Goal: Task Accomplishment & Management: Complete application form

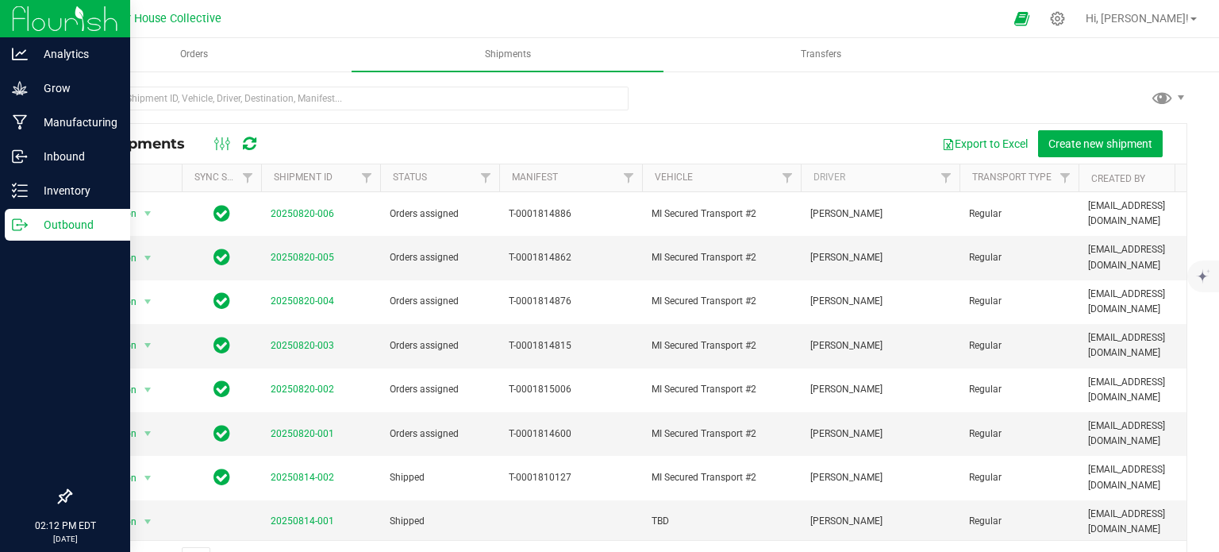
click at [28, 221] on p "Outbound" at bounding box center [75, 224] width 95 height 19
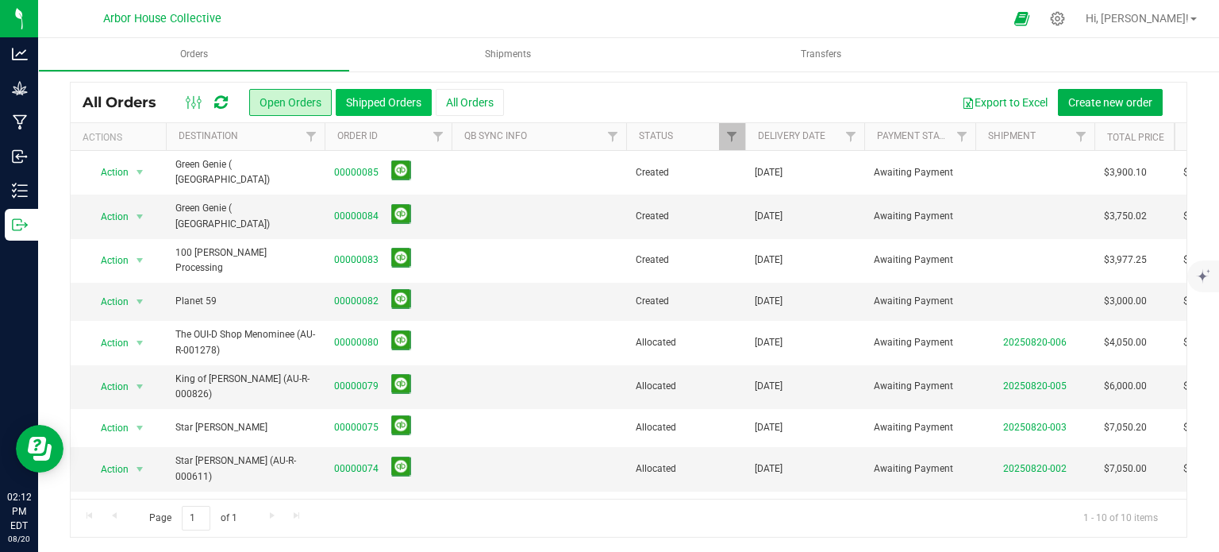
click at [391, 100] on button "Shipped Orders" at bounding box center [384, 102] width 96 height 27
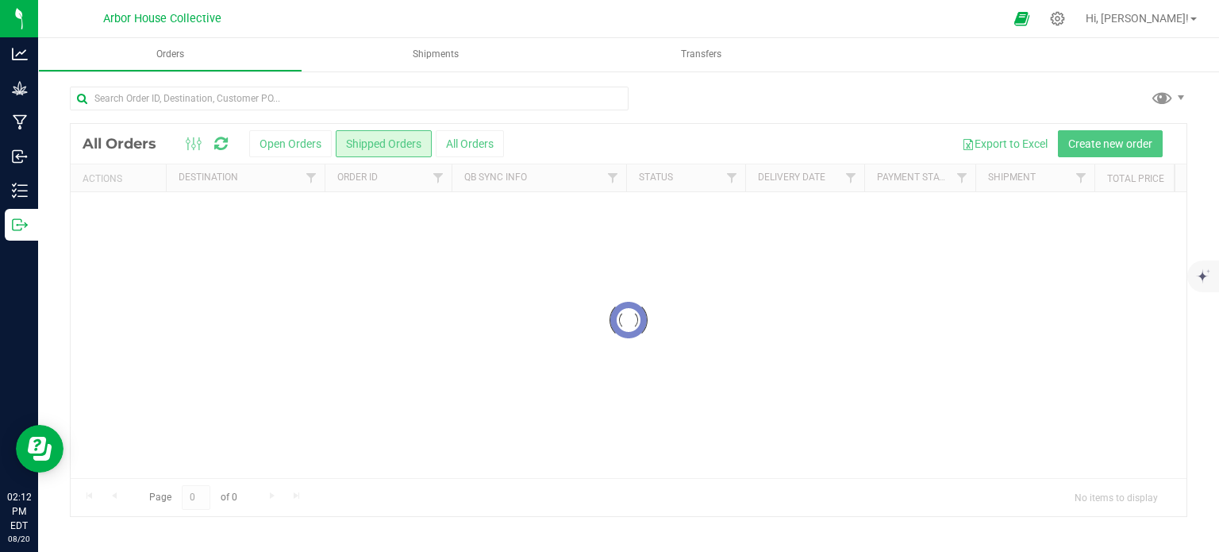
click at [496, 52] on uib-tab-heading "Shipments" at bounding box center [436, 54] width 264 height 33
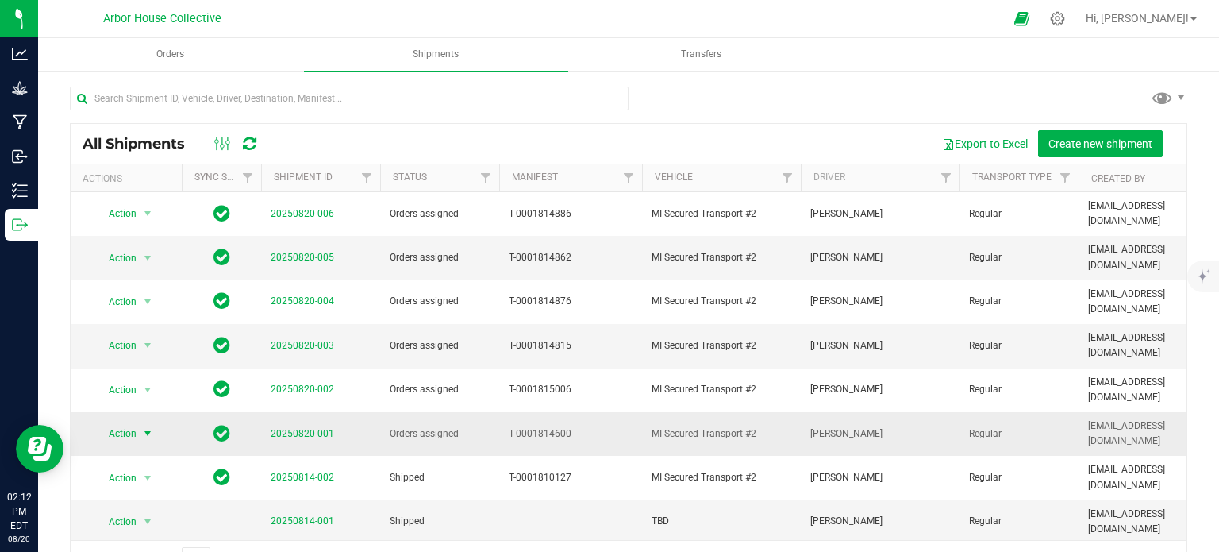
click at [148, 427] on span "select" at bounding box center [147, 433] width 13 height 13
click at [152, 360] on li "Ship shipment" at bounding box center [153, 372] width 117 height 24
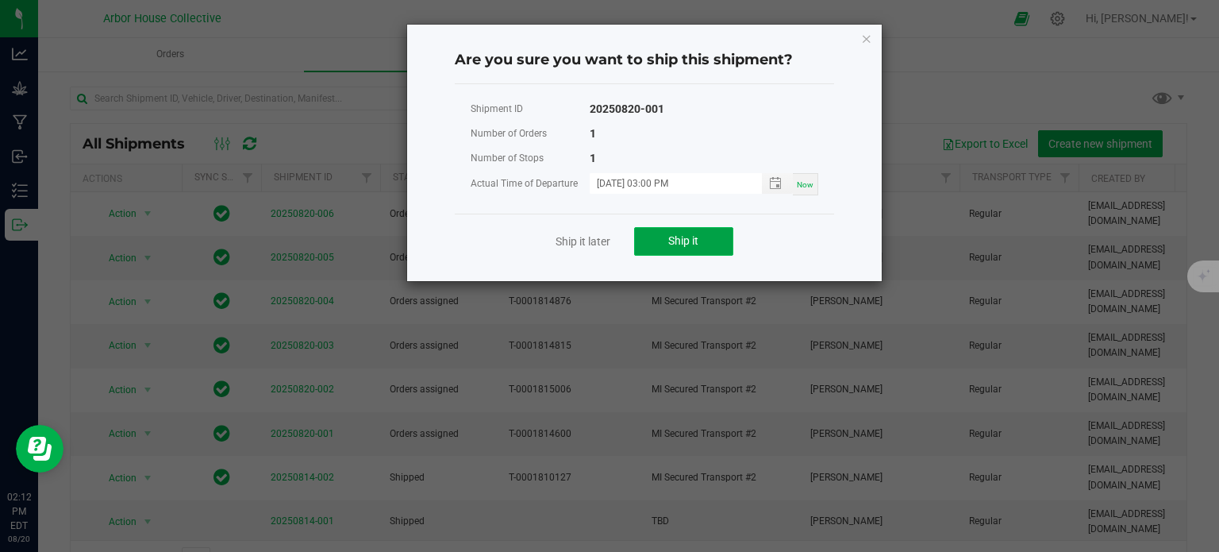
click at [651, 242] on button "Ship it" at bounding box center [683, 241] width 99 height 29
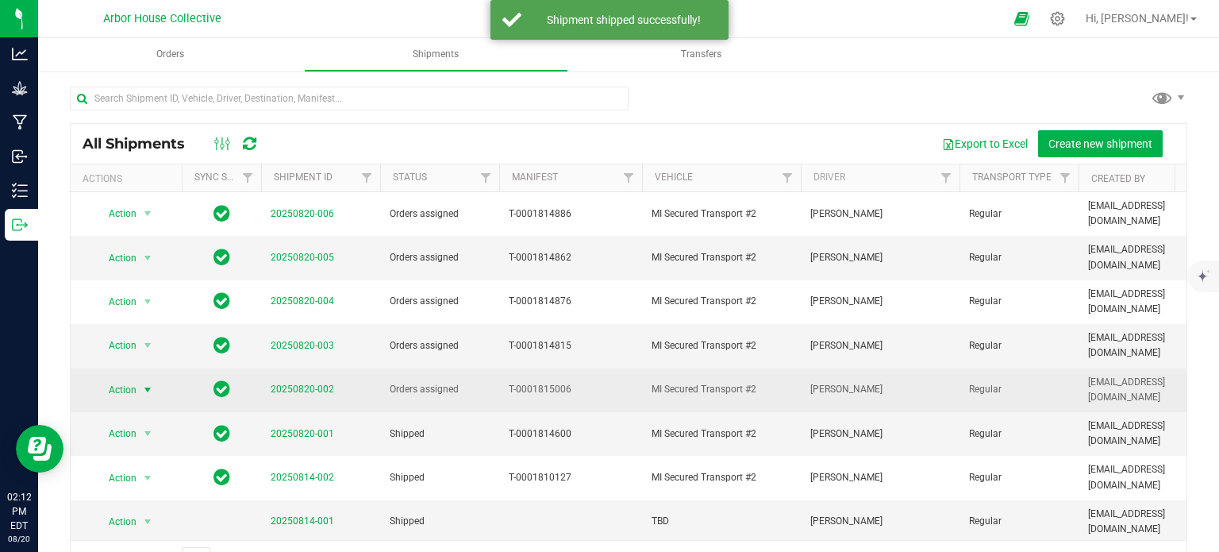
click at [146, 383] on span "select" at bounding box center [147, 389] width 13 height 13
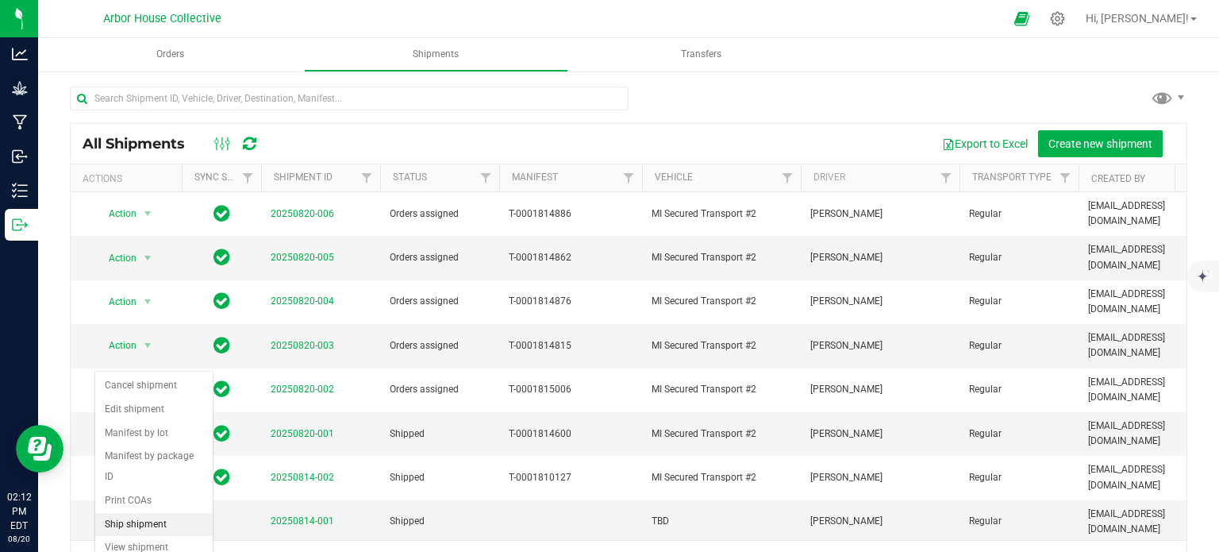
click at [155, 513] on li "Ship shipment" at bounding box center [153, 525] width 117 height 24
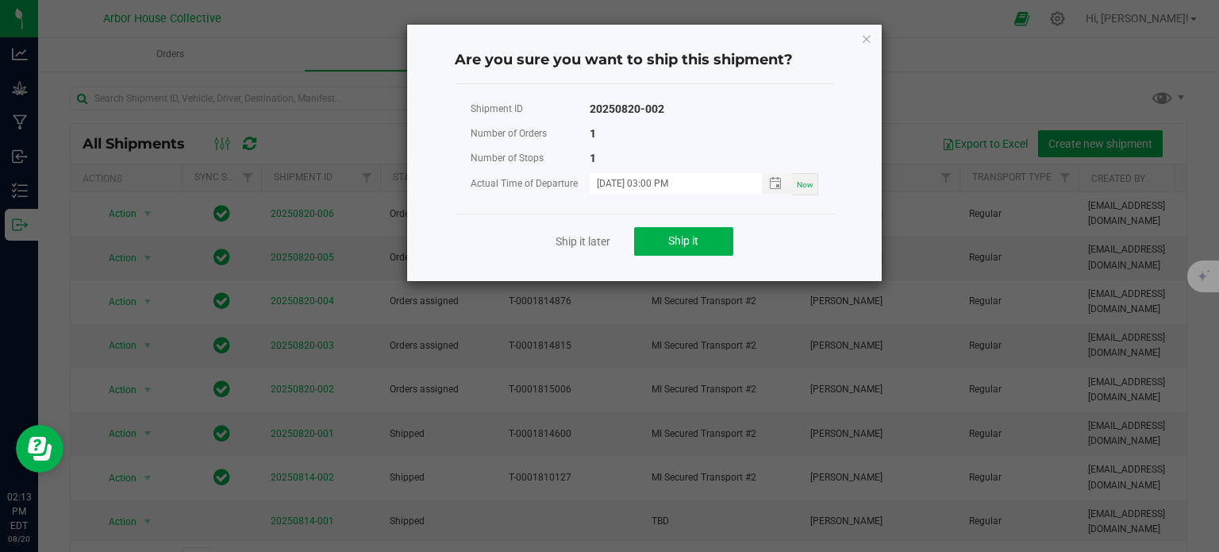
click at [813, 176] on div "Now" at bounding box center [805, 184] width 25 height 22
type input "[DATE] 02:13 PM"
click at [711, 241] on button "Ship it" at bounding box center [683, 241] width 99 height 29
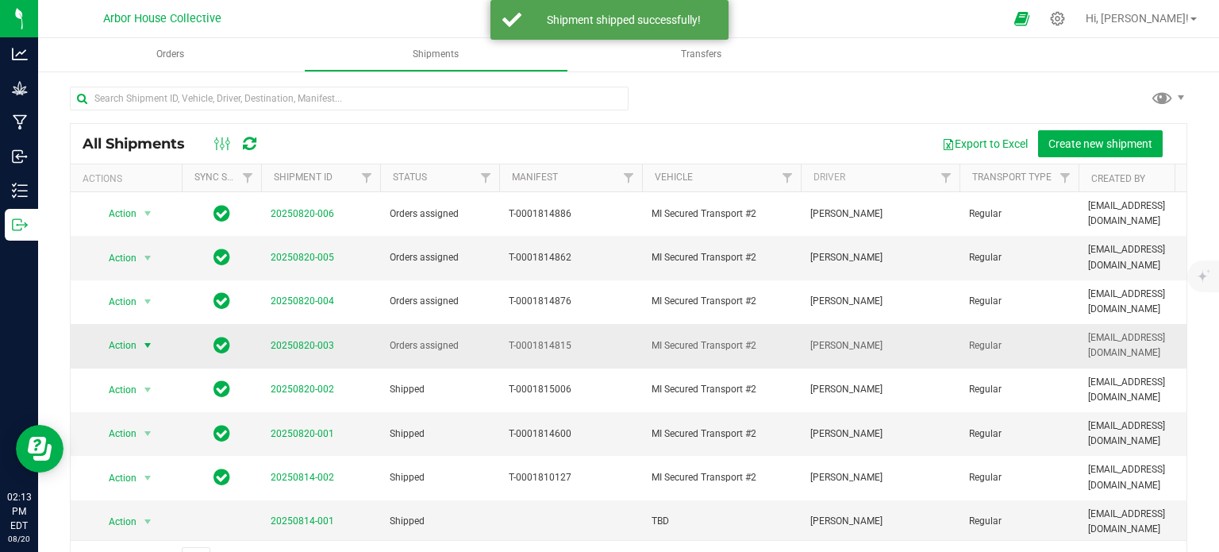
click at [146, 339] on span "select" at bounding box center [147, 345] width 13 height 13
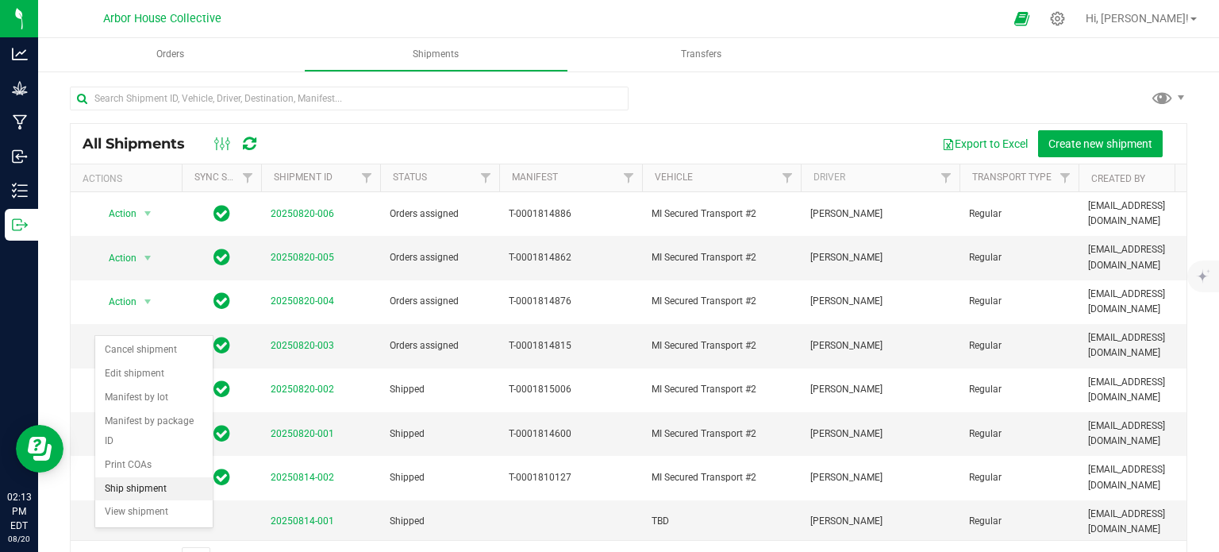
click at [152, 477] on li "Ship shipment" at bounding box center [153, 489] width 117 height 24
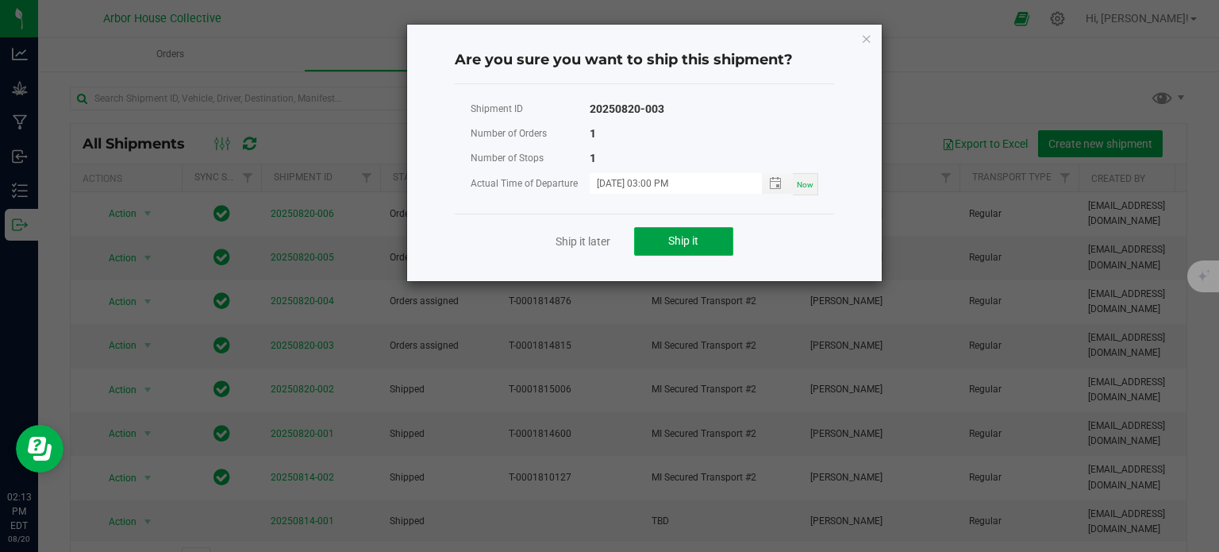
click at [679, 241] on span "Ship it" at bounding box center [683, 240] width 30 height 13
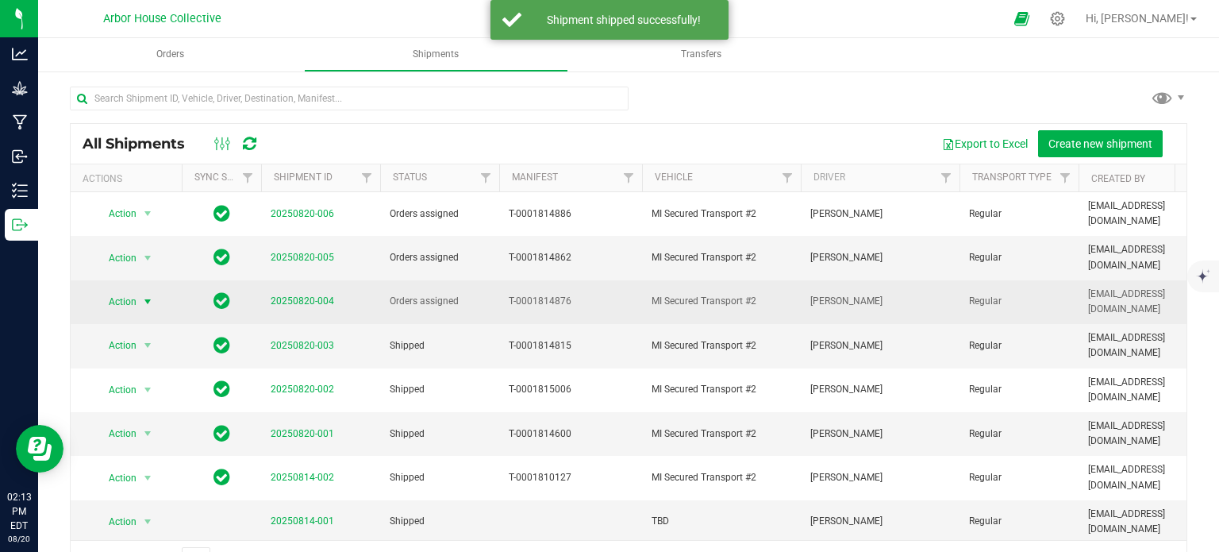
click at [146, 295] on span "select" at bounding box center [147, 301] width 13 height 13
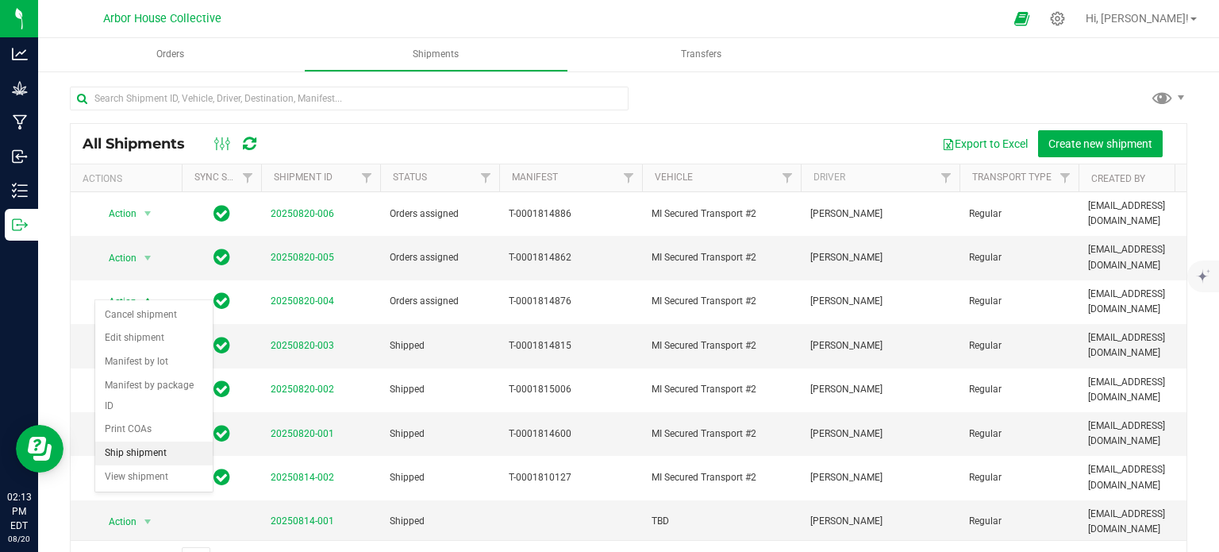
click at [155, 441] on li "Ship shipment" at bounding box center [153, 453] width 117 height 24
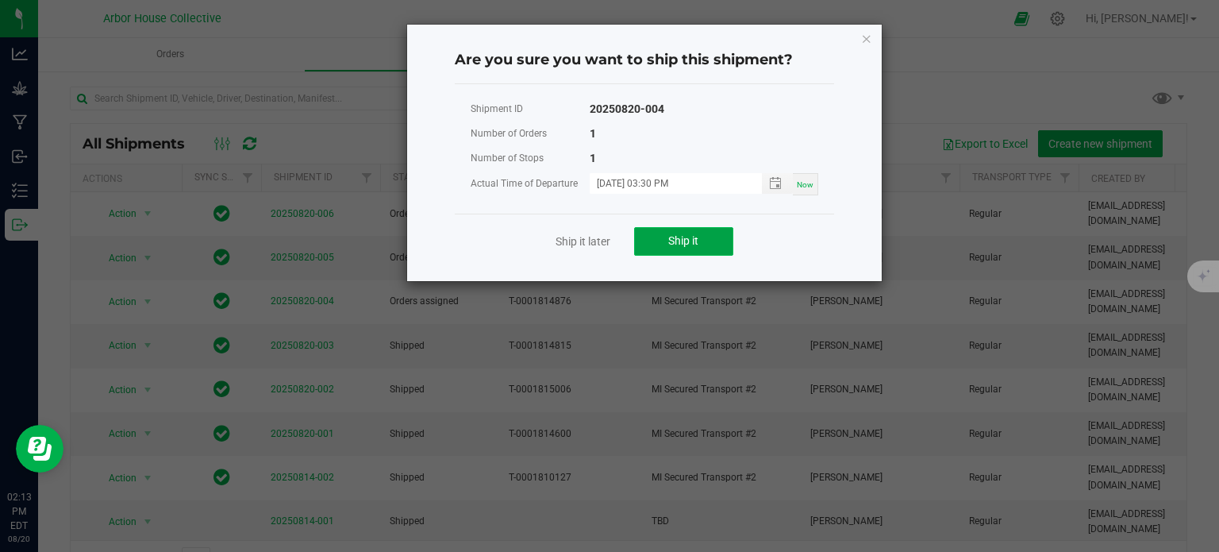
click at [688, 237] on span "Ship it" at bounding box center [683, 240] width 30 height 13
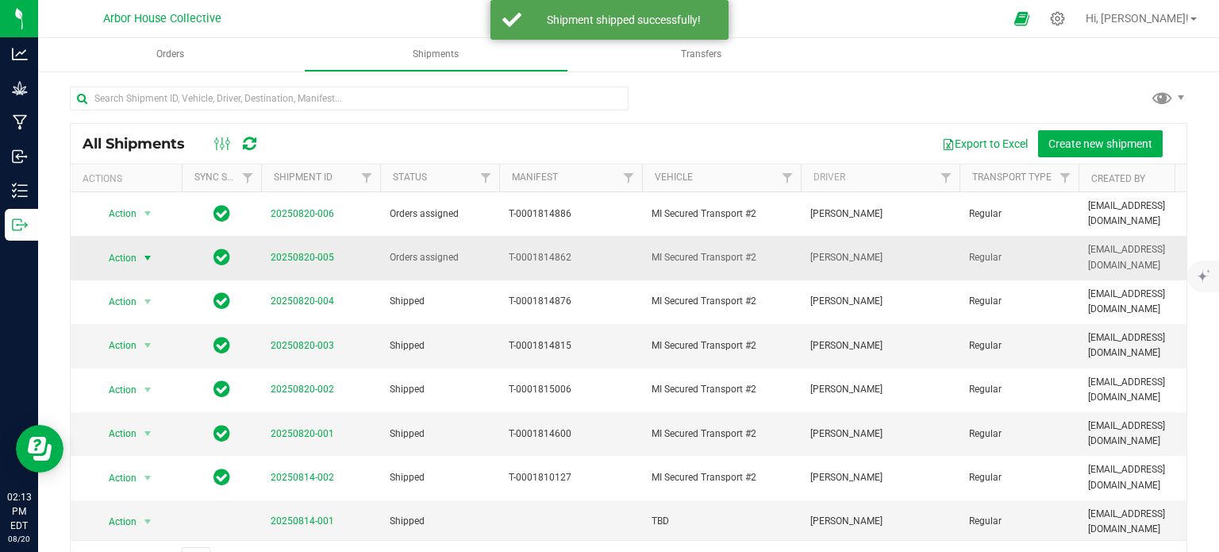
click at [147, 253] on span "select" at bounding box center [147, 258] width 13 height 13
click at [161, 406] on li "Ship shipment" at bounding box center [153, 418] width 117 height 24
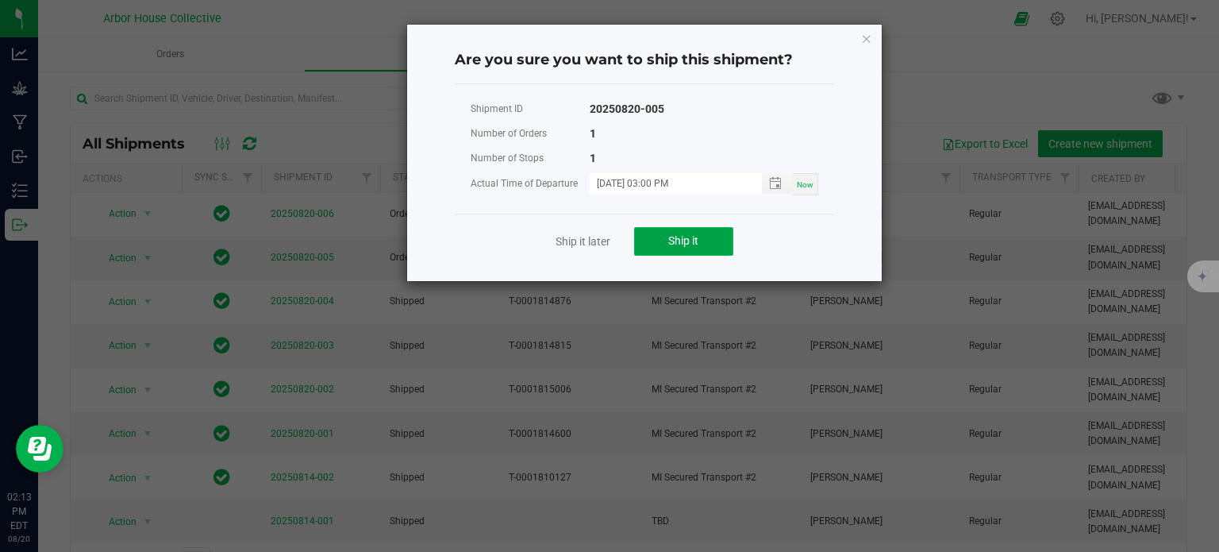
click at [672, 232] on button "Ship it" at bounding box center [683, 241] width 99 height 29
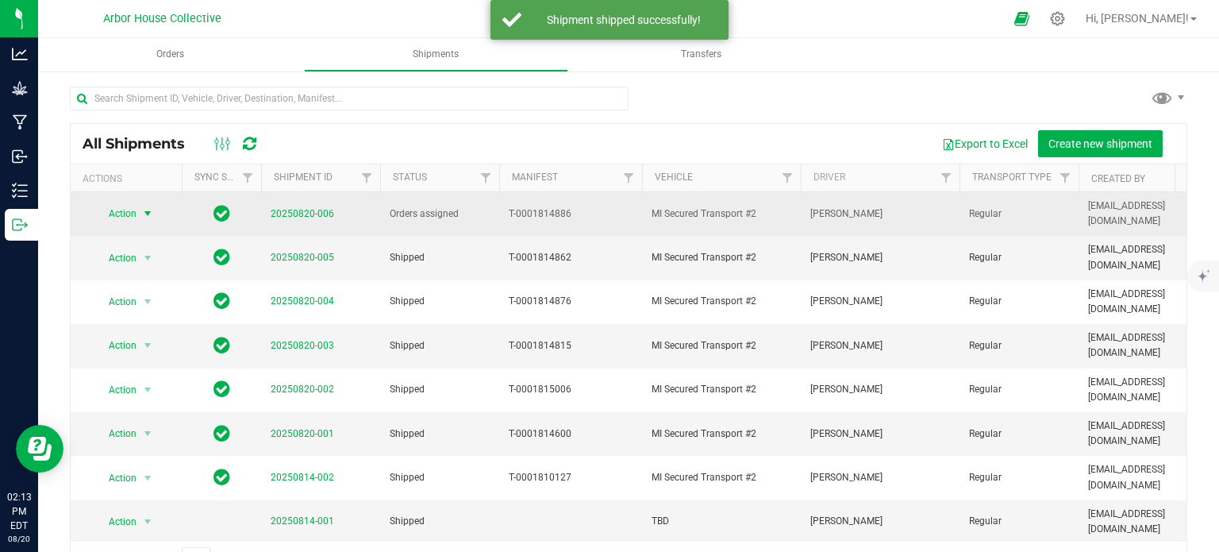
click at [146, 212] on span "select" at bounding box center [147, 213] width 13 height 13
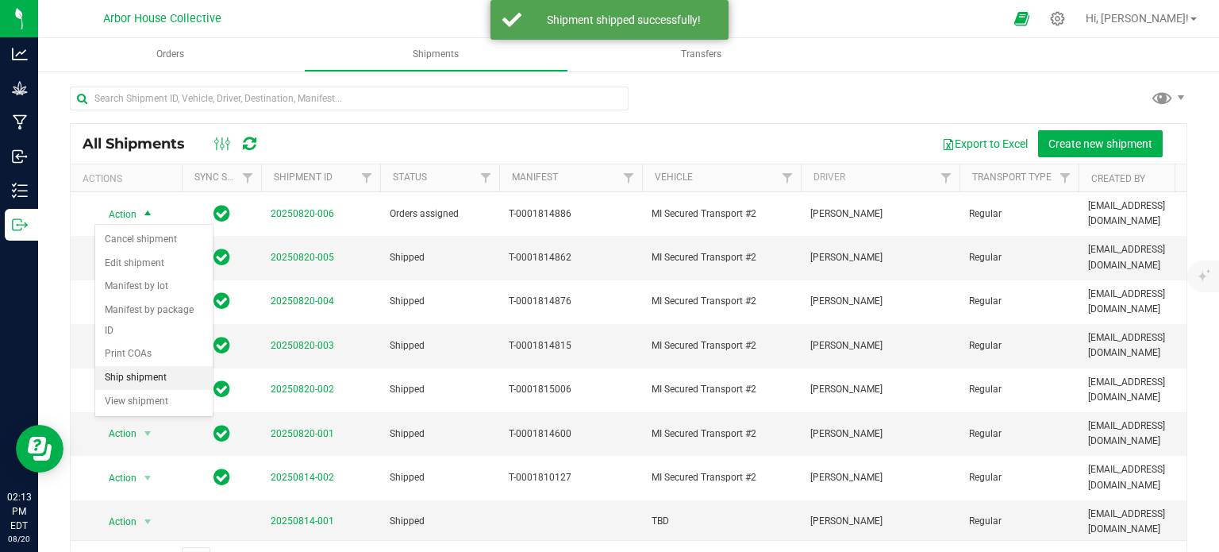
click at [146, 366] on li "Ship shipment" at bounding box center [153, 378] width 117 height 24
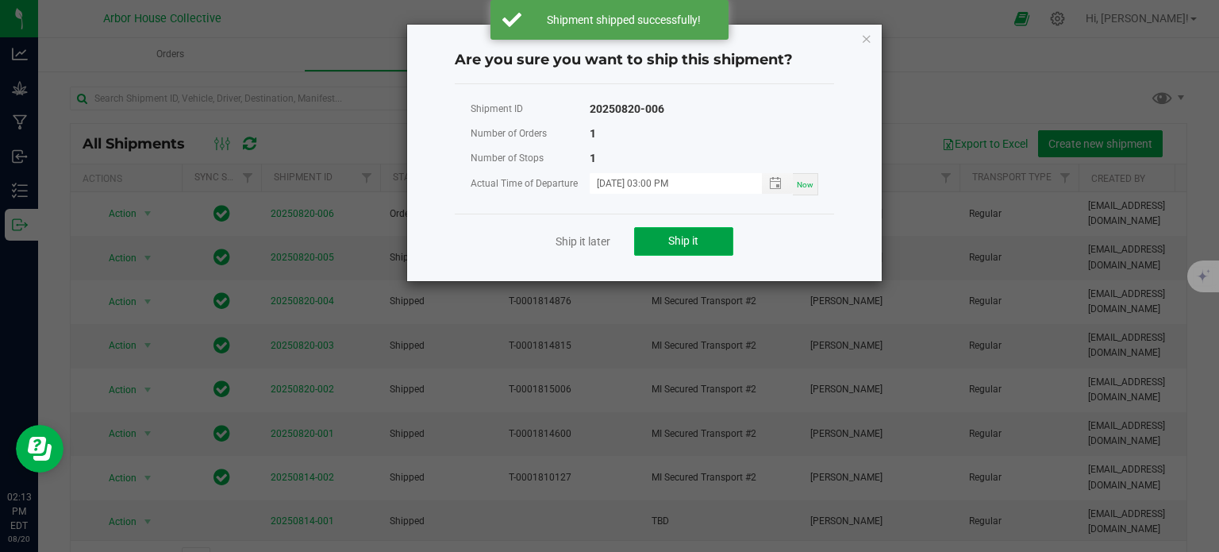
click at [695, 231] on button "Ship it" at bounding box center [683, 241] width 99 height 29
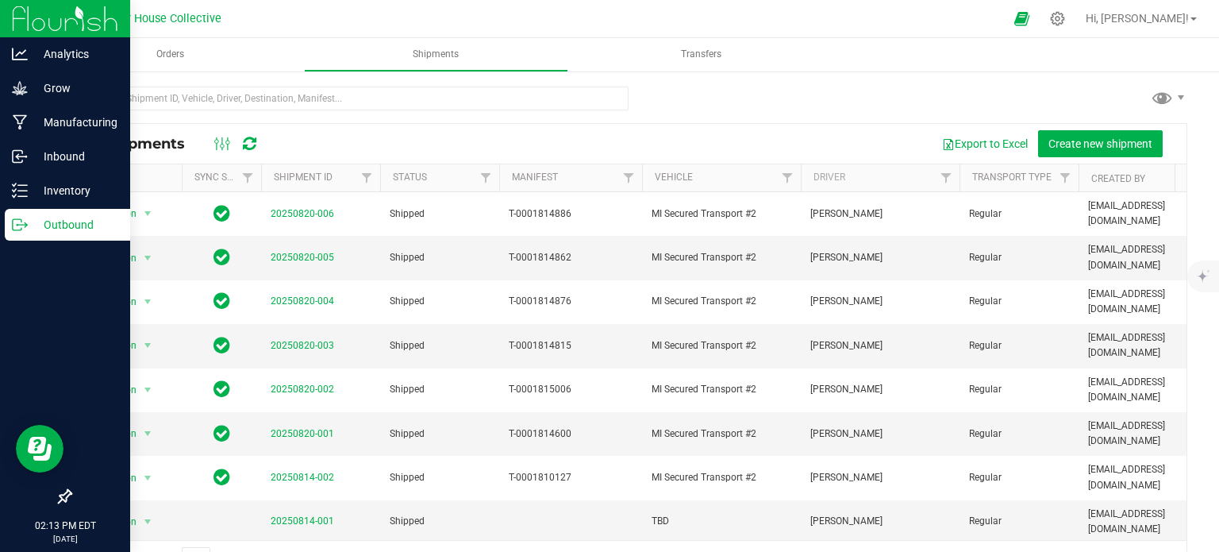
click at [39, 236] on div "Outbound" at bounding box center [67, 225] width 125 height 32
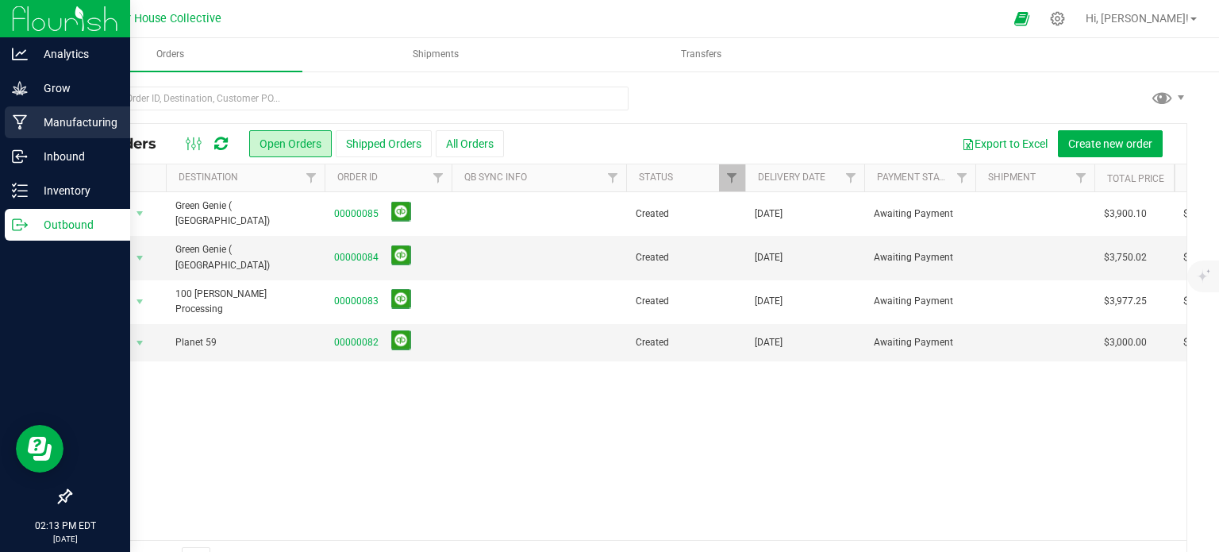
click at [76, 110] on div "Manufacturing" at bounding box center [67, 122] width 125 height 32
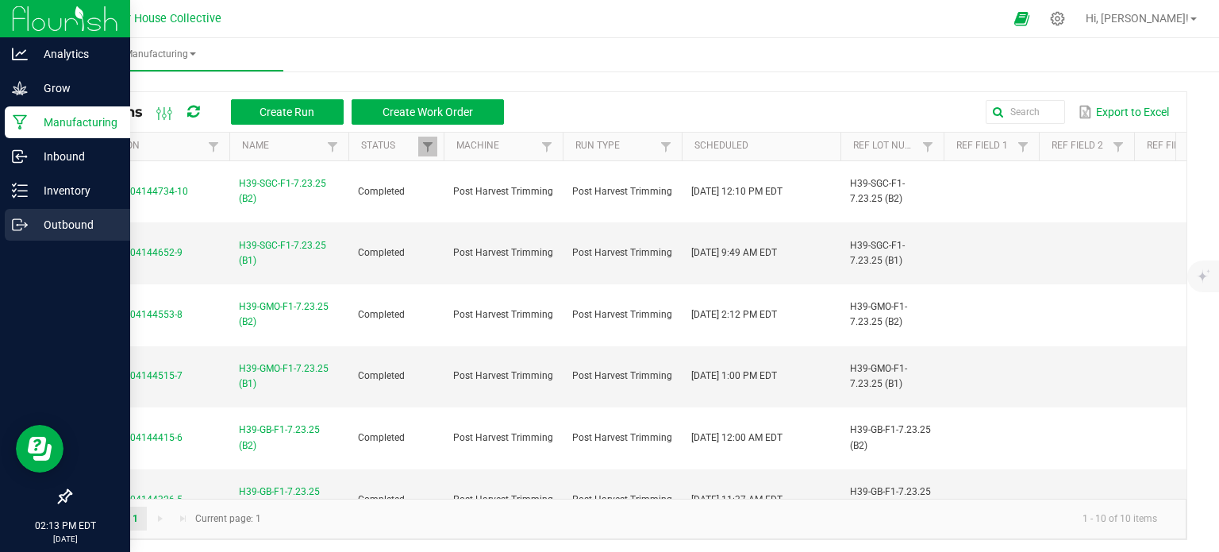
click at [25, 226] on icon at bounding box center [20, 225] width 16 height 16
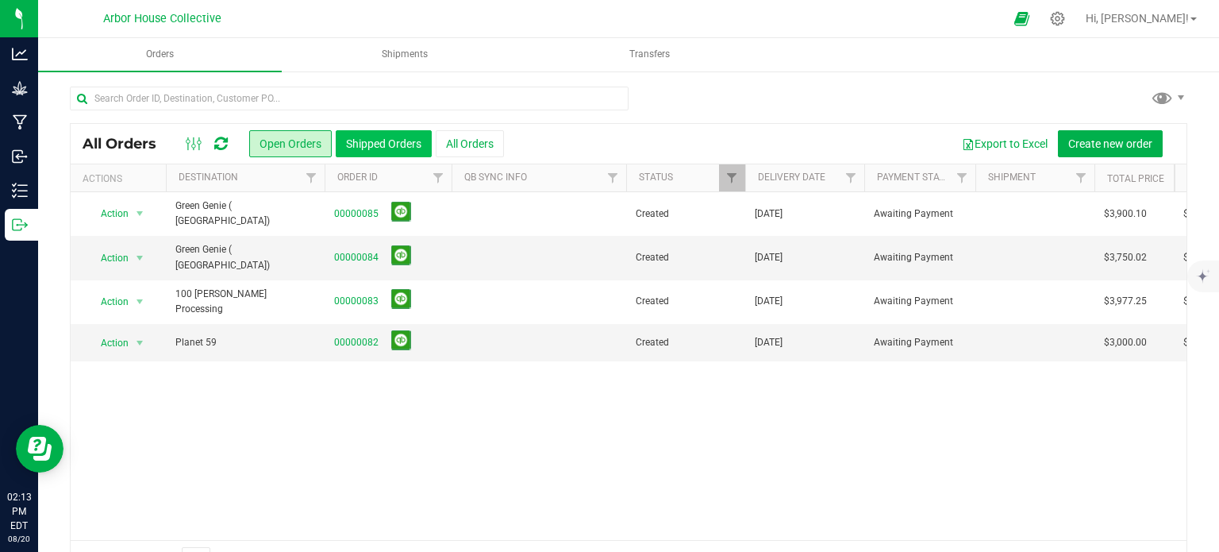
click at [364, 133] on button "Shipped Orders" at bounding box center [384, 143] width 96 height 27
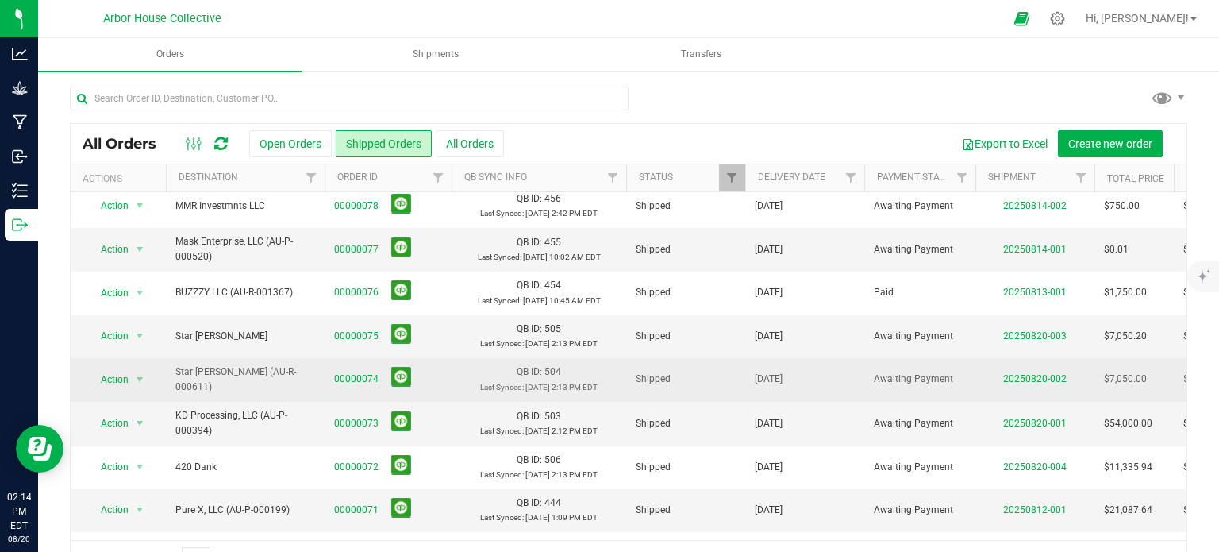
scroll to position [101, 0]
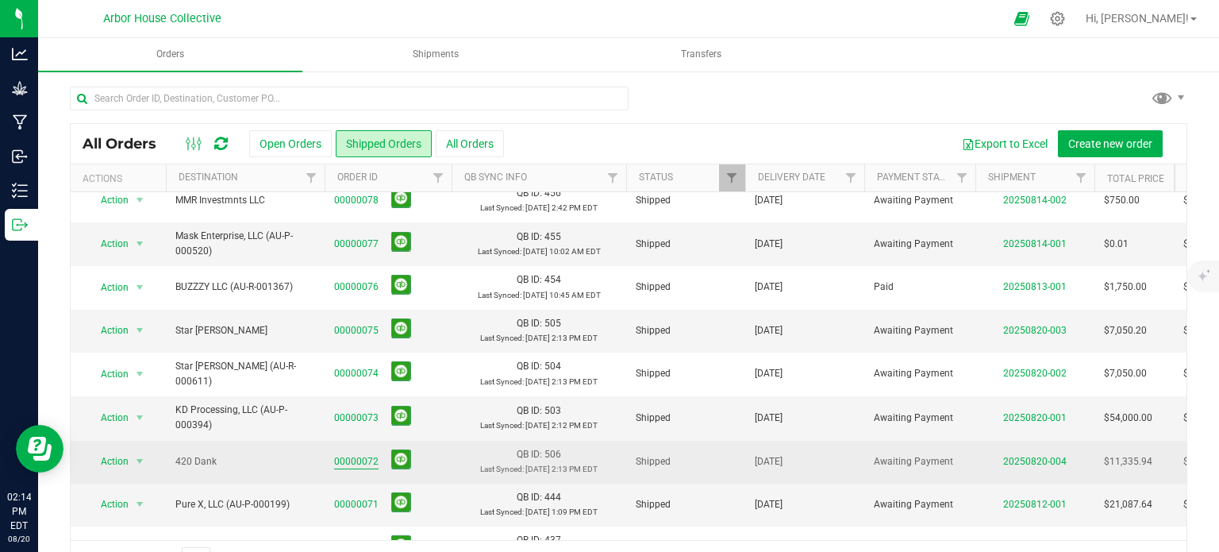
click at [352, 454] on link "00000072" at bounding box center [356, 461] width 44 height 15
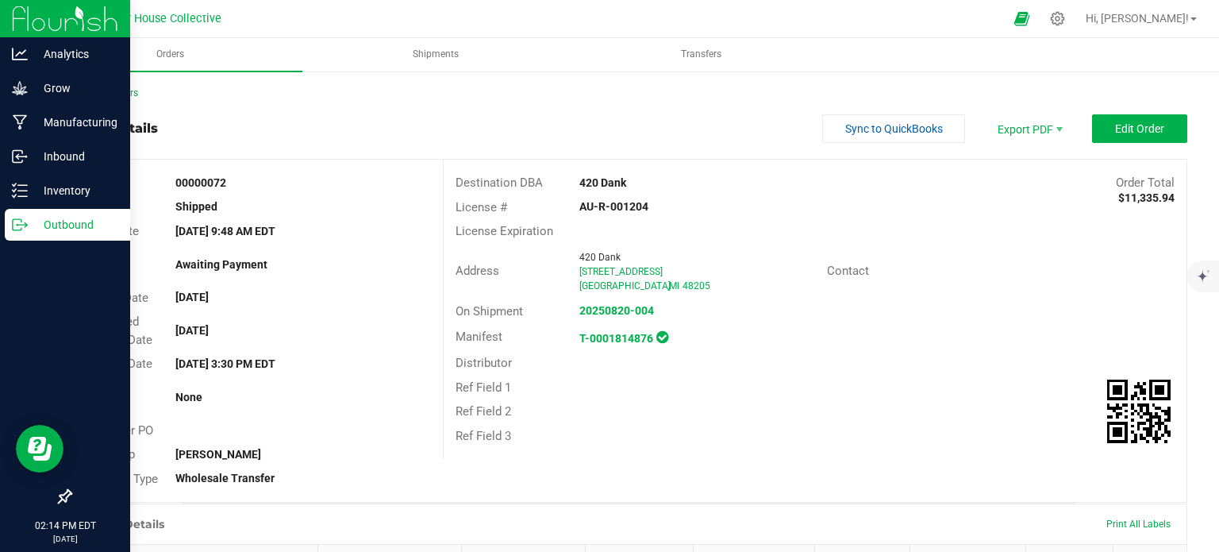
click at [33, 225] on p "Outbound" at bounding box center [75, 224] width 95 height 19
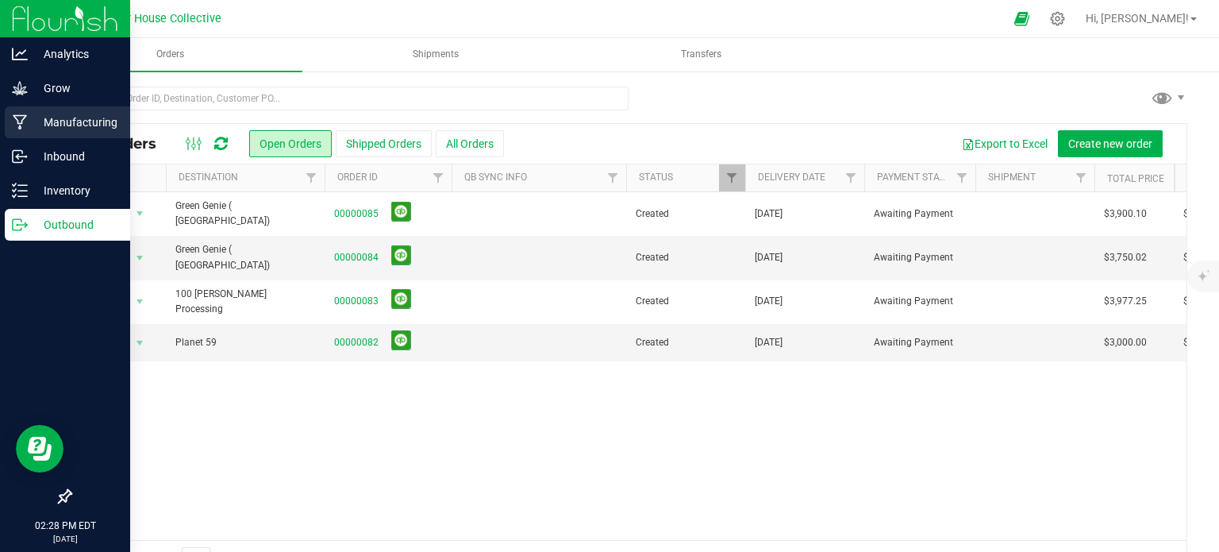
click at [64, 124] on p "Manufacturing" at bounding box center [75, 122] width 95 height 19
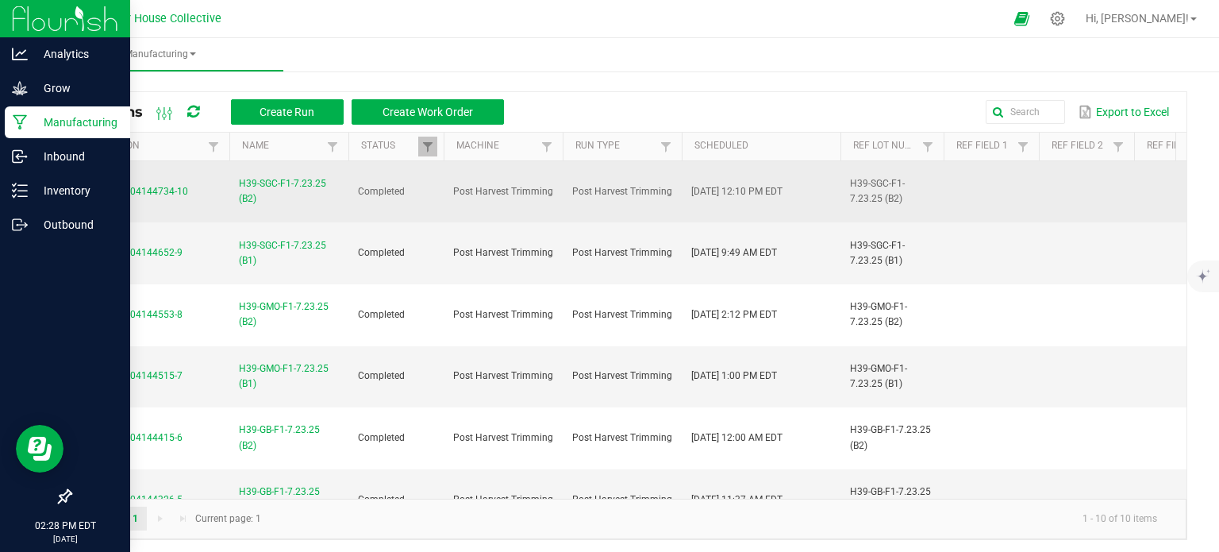
click at [258, 187] on span "H39-SGC-F1-7.23.25 (B2)" at bounding box center [289, 191] width 100 height 30
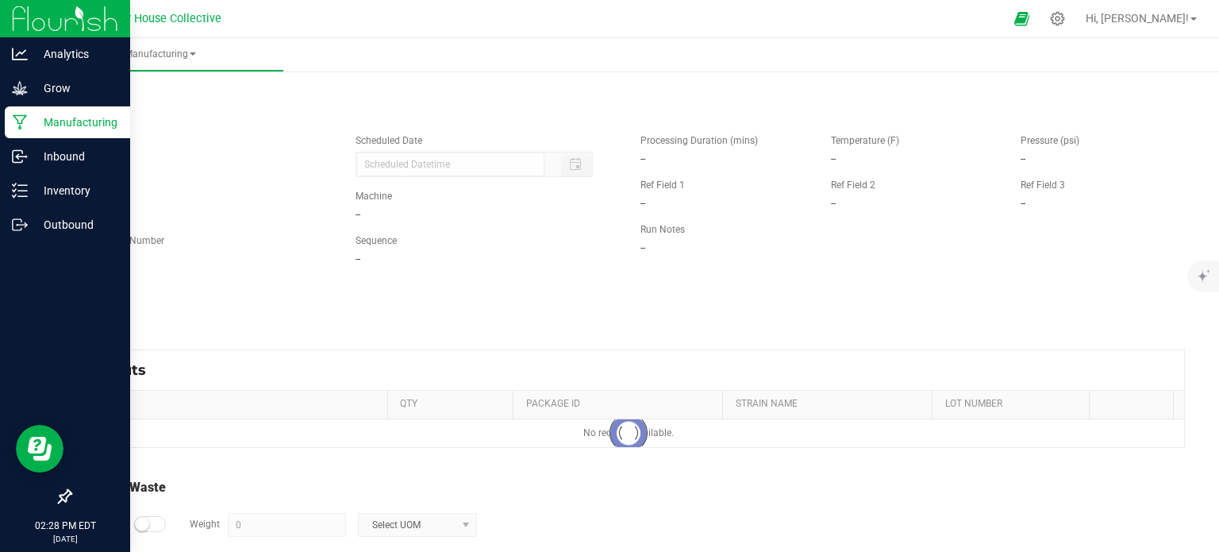
type input "[DATE] 12:10 PM"
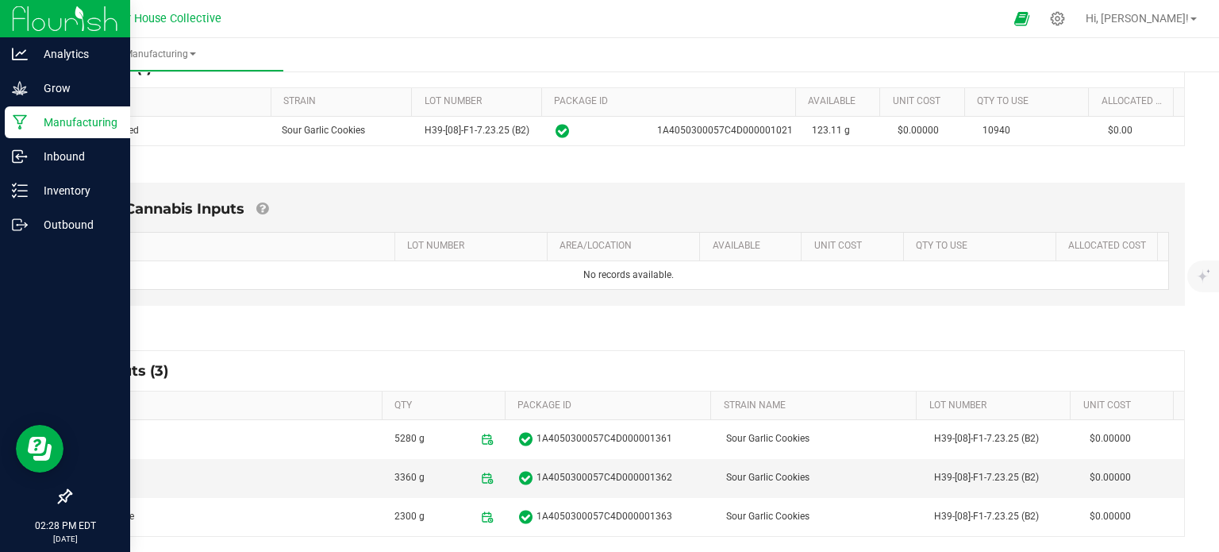
scroll to position [407, 0]
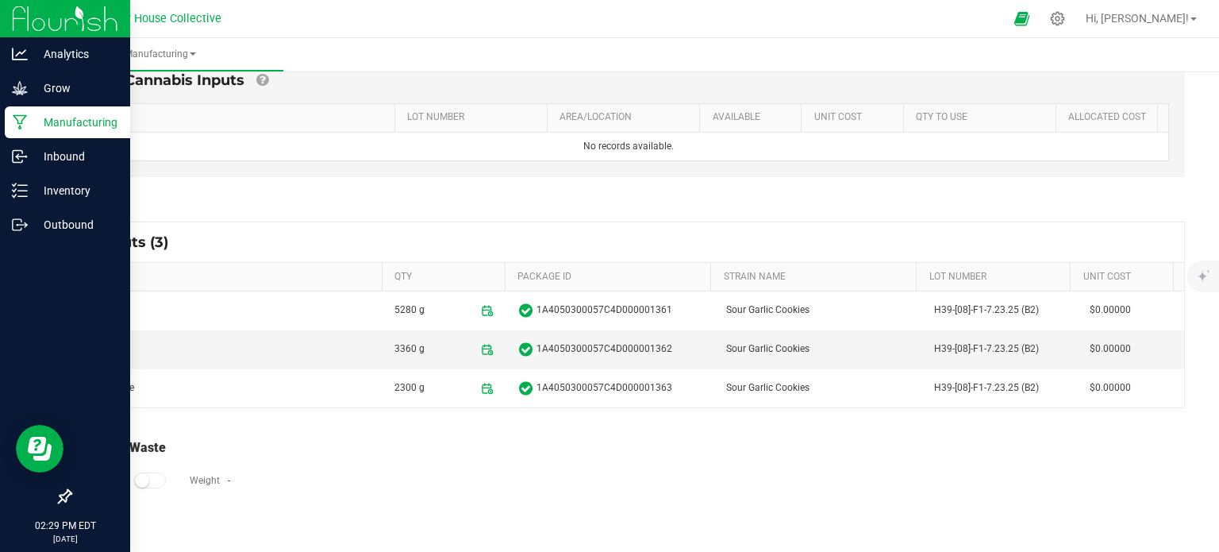
click at [25, 125] on icon at bounding box center [20, 122] width 15 height 16
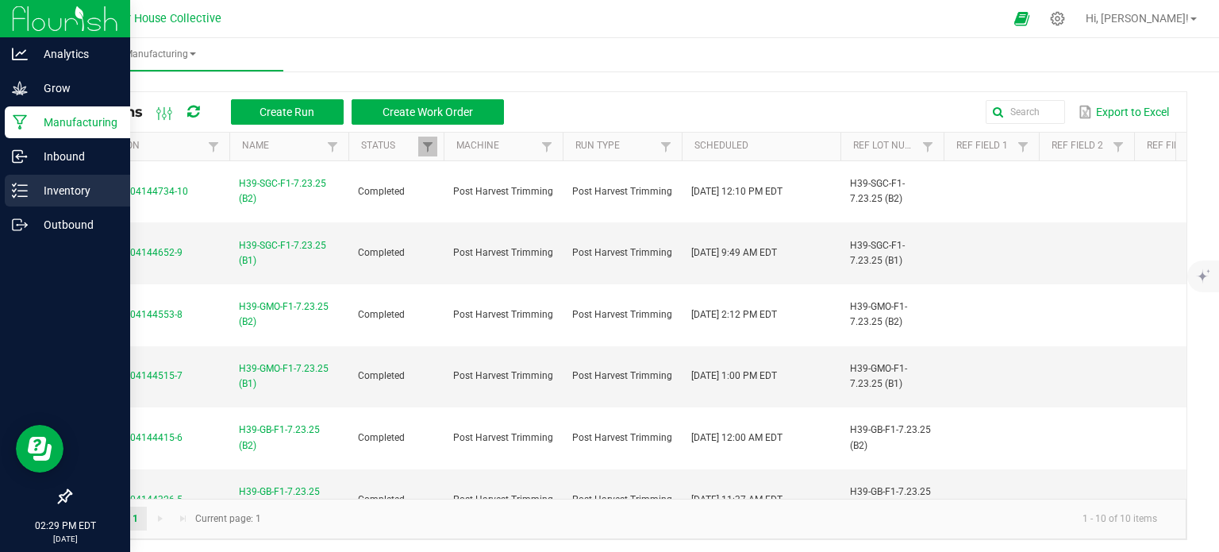
click at [71, 179] on div "Inventory" at bounding box center [67, 191] width 125 height 32
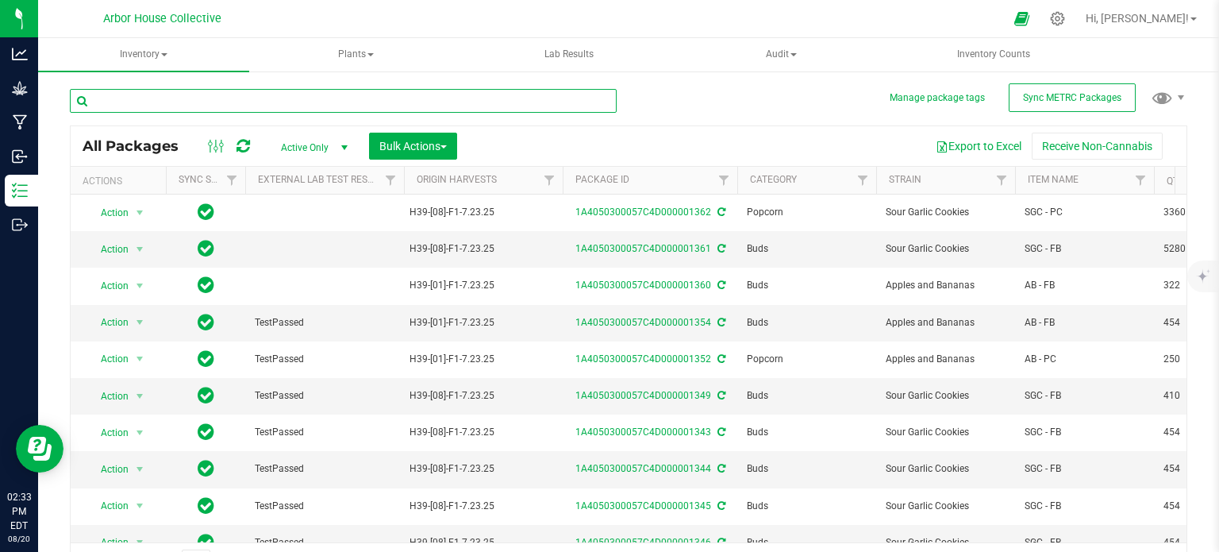
click at [174, 92] on input "text" at bounding box center [343, 101] width 547 height 24
type input "1362"
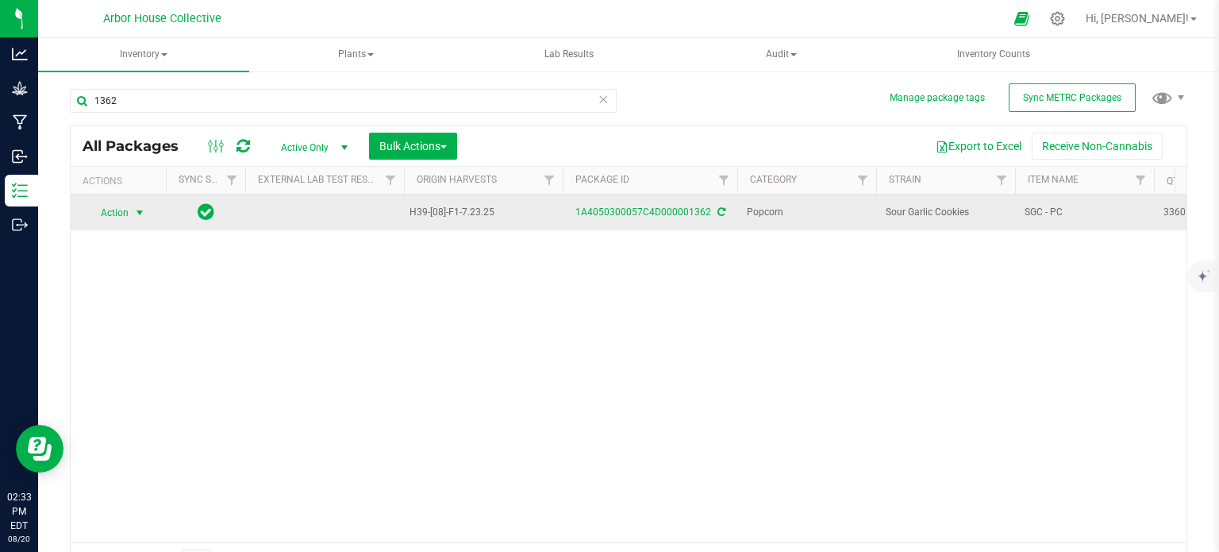
click at [138, 219] on span "select" at bounding box center [140, 213] width 20 height 22
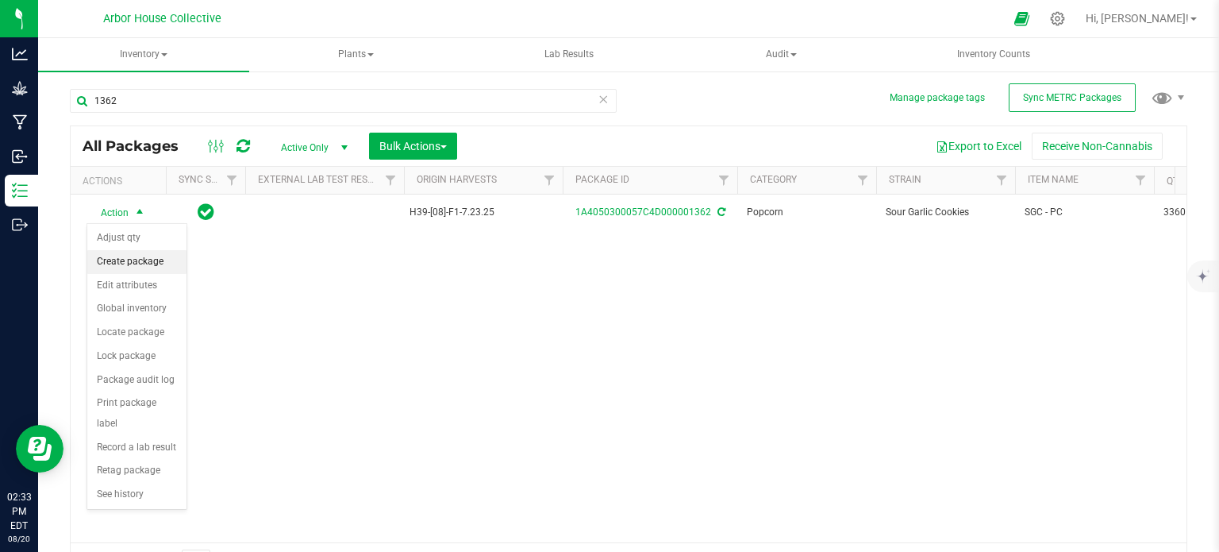
click at [133, 259] on li "Create package" at bounding box center [136, 262] width 99 height 24
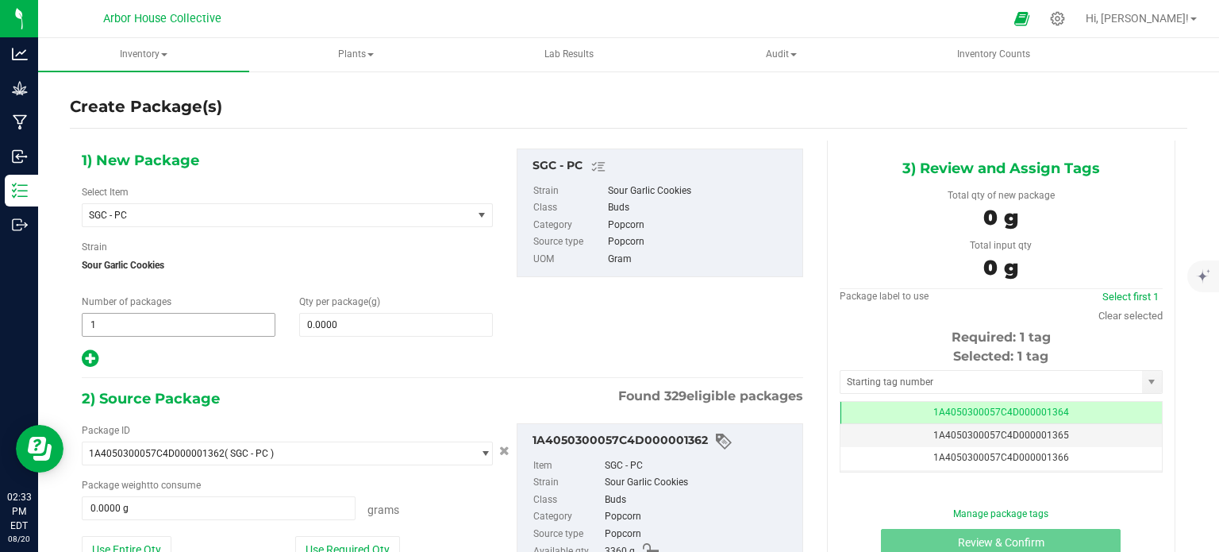
click at [130, 324] on span "1 1" at bounding box center [179, 325] width 194 height 24
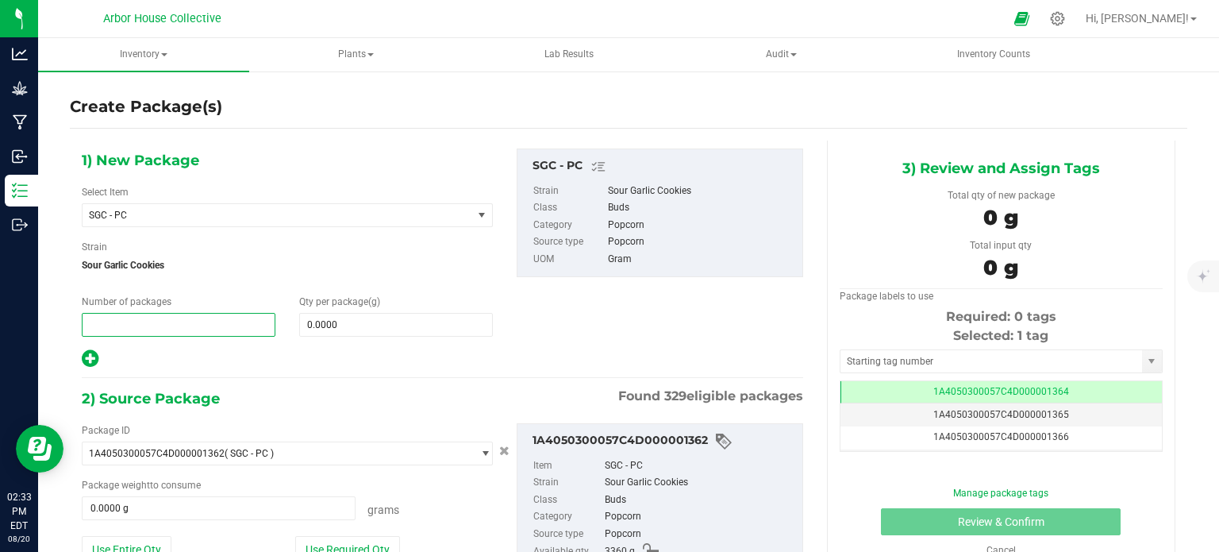
type input "7"
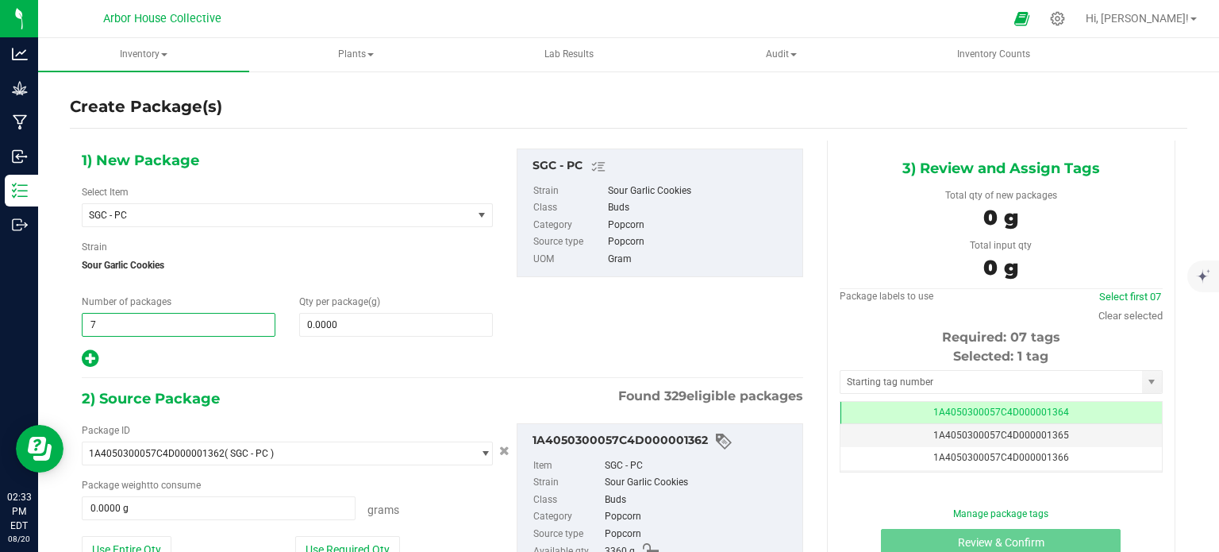
type input "7"
click at [352, 310] on div "Qty per package (g) 0.0000 0" at bounding box center [396, 316] width 218 height 42
click at [361, 329] on span "0.0000 0" at bounding box center [396, 325] width 194 height 24
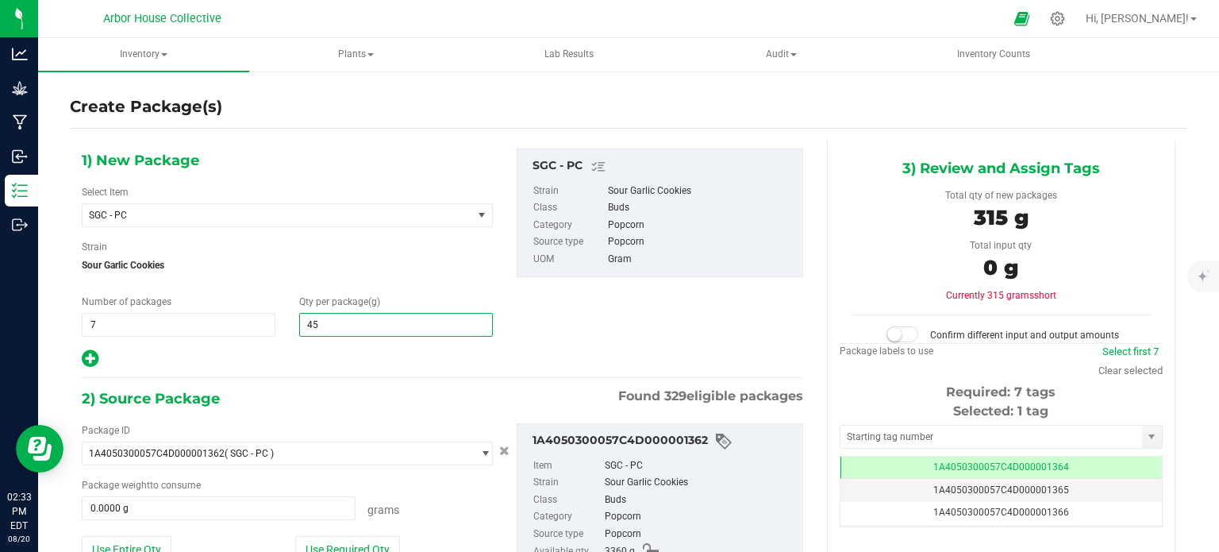
type input "454"
type input "454.0000"
click at [181, 510] on span "0.0000 g 0" at bounding box center [219, 508] width 274 height 24
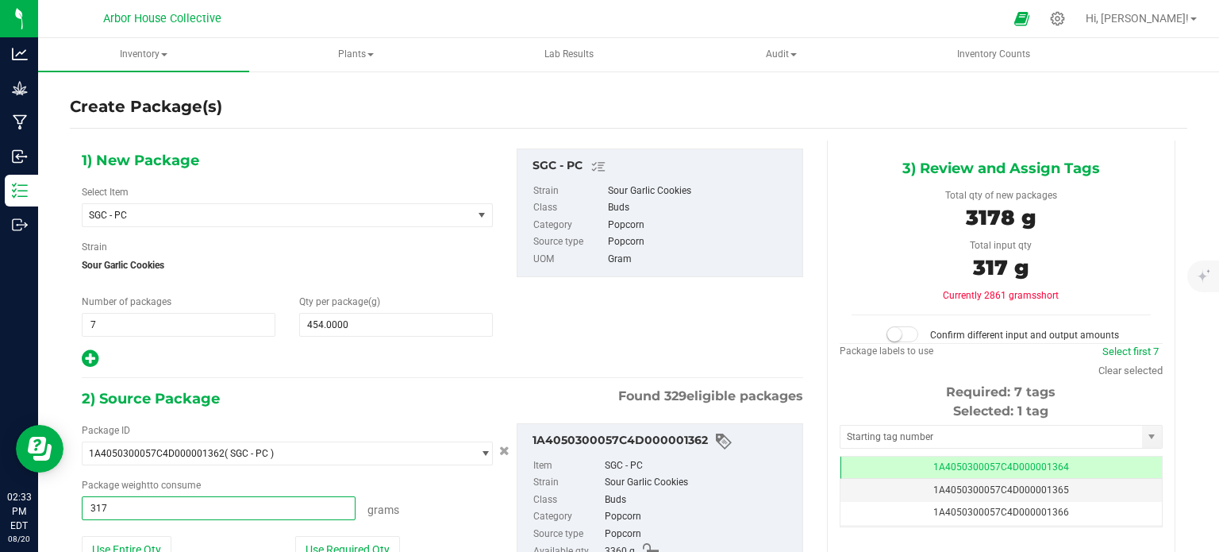
type input "3178"
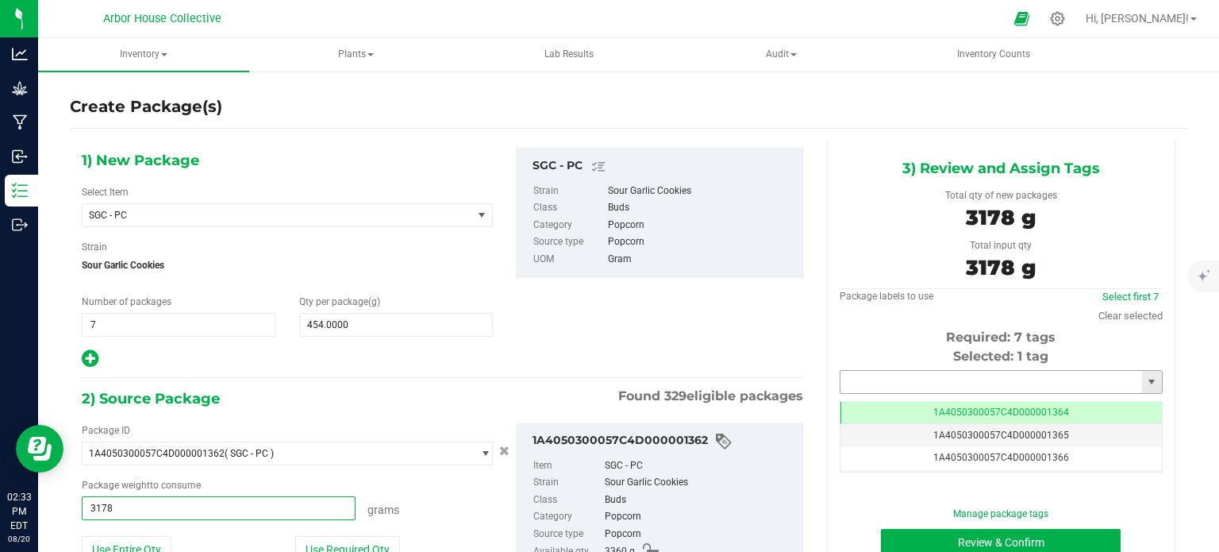
type input "3178.0000 g"
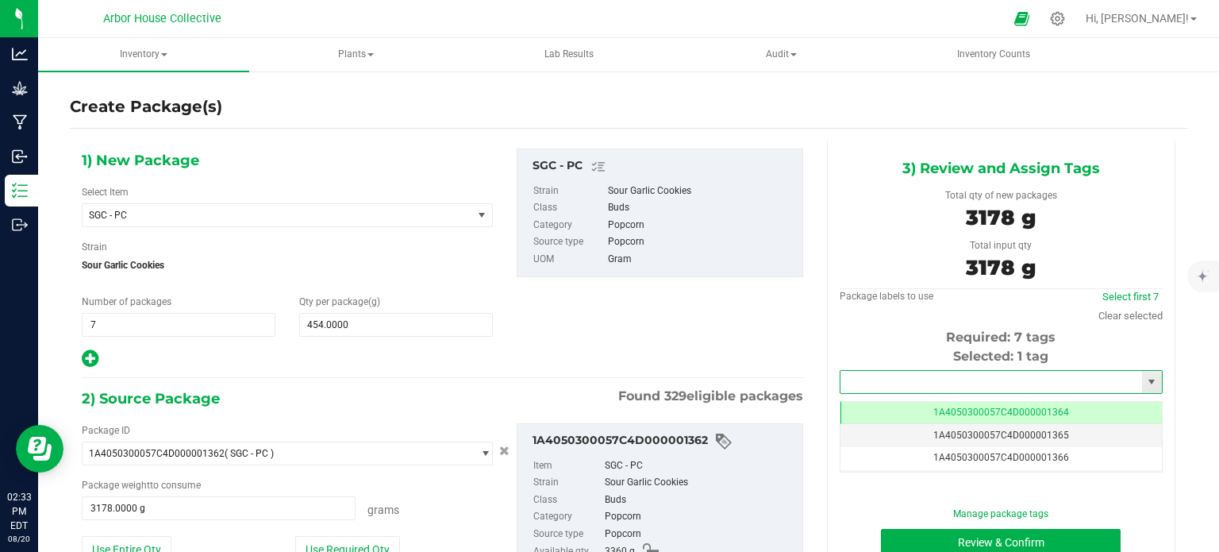
click at [864, 377] on input "text" at bounding box center [992, 382] width 302 height 22
click at [889, 405] on li "1A4050300057C4D000001364" at bounding box center [991, 409] width 318 height 24
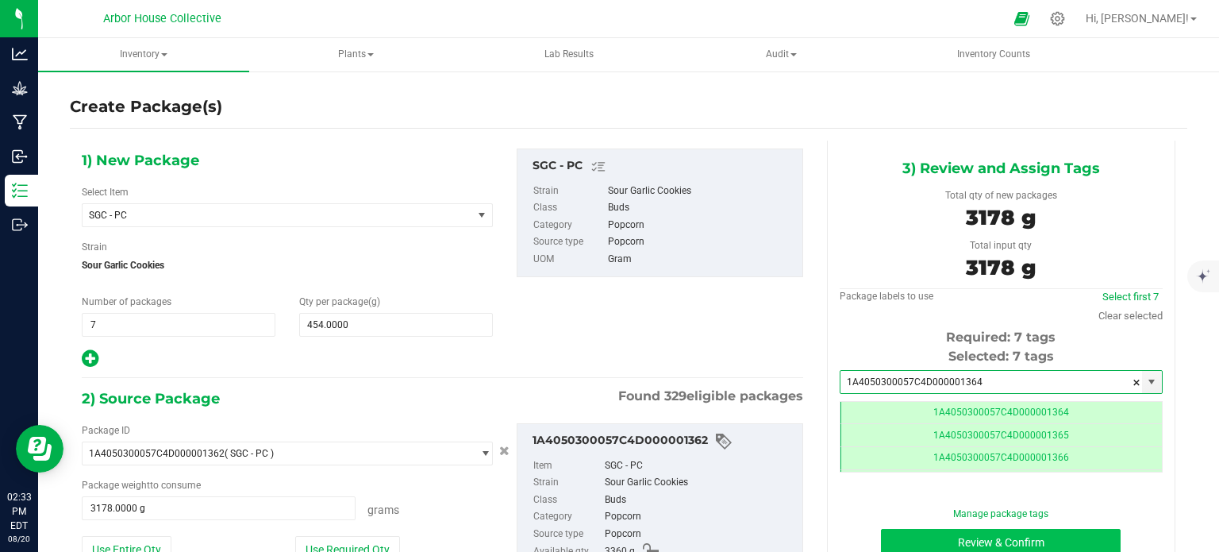
type input "1A4050300057C4D000001364"
click at [908, 537] on button "Review & Confirm" at bounding box center [1001, 542] width 240 height 27
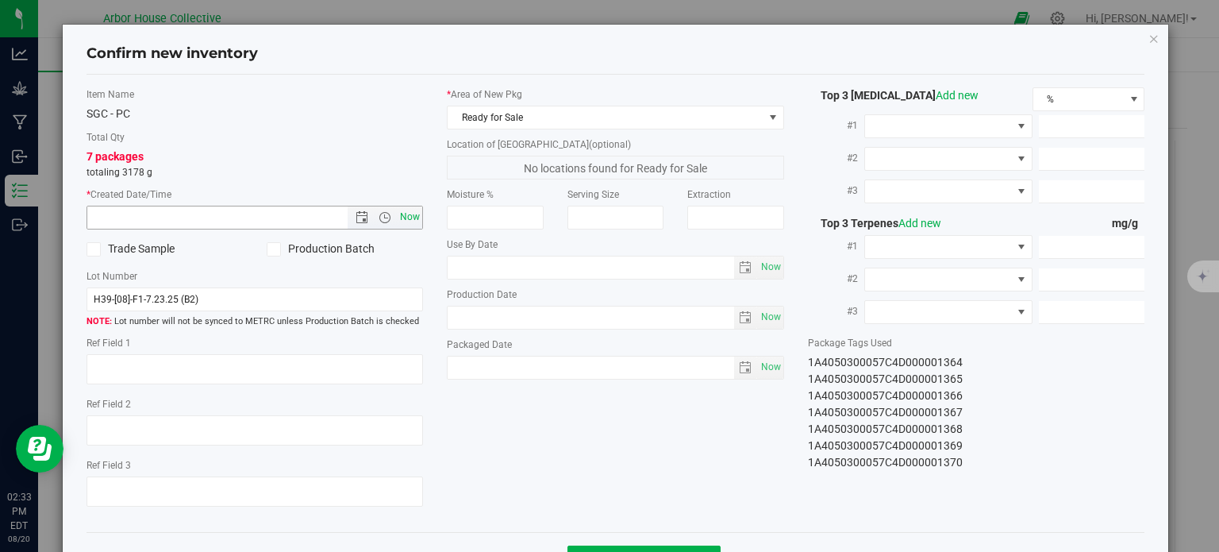
click at [410, 215] on span "Now" at bounding box center [410, 217] width 27 height 23
type input "[DATE] 2:33 PM"
click at [766, 368] on span "Now" at bounding box center [770, 367] width 27 height 23
type input "[DATE]"
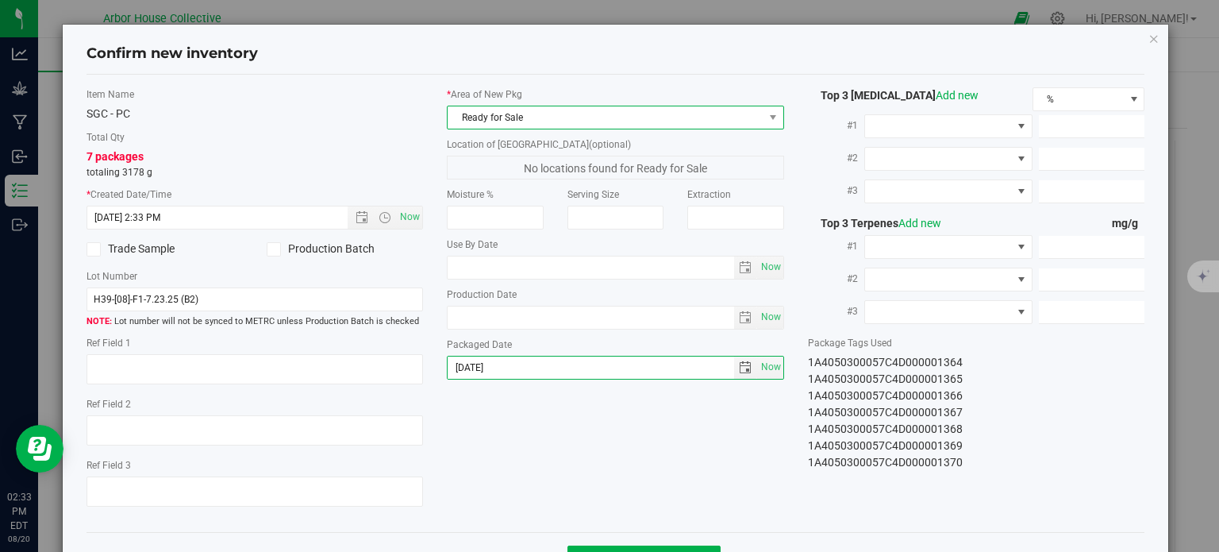
click at [714, 114] on span "Ready for Sale" at bounding box center [606, 117] width 316 height 22
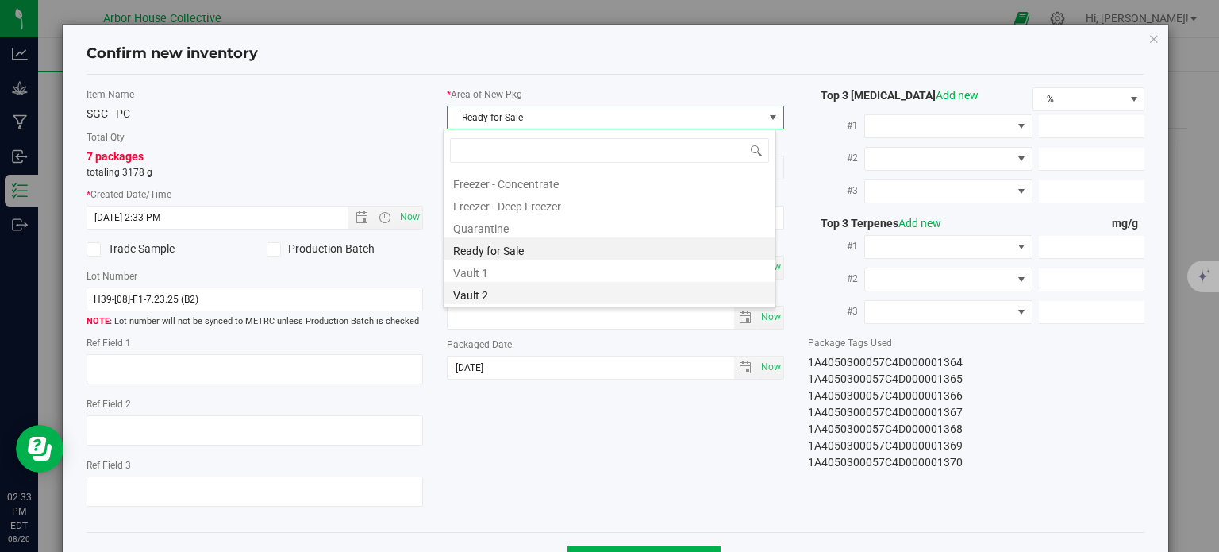
click at [564, 288] on li "Vault 2" at bounding box center [610, 293] width 332 height 22
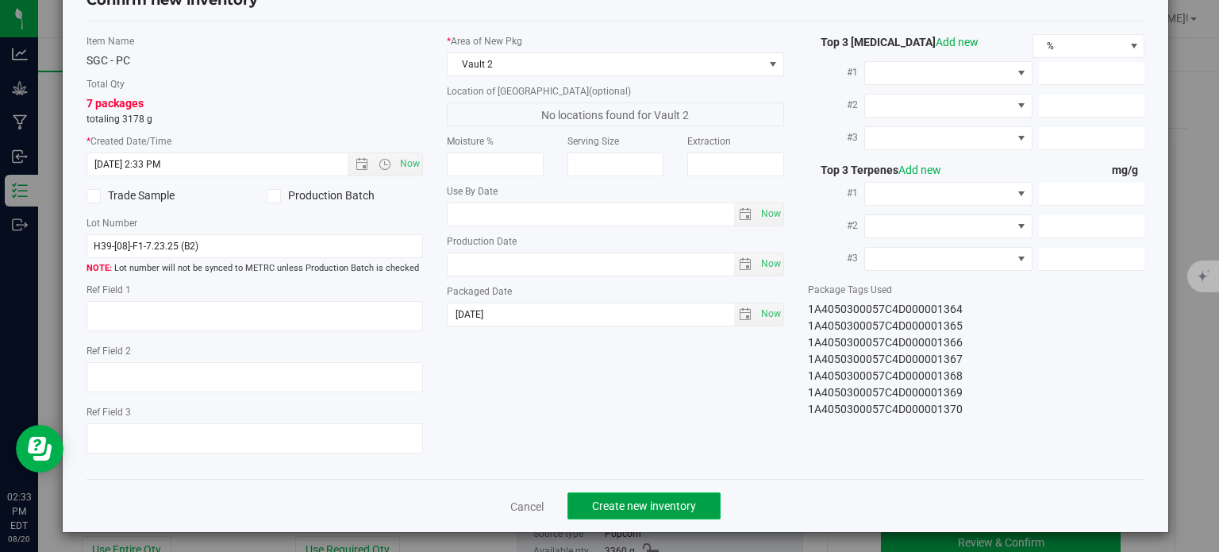
click at [647, 505] on span "Create new inventory" at bounding box center [644, 505] width 104 height 13
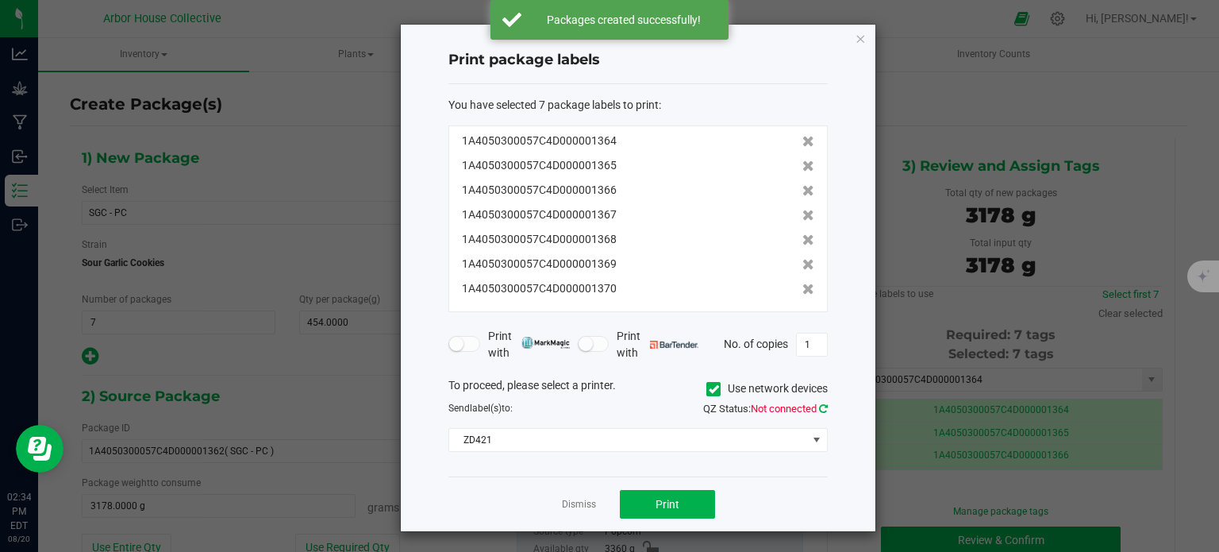
click at [822, 404] on icon at bounding box center [823, 408] width 9 height 10
click at [682, 505] on button "Print" at bounding box center [667, 504] width 95 height 29
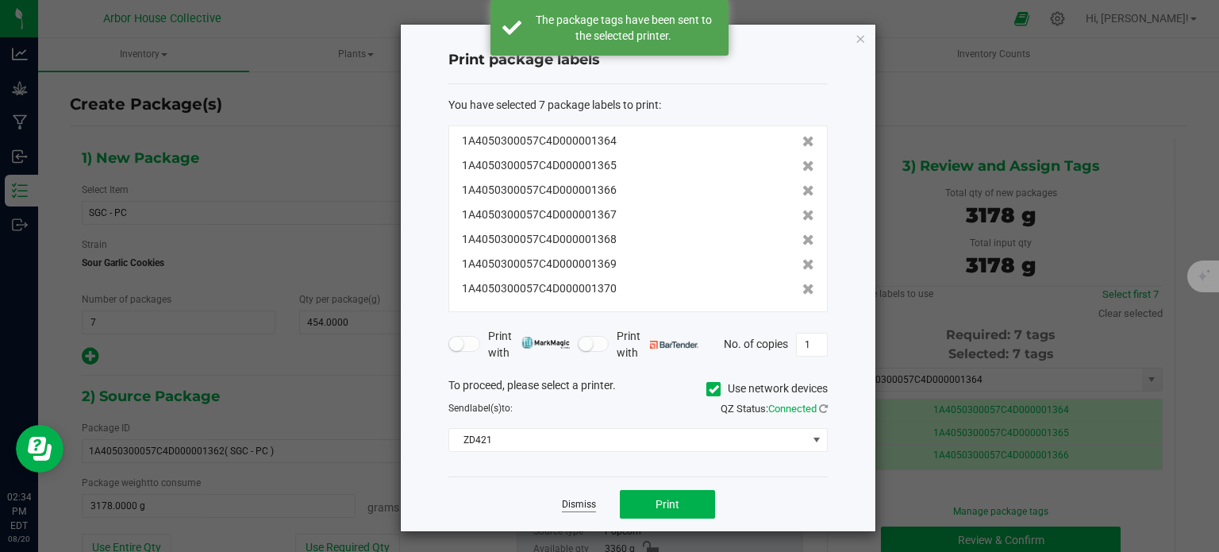
click at [568, 498] on link "Dismiss" at bounding box center [579, 504] width 34 height 13
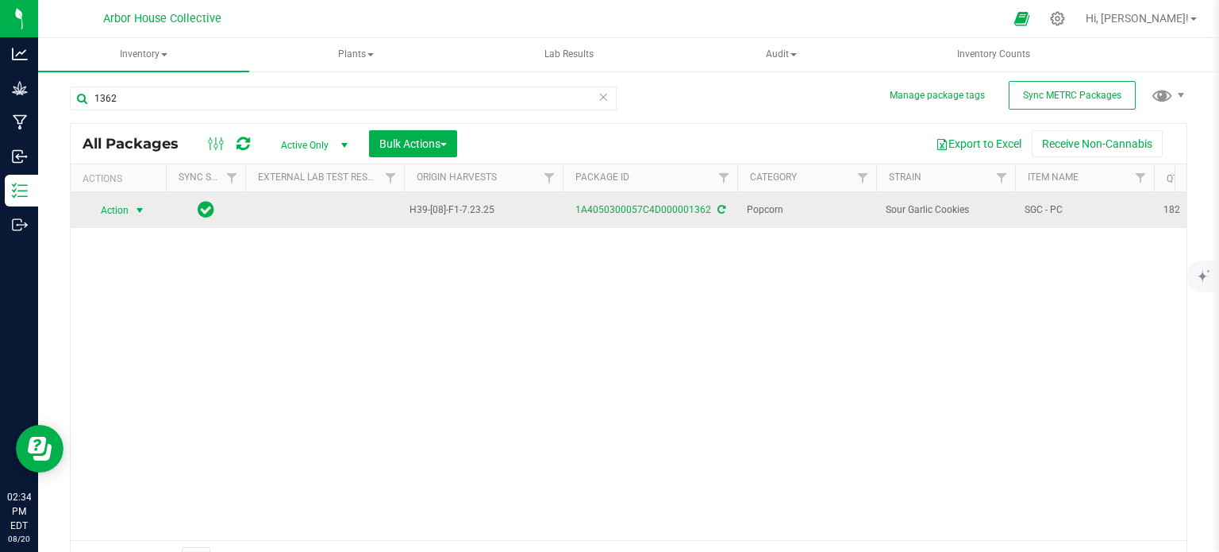
click at [142, 208] on span "select" at bounding box center [139, 210] width 13 height 13
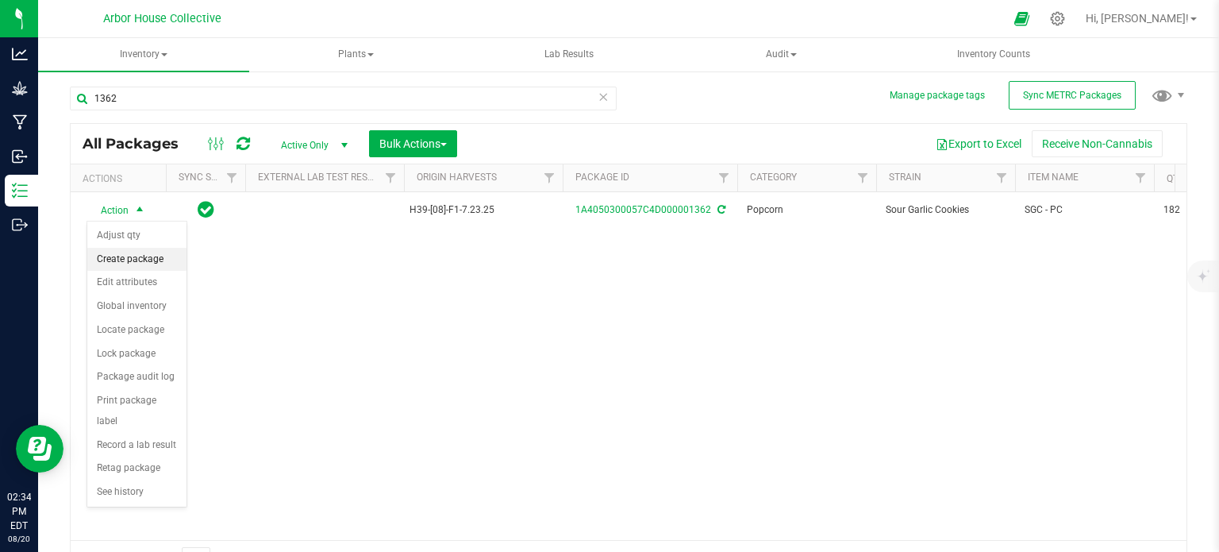
click at [141, 262] on li "Create package" at bounding box center [136, 260] width 99 height 24
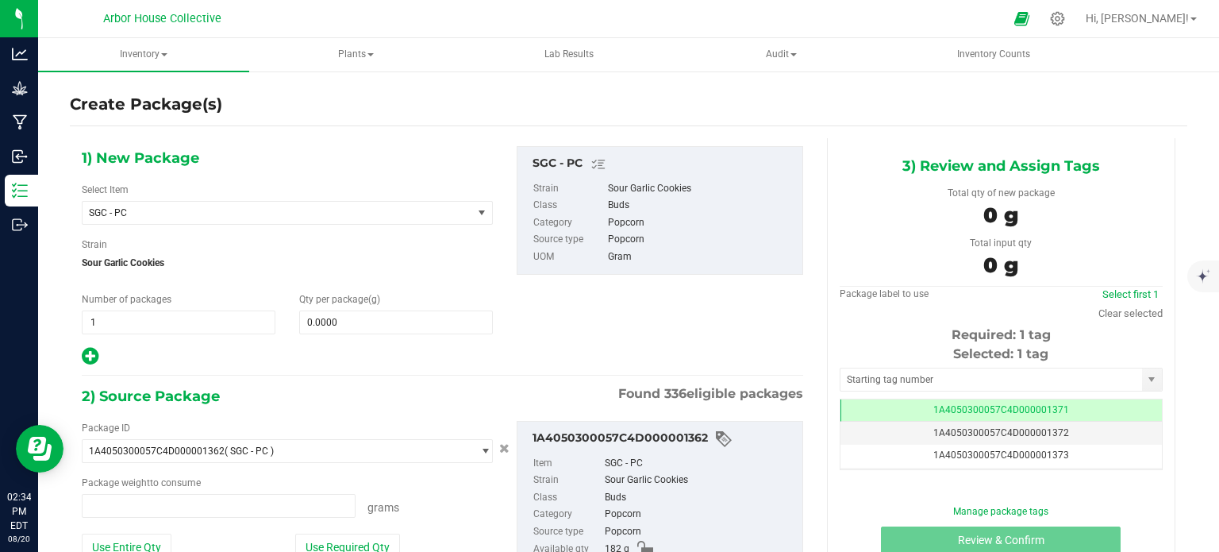
type input "0.0000 g"
click at [241, 318] on span "1 1" at bounding box center [179, 322] width 194 height 24
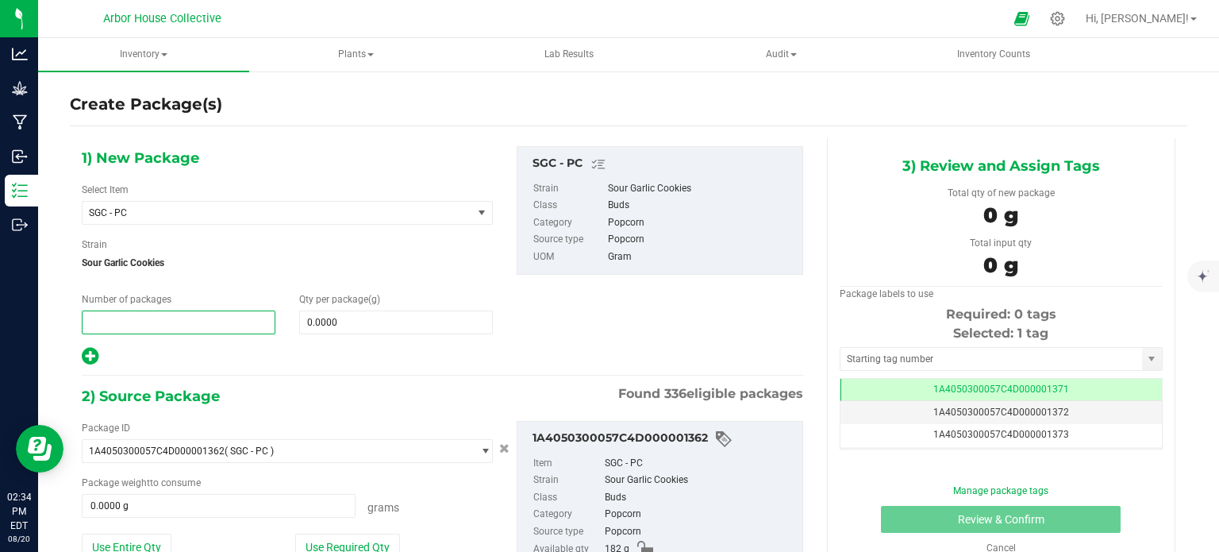
type input "1"
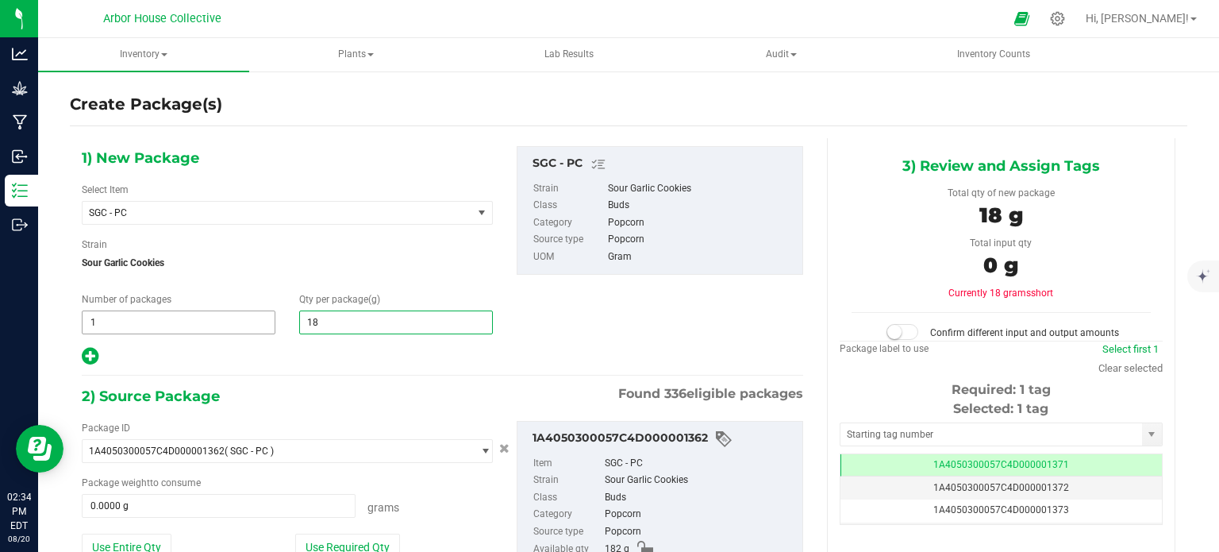
type input "182"
click at [171, 500] on input "0.0000 g" at bounding box center [219, 506] width 272 height 22
type input "182.0000"
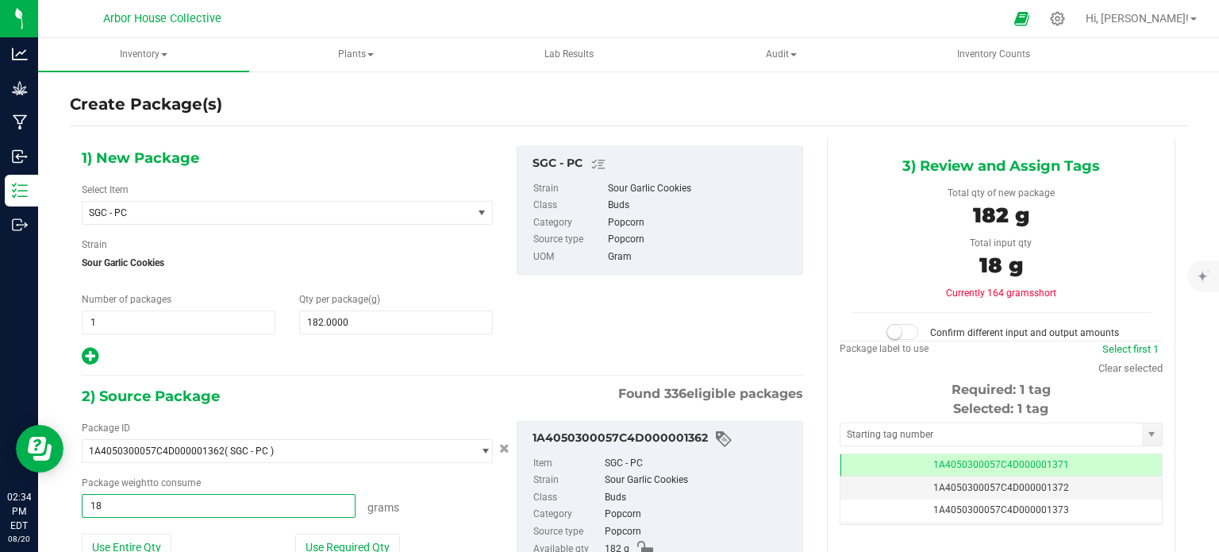
type input "182"
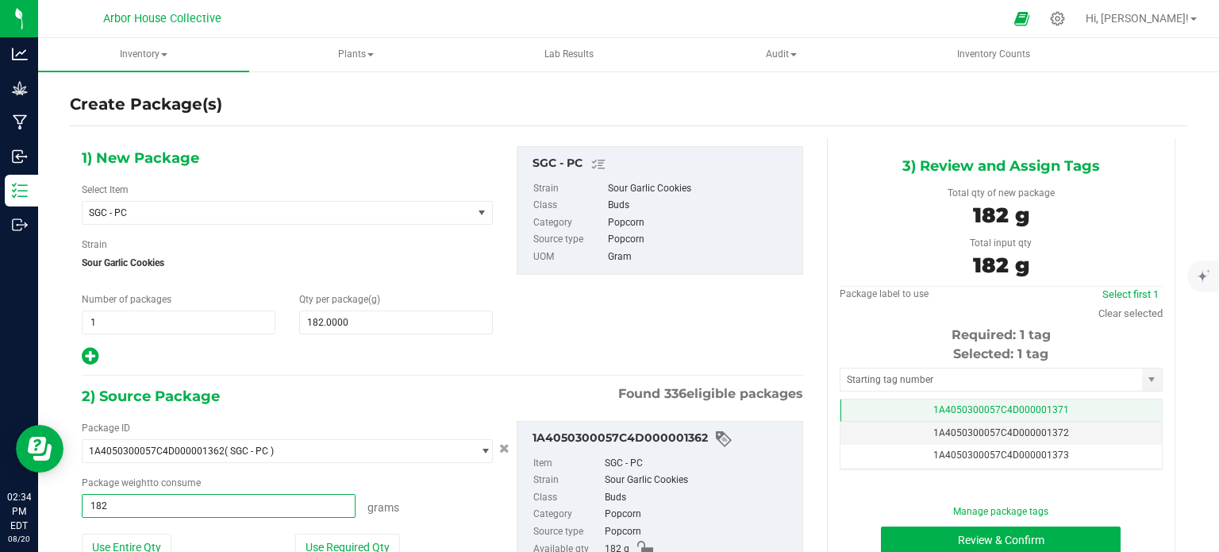
type input "182.0000 g"
click at [1032, 405] on span "1A4050300057C4D000001371" at bounding box center [1002, 409] width 136 height 11
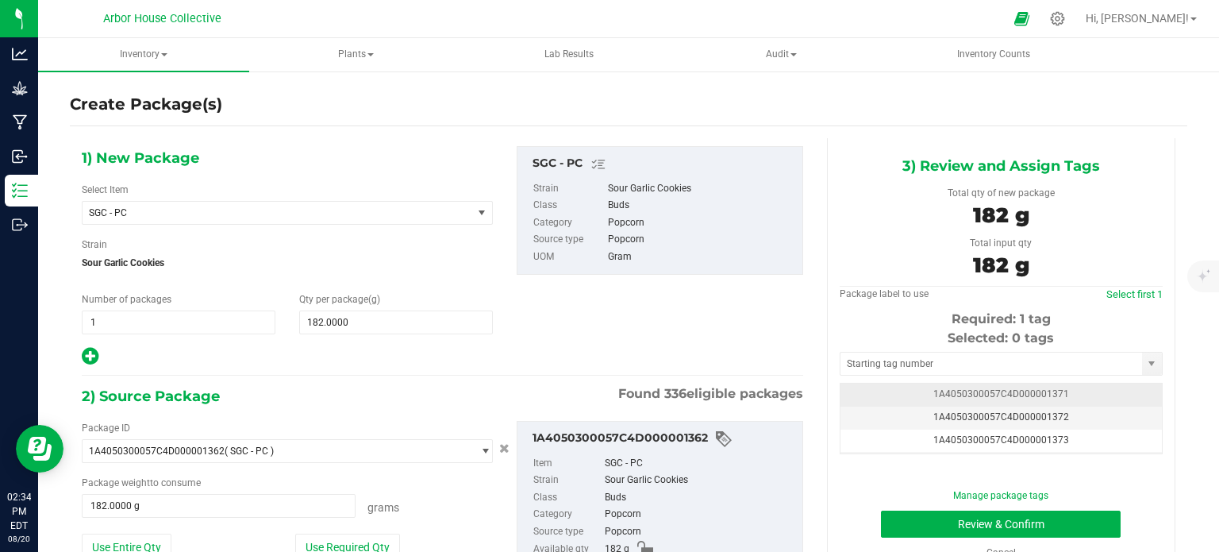
click at [1026, 397] on span "1A4050300057C4D000001371" at bounding box center [1002, 393] width 136 height 11
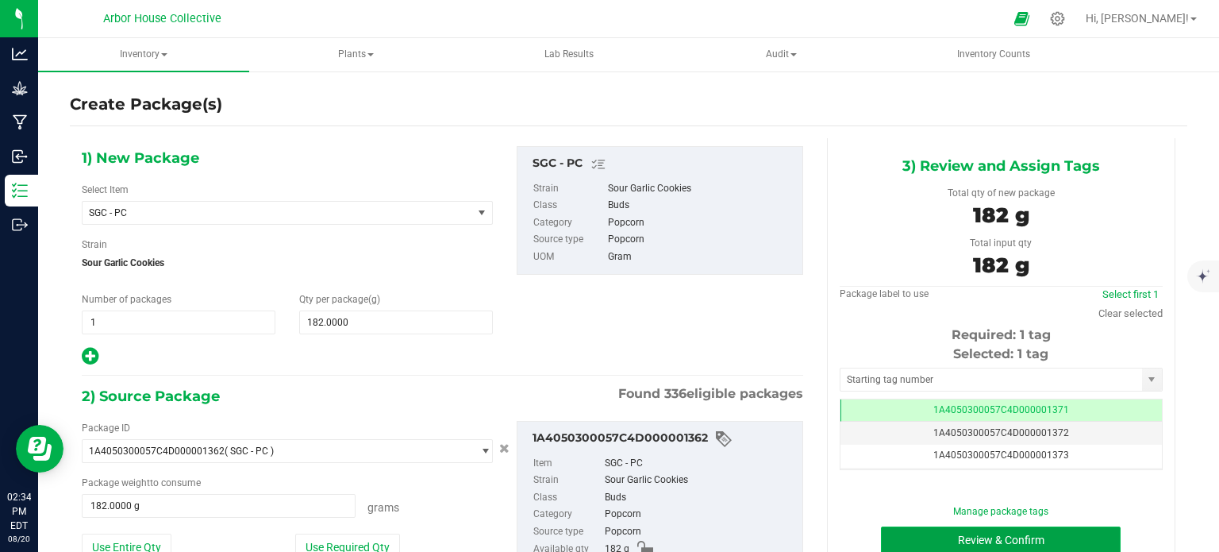
click at [965, 541] on button "Review & Confirm" at bounding box center [1001, 539] width 240 height 27
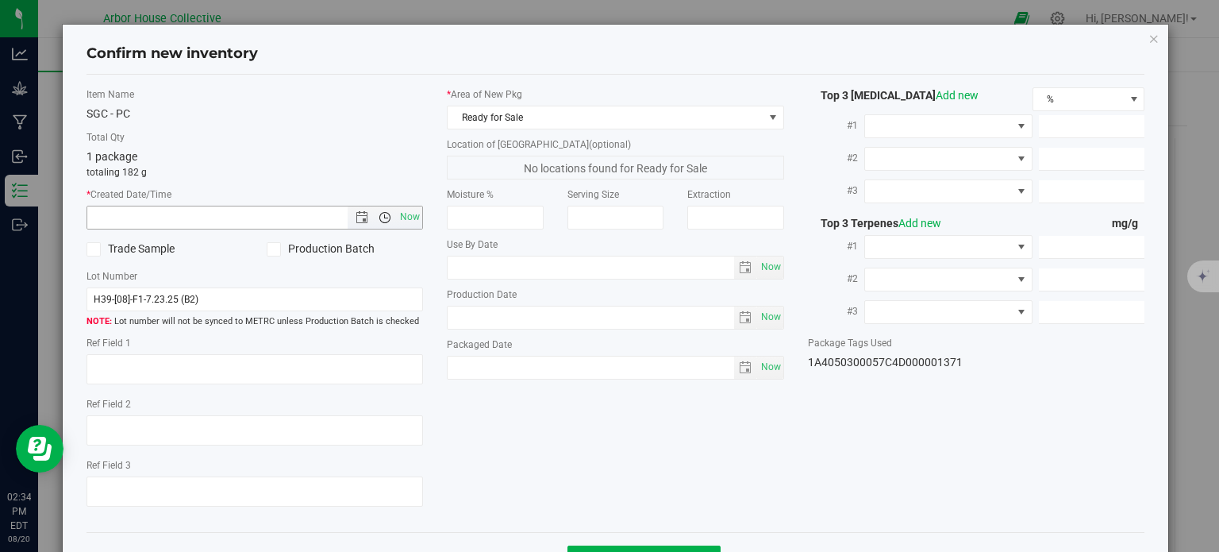
click at [379, 221] on span "Open the time view" at bounding box center [385, 217] width 13 height 13
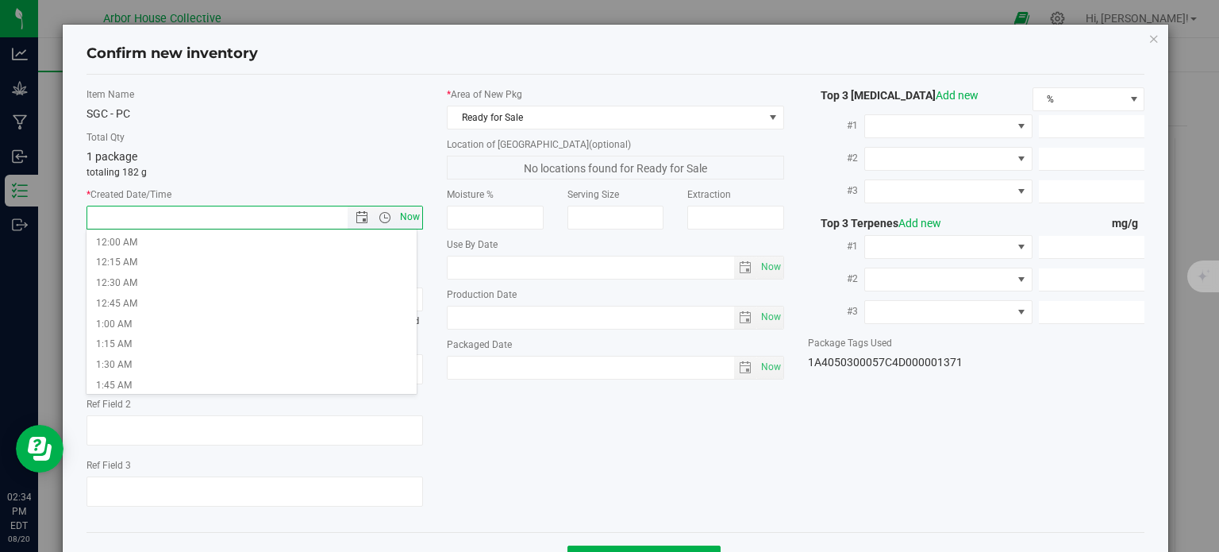
click at [400, 218] on span "Now" at bounding box center [410, 217] width 27 height 23
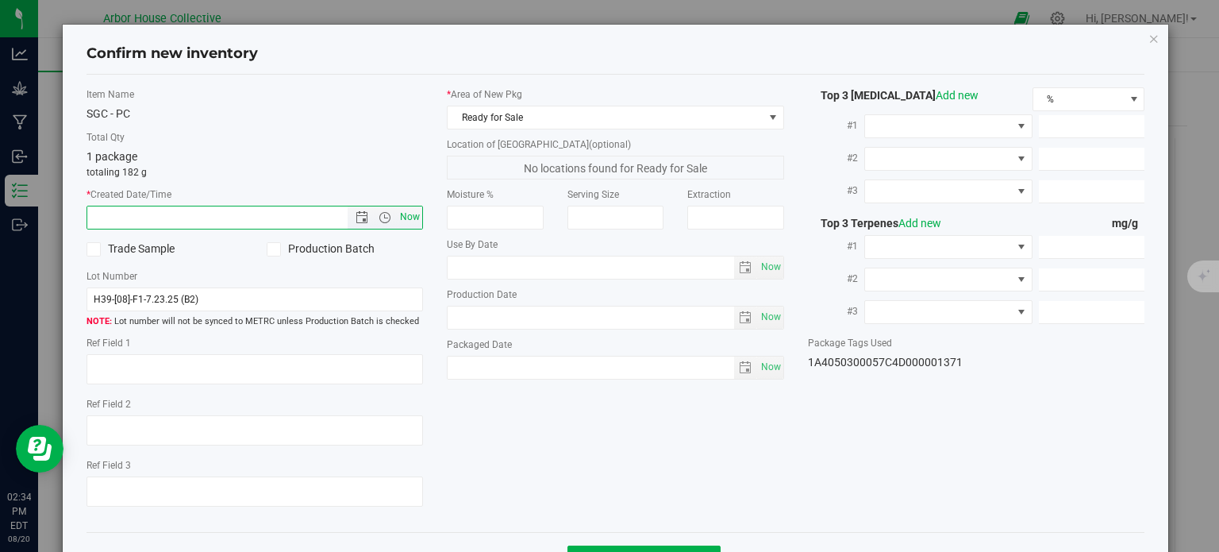
type input "[DATE] 2:34 PM"
click at [766, 368] on span "Now" at bounding box center [770, 367] width 27 height 23
type input "[DATE]"
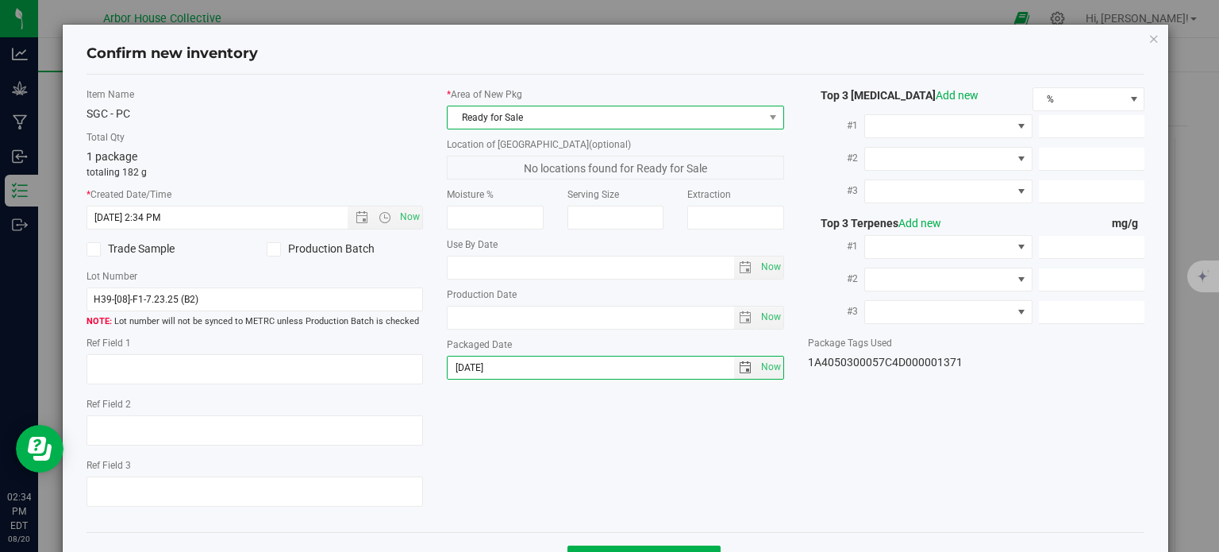
click at [715, 113] on span "Ready for Sale" at bounding box center [606, 117] width 316 height 22
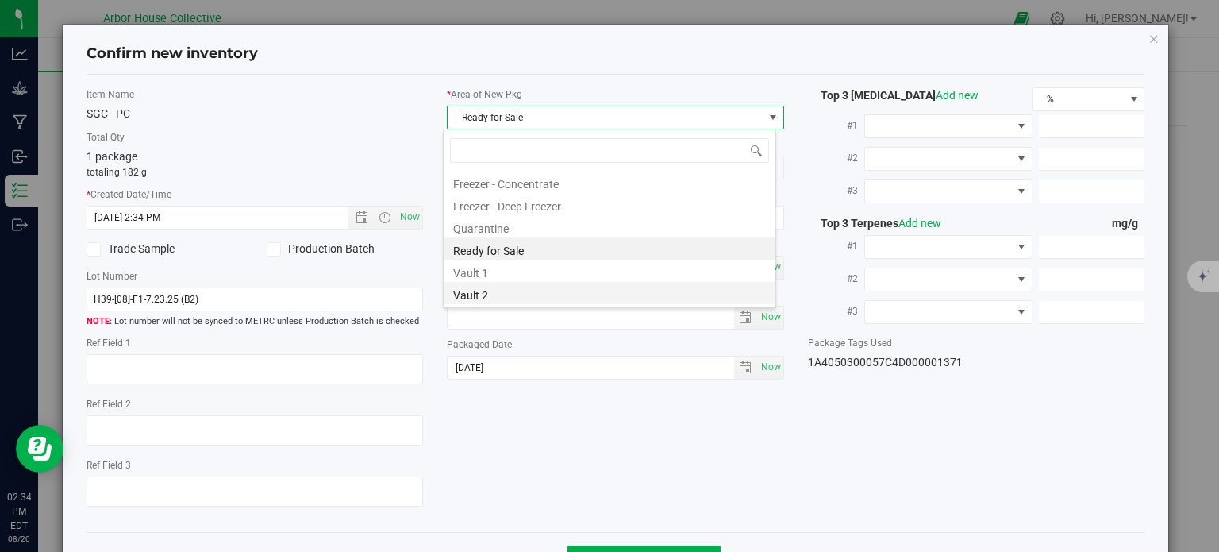
click at [521, 302] on li "Vault 2" at bounding box center [610, 293] width 332 height 22
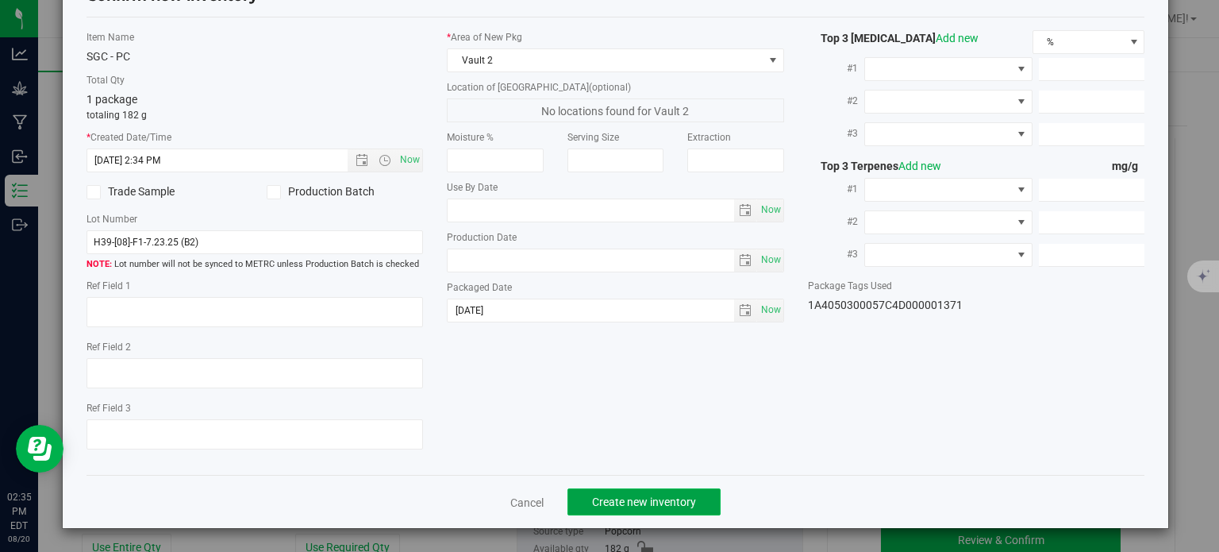
click at [649, 498] on span "Create new inventory" at bounding box center [644, 501] width 104 height 13
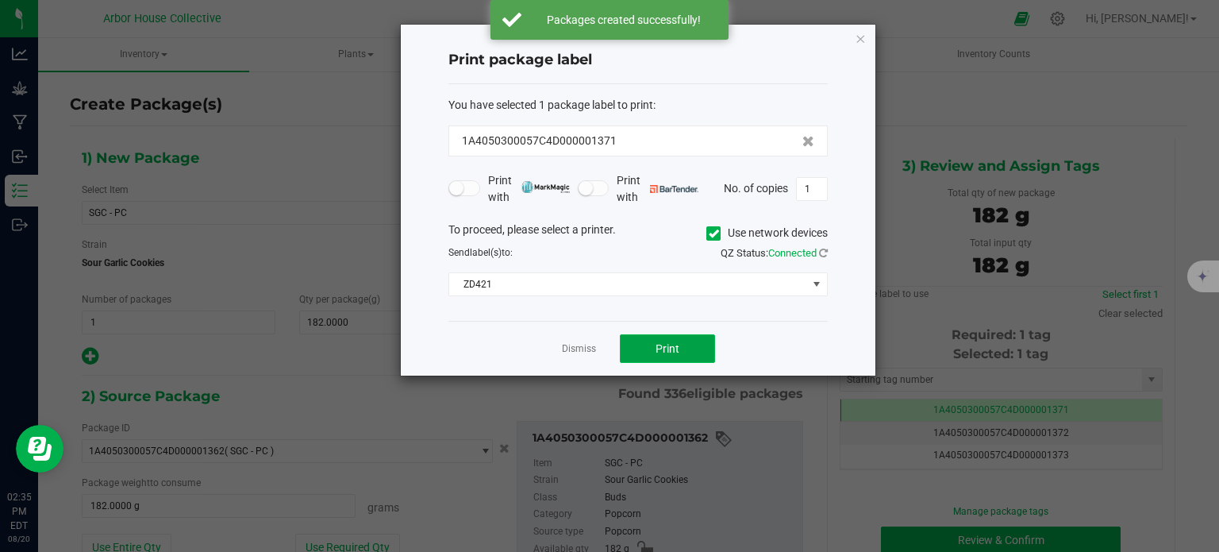
click at [664, 355] on button "Print" at bounding box center [667, 348] width 95 height 29
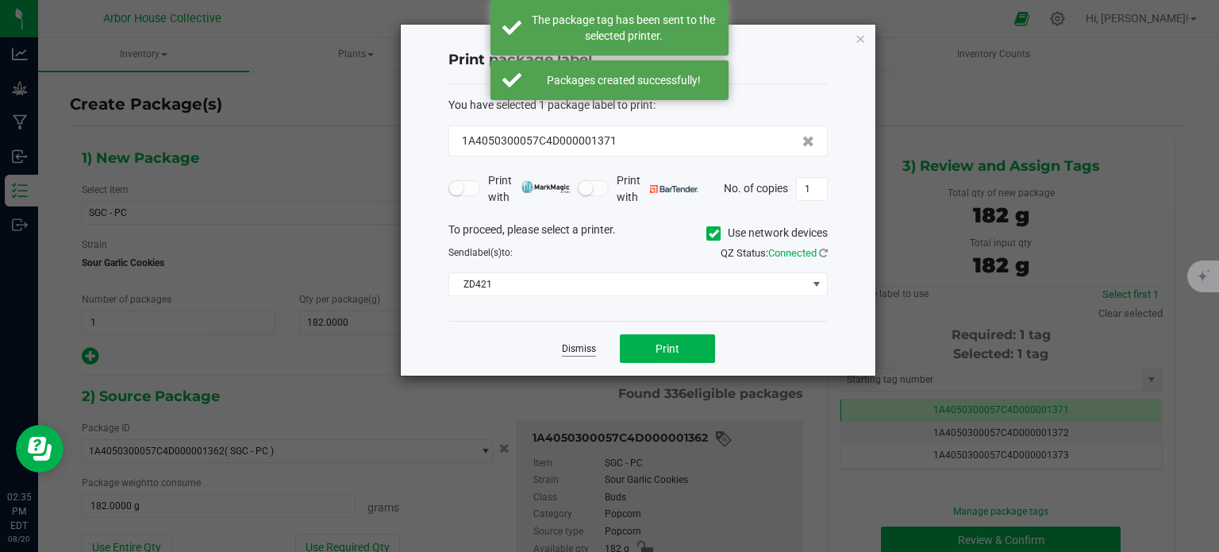
click at [575, 344] on link "Dismiss" at bounding box center [579, 348] width 34 height 13
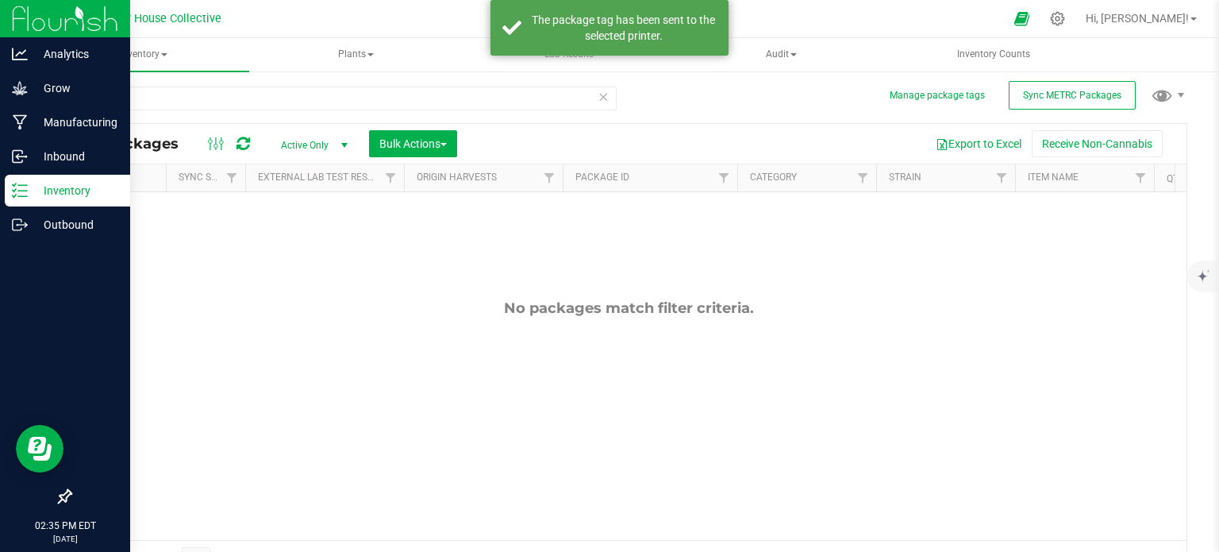
click at [31, 187] on p "Inventory" at bounding box center [75, 190] width 95 height 19
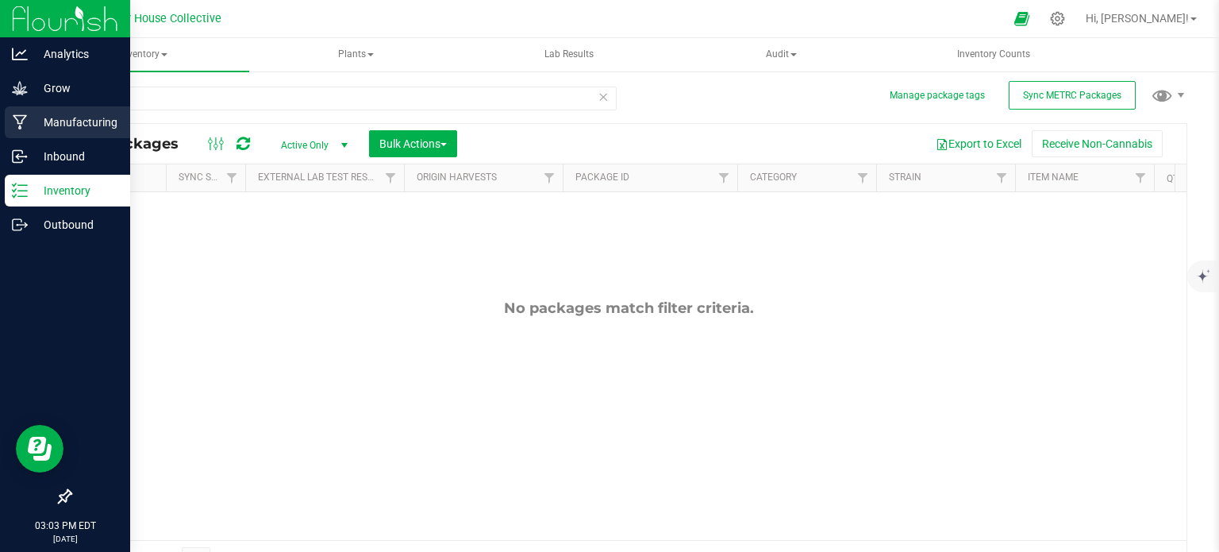
click at [83, 118] on p "Manufacturing" at bounding box center [75, 122] width 95 height 19
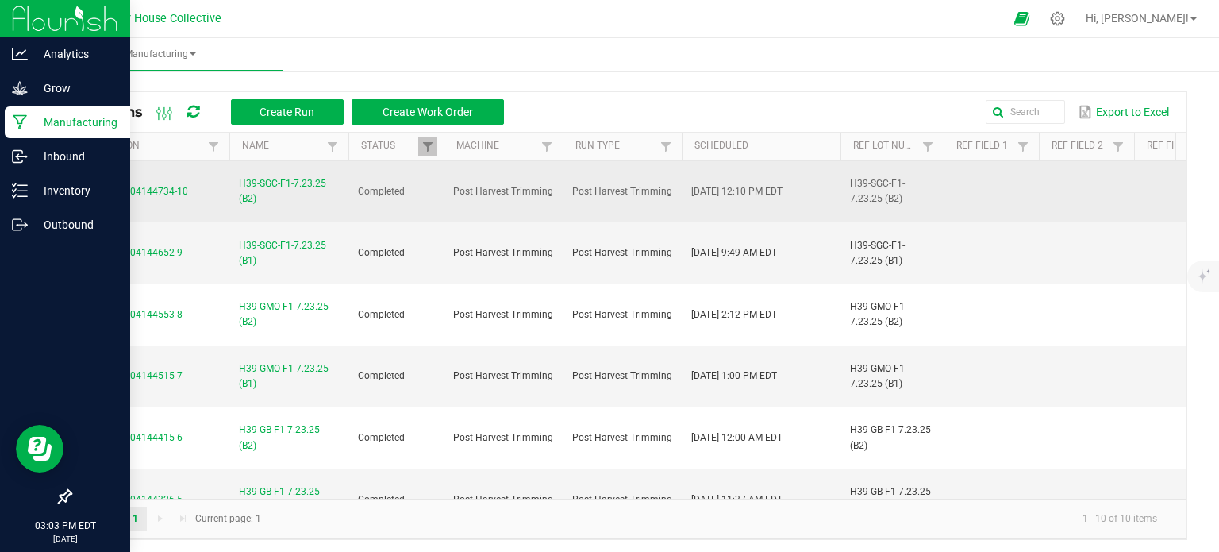
click at [249, 179] on span "H39-SGC-F1-7.23.25 (B2)" at bounding box center [289, 191] width 100 height 30
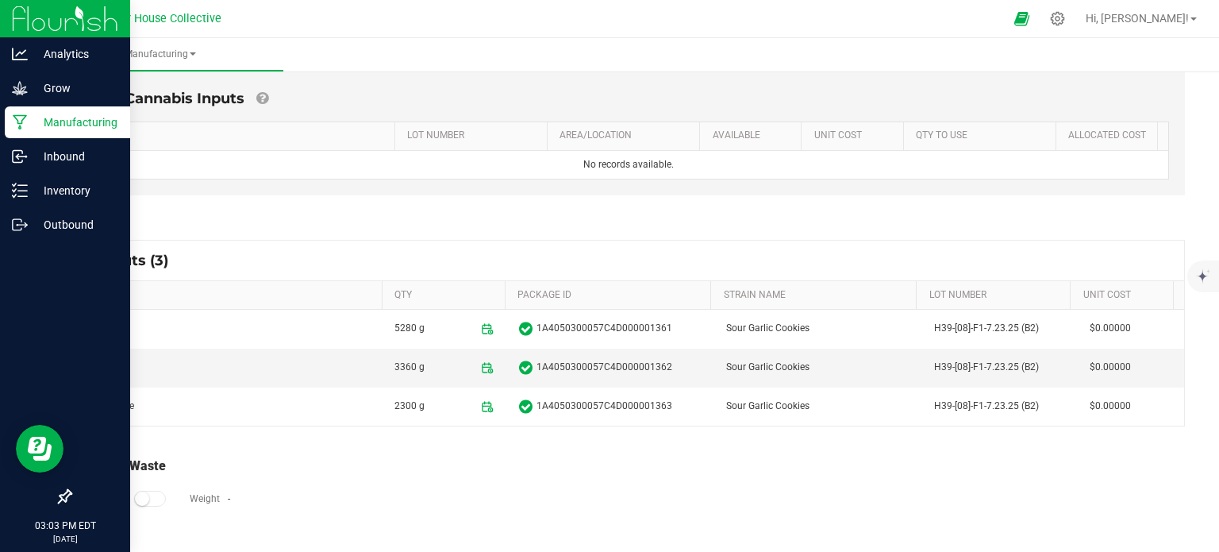
scroll to position [407, 0]
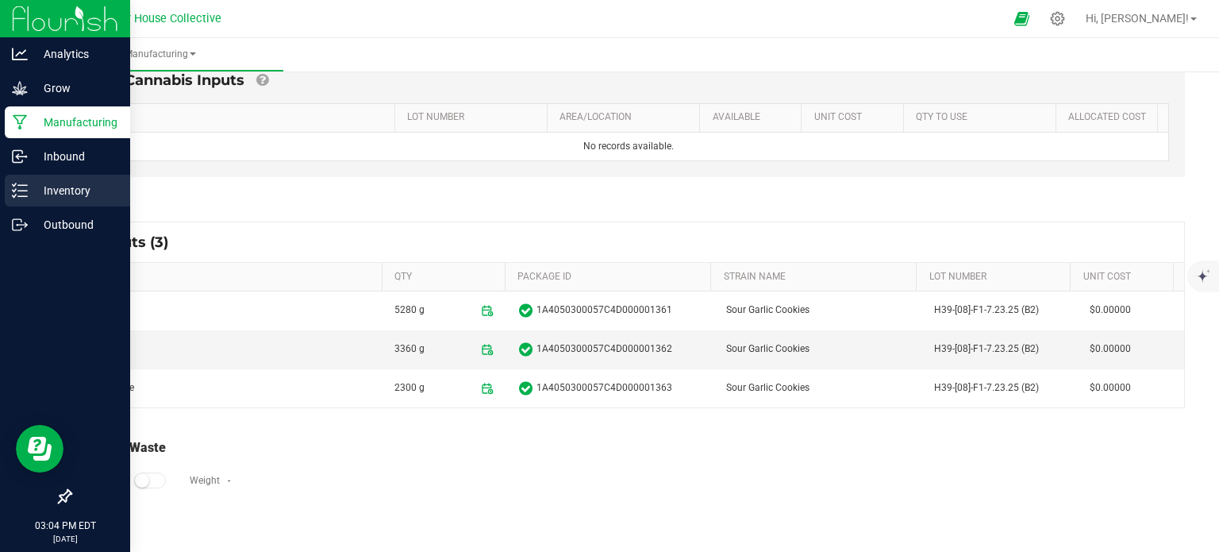
click at [60, 197] on p "Inventory" at bounding box center [75, 190] width 95 height 19
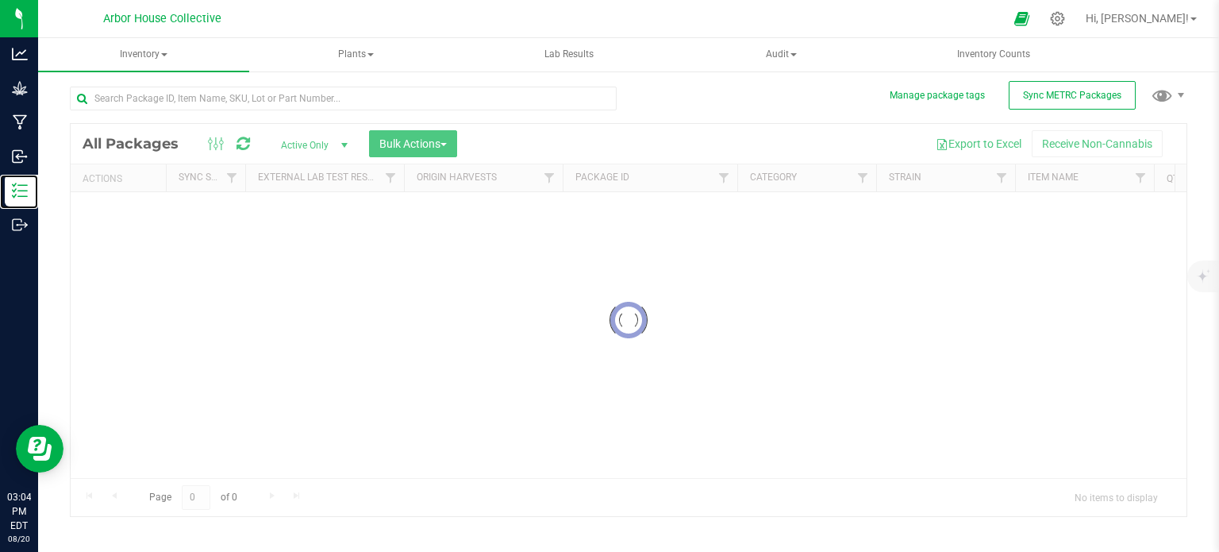
scroll to position [2, 0]
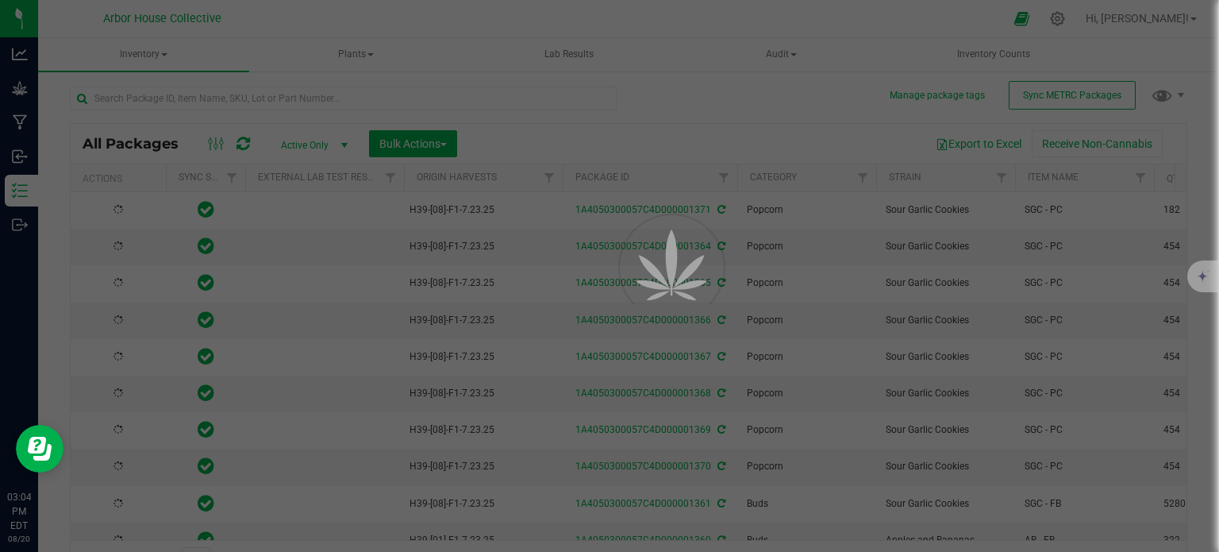
click at [152, 96] on div at bounding box center [343, 105] width 547 height 37
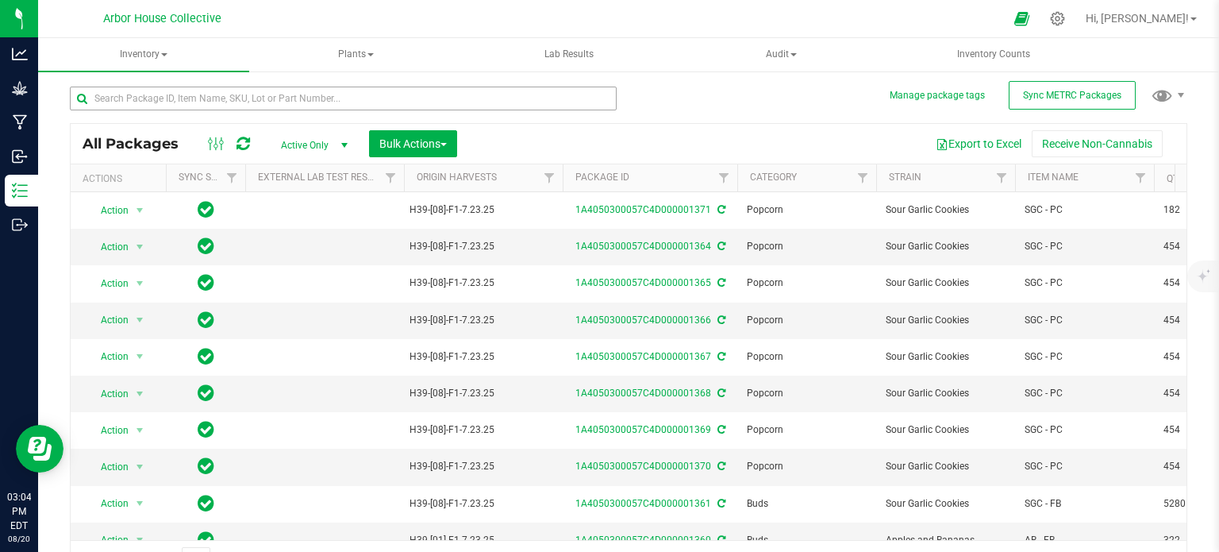
scroll to position [28, 0]
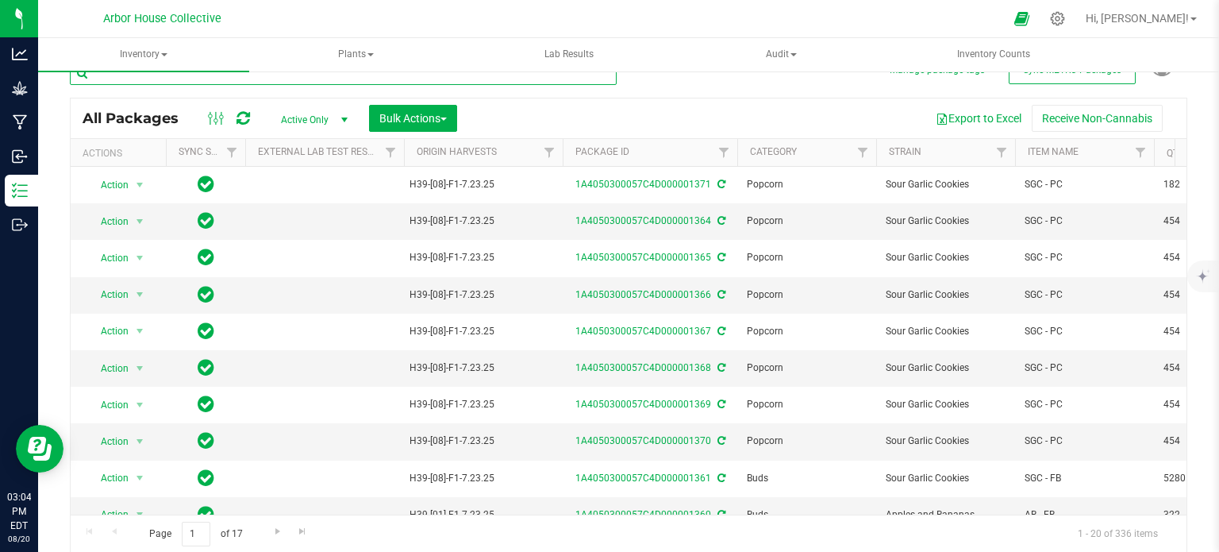
click at [150, 79] on input "text" at bounding box center [343, 73] width 547 height 24
type input "1361"
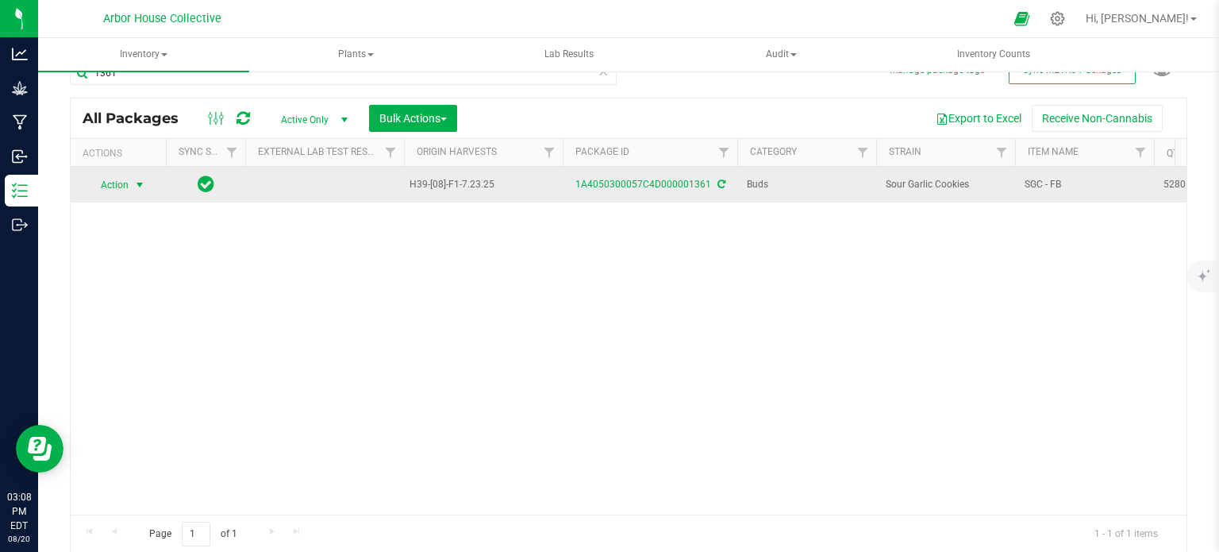
click at [138, 183] on span "select" at bounding box center [139, 185] width 13 height 13
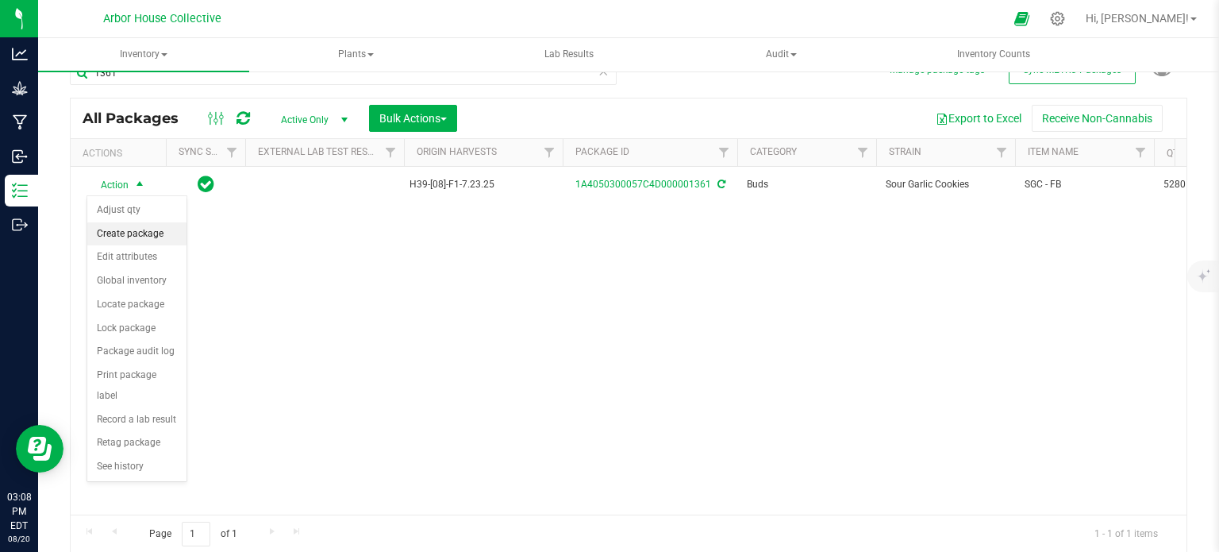
click at [141, 237] on li "Create package" at bounding box center [136, 234] width 99 height 24
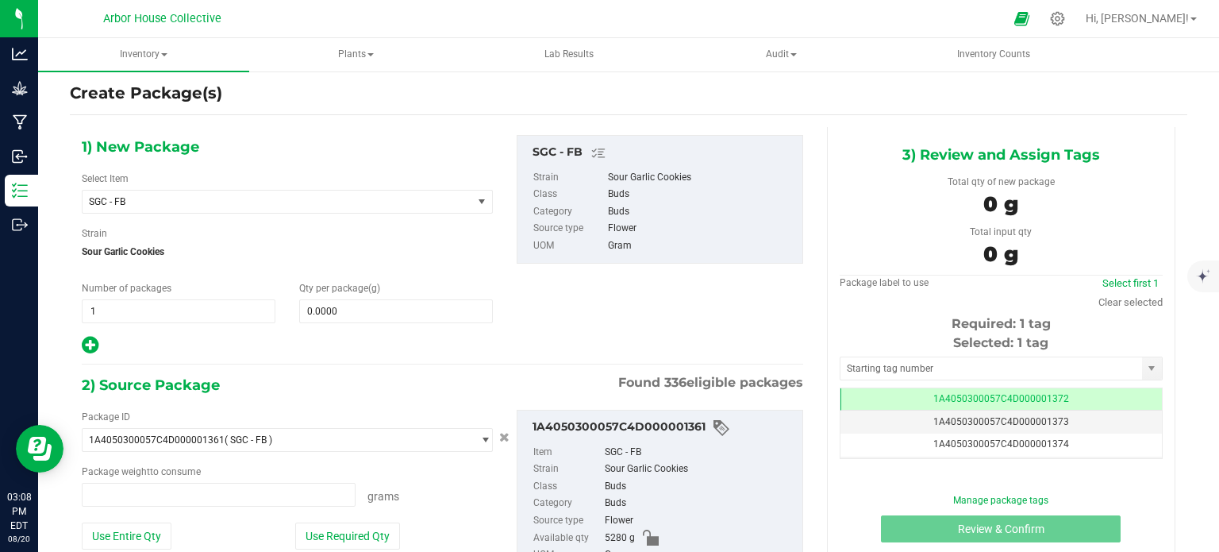
type input "0.0000 g"
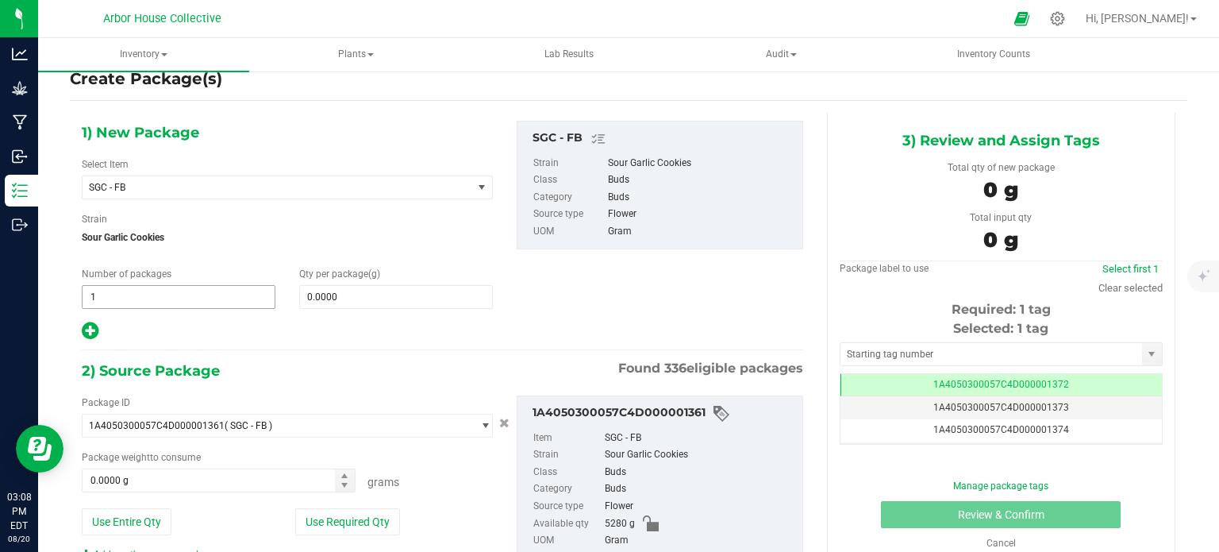
click at [146, 291] on span "1 1" at bounding box center [179, 297] width 194 height 24
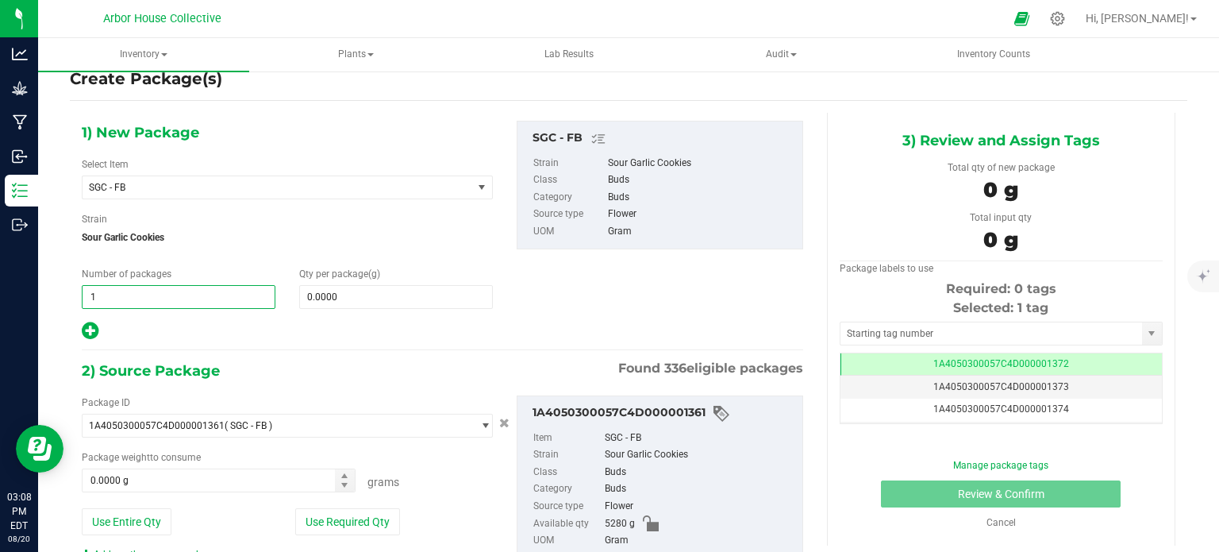
type input "11"
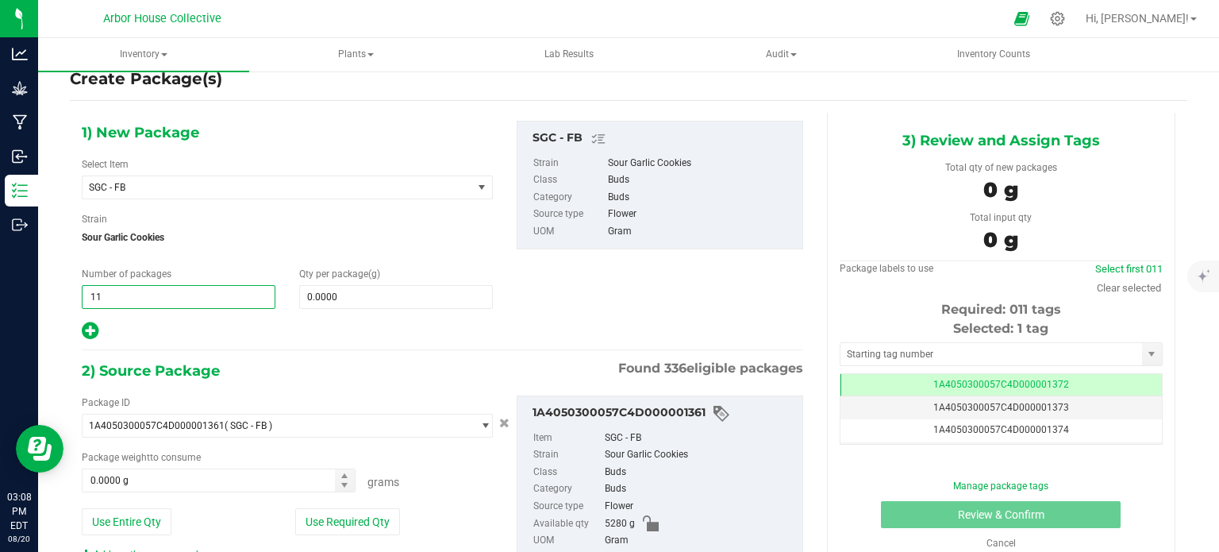
type input "11"
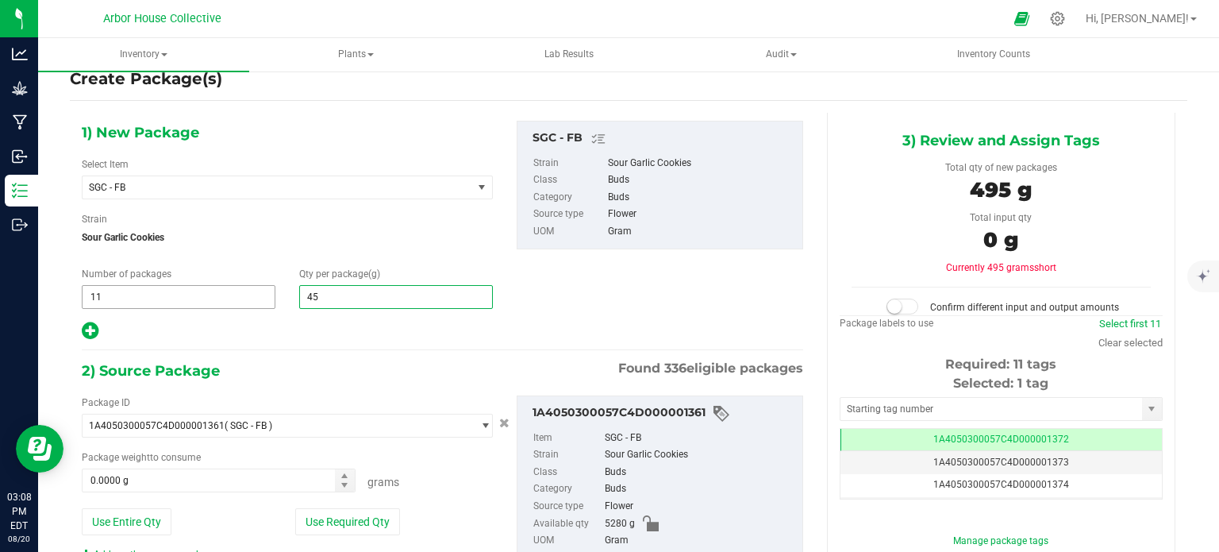
type input "454"
type input "454.0000"
click at [162, 476] on span "0.0000 g 0" at bounding box center [219, 480] width 274 height 24
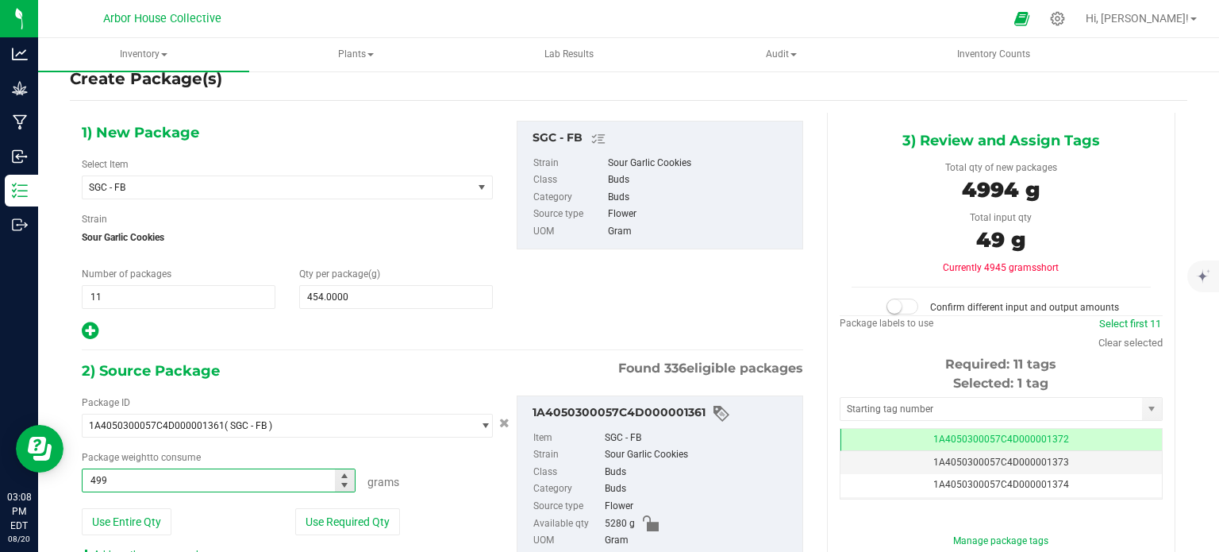
type input "4994"
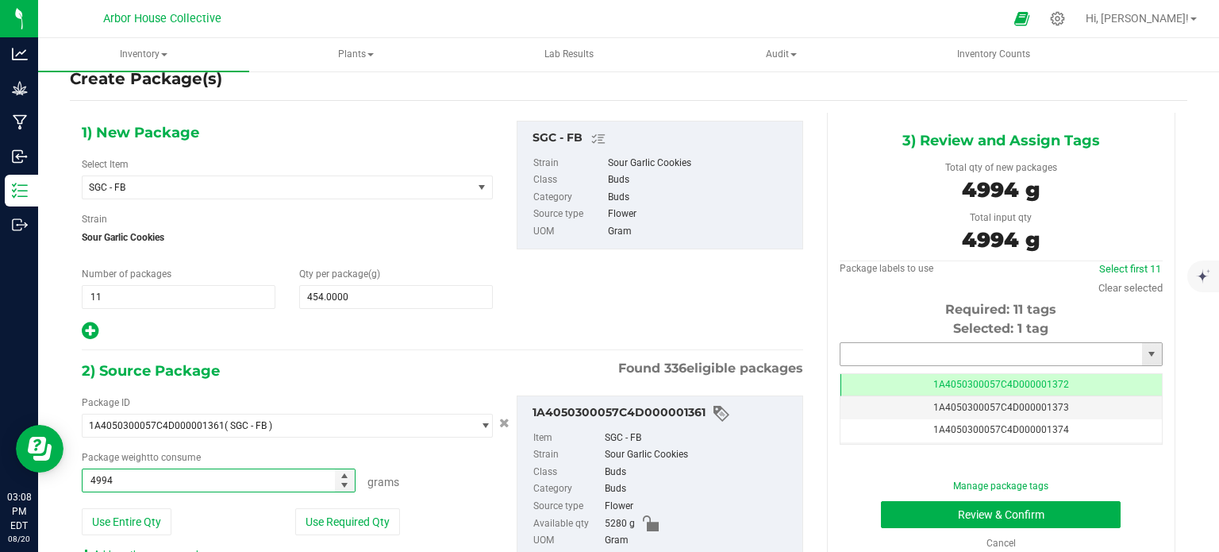
type input "4994.0000 g"
click at [965, 355] on input "text" at bounding box center [992, 354] width 302 height 22
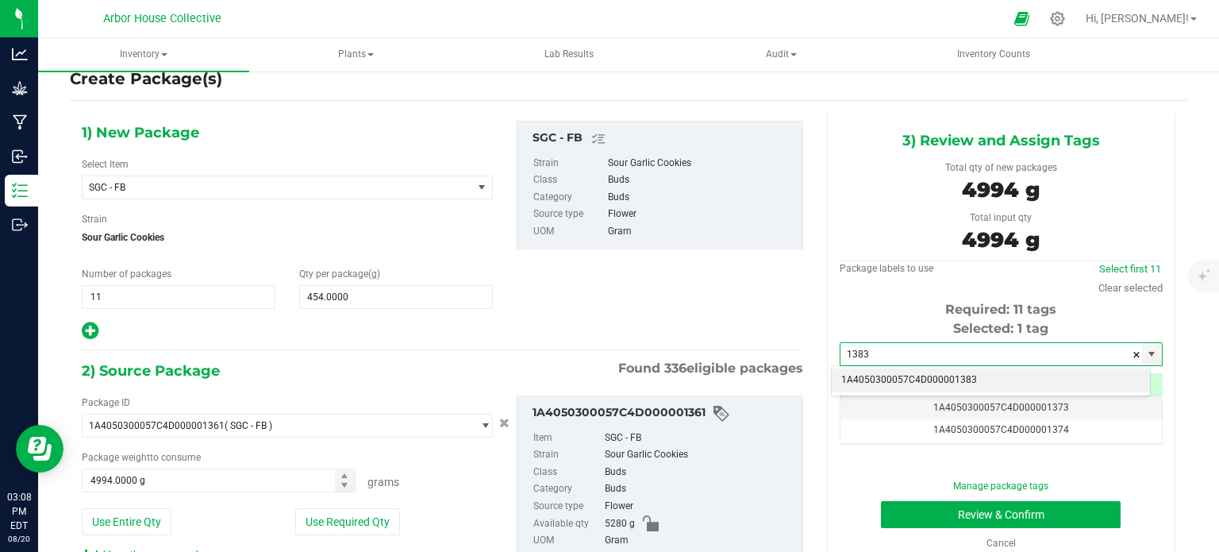
click at [963, 379] on li "1A4050300057C4D000001383" at bounding box center [991, 380] width 318 height 24
type input "1A4050300057C4D000001383"
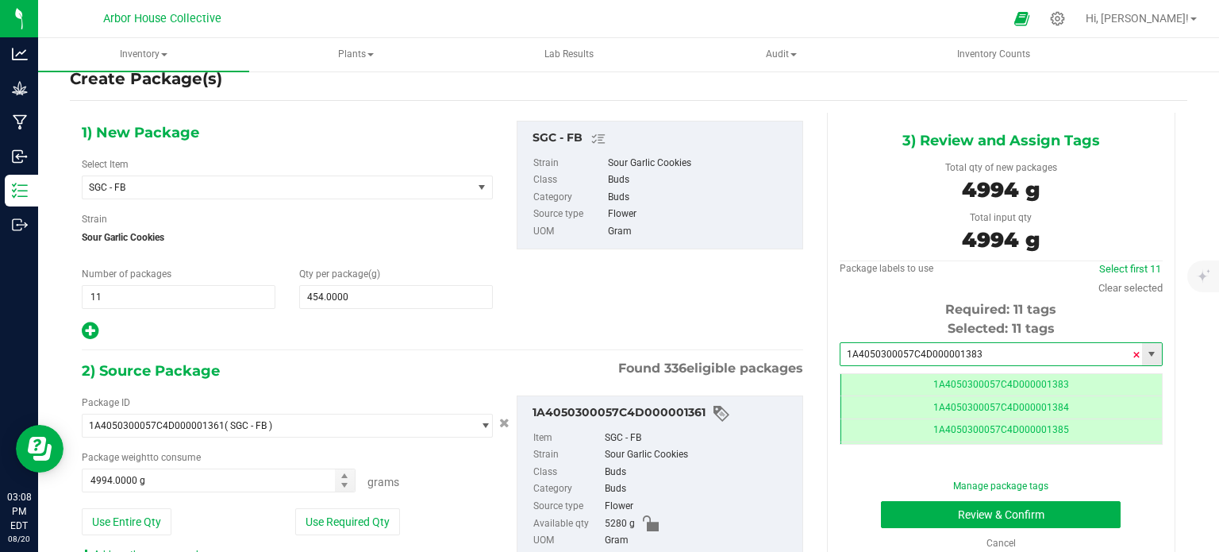
click at [1132, 352] on span at bounding box center [1137, 355] width 10 height 24
click at [1118, 353] on input "text" at bounding box center [992, 354] width 302 height 22
type input "1372"
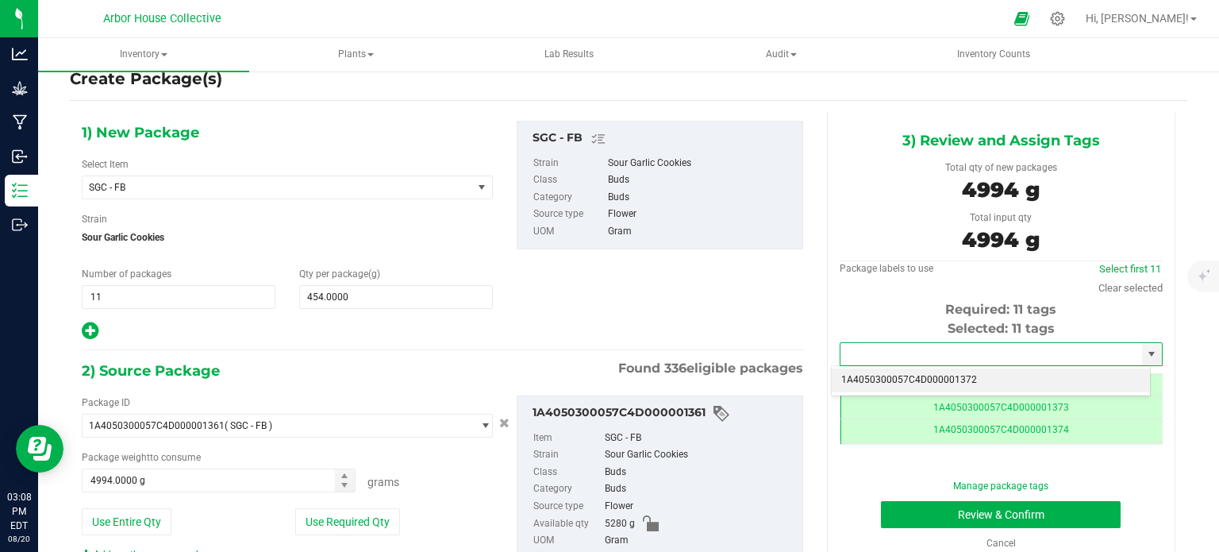
click at [1026, 390] on li "1A4050300057C4D000001372" at bounding box center [991, 380] width 318 height 24
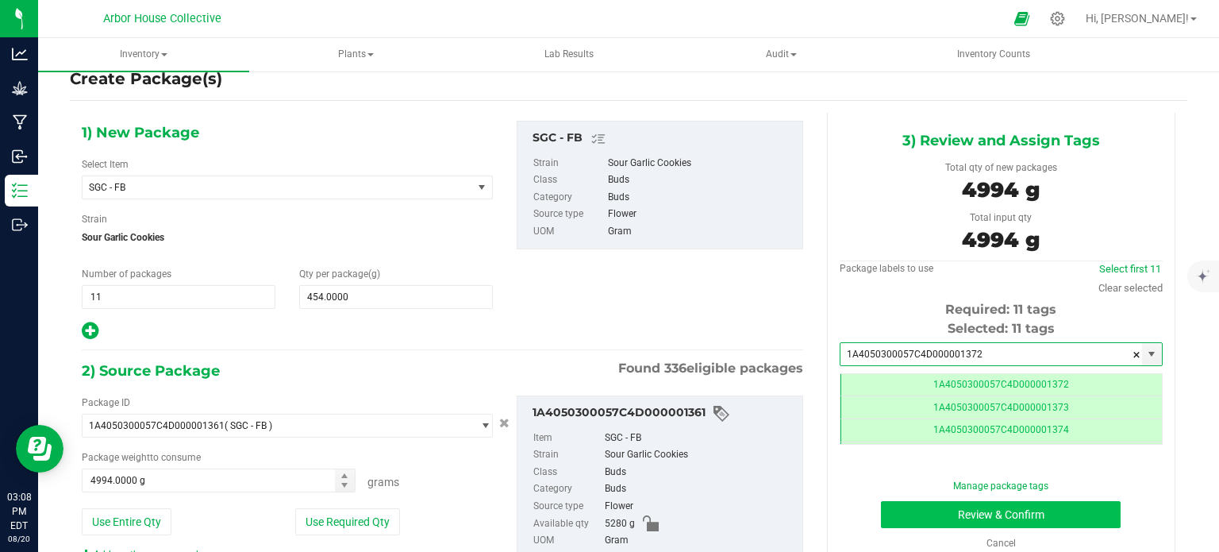
type input "1A4050300057C4D000001372"
click at [964, 515] on button "Review & Confirm" at bounding box center [1001, 514] width 240 height 27
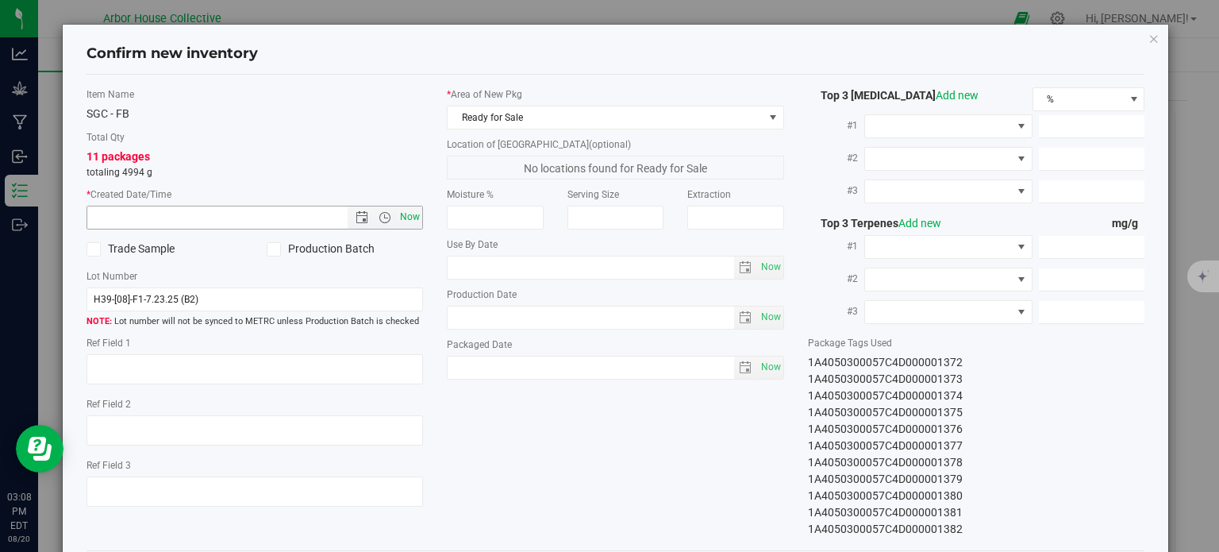
click at [400, 219] on span "Now" at bounding box center [410, 217] width 27 height 23
type input "[DATE] 3:08 PM"
click at [761, 367] on span "Now" at bounding box center [770, 367] width 27 height 23
type input "[DATE]"
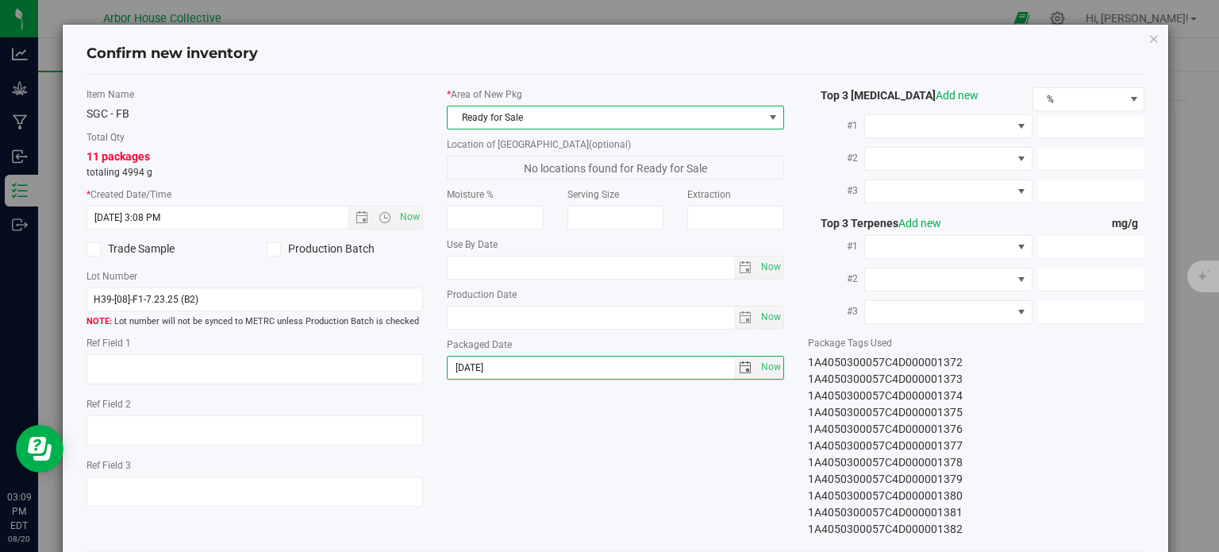
click at [768, 120] on span at bounding box center [773, 117] width 13 height 13
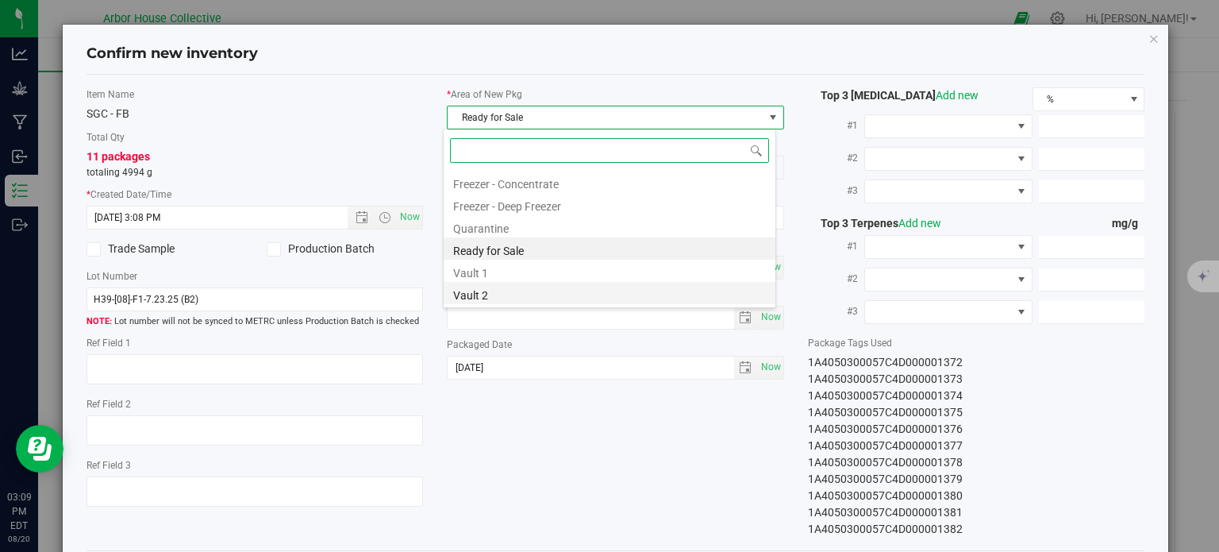
click at [527, 290] on li "Vault 2" at bounding box center [610, 293] width 332 height 22
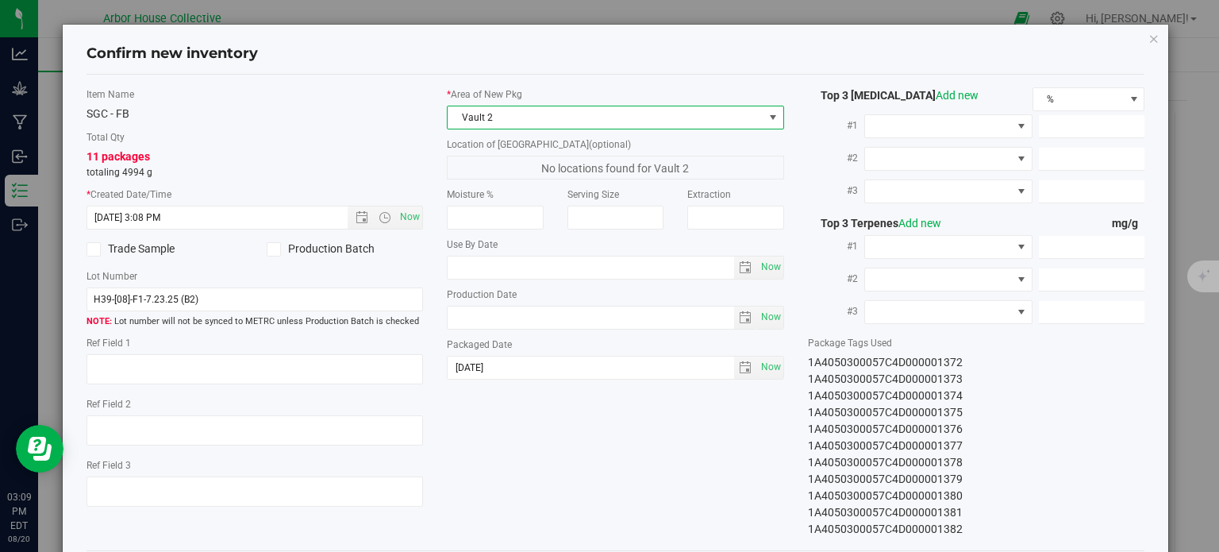
click at [584, 488] on div "Item Name SGC - FB Total Qty 11 packages totaling 4994 g * Created Date/Time [D…" at bounding box center [616, 312] width 1083 height 450
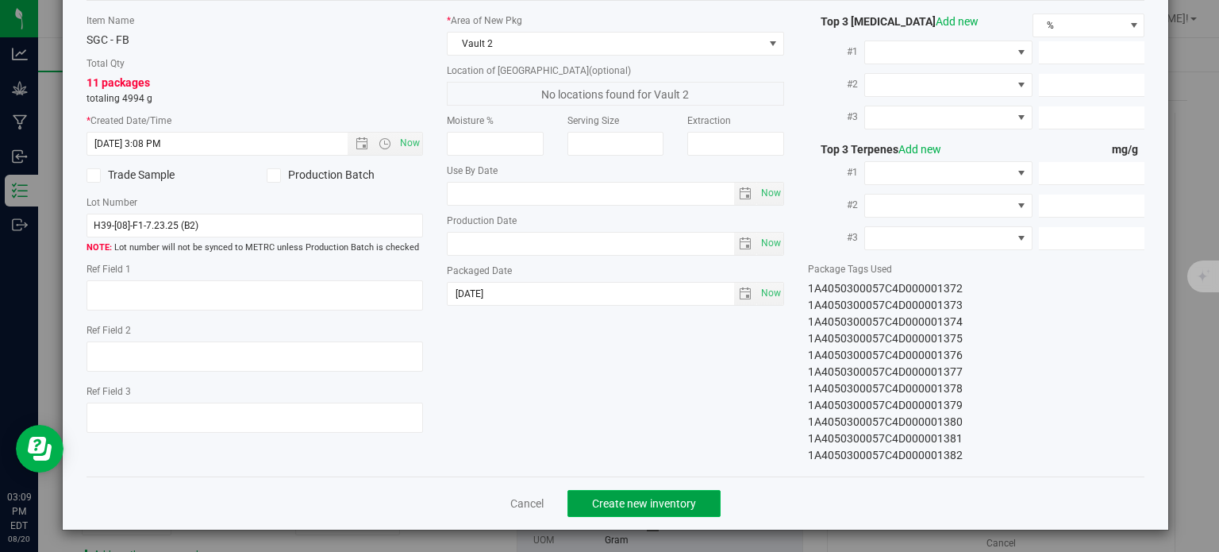
click at [612, 504] on span "Create new inventory" at bounding box center [644, 503] width 104 height 13
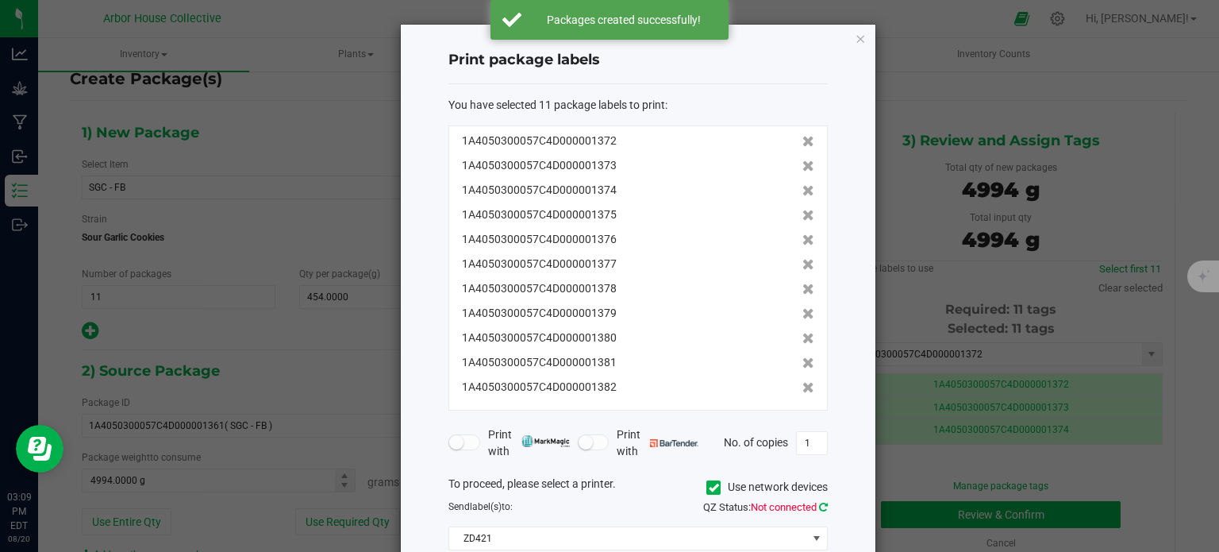
click at [822, 507] on icon at bounding box center [823, 507] width 9 height 10
click at [818, 440] on input "1" at bounding box center [812, 443] width 30 height 22
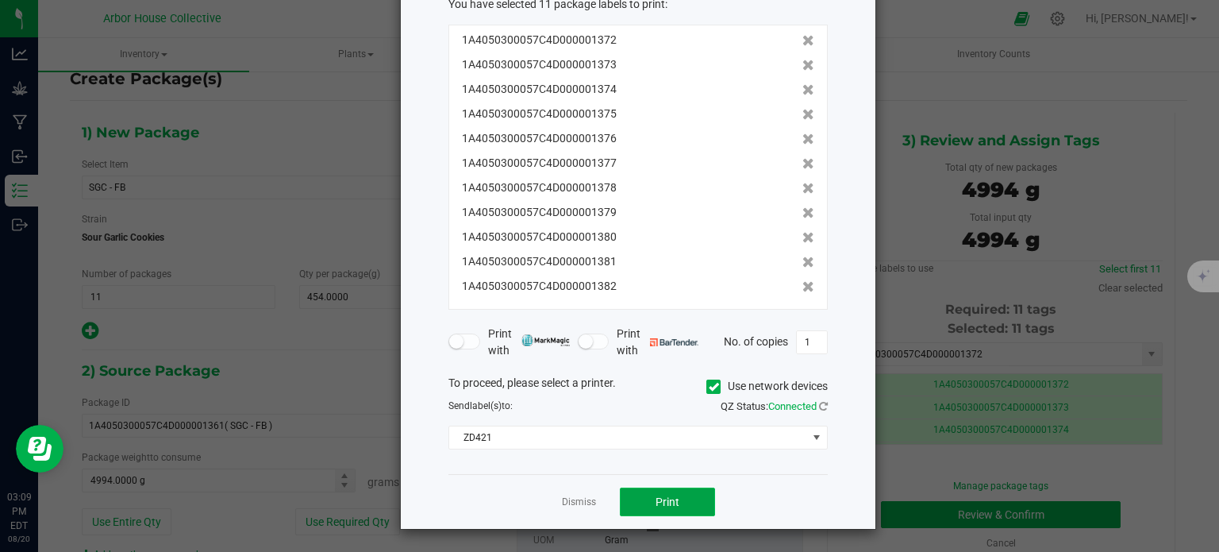
click at [684, 496] on button "Print" at bounding box center [667, 501] width 95 height 29
click at [577, 499] on link "Dismiss" at bounding box center [579, 501] width 34 height 13
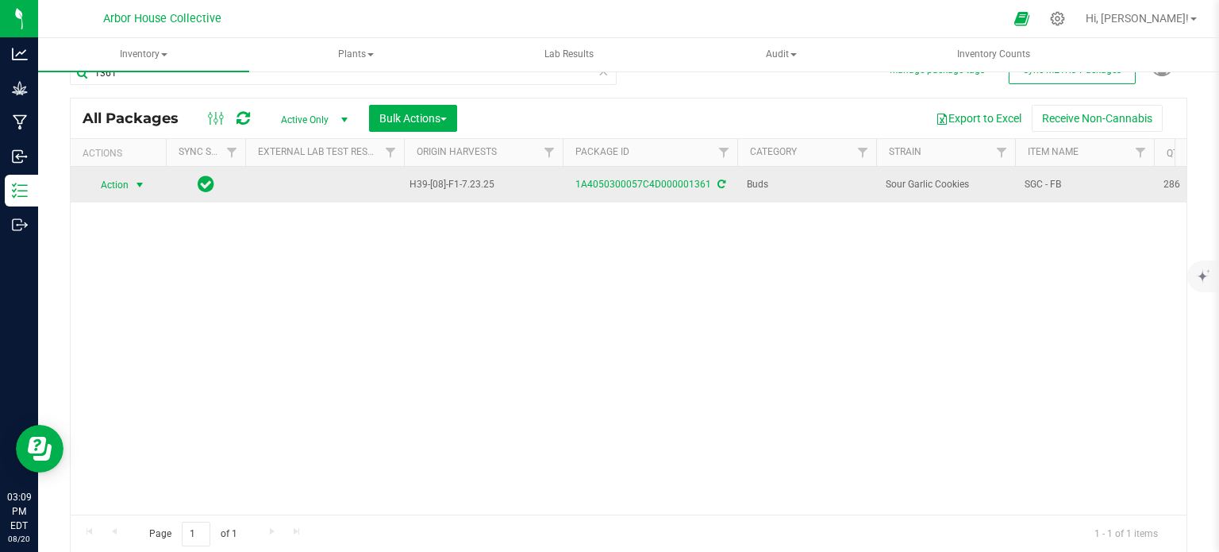
click at [141, 187] on span "select" at bounding box center [139, 185] width 13 height 13
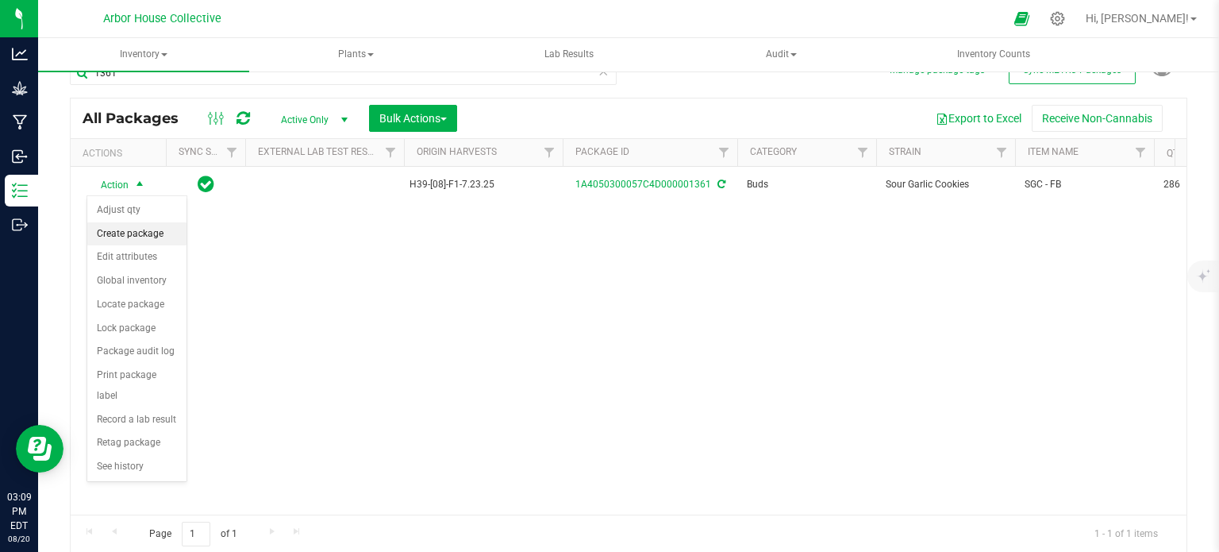
click at [133, 232] on li "Create package" at bounding box center [136, 234] width 99 height 24
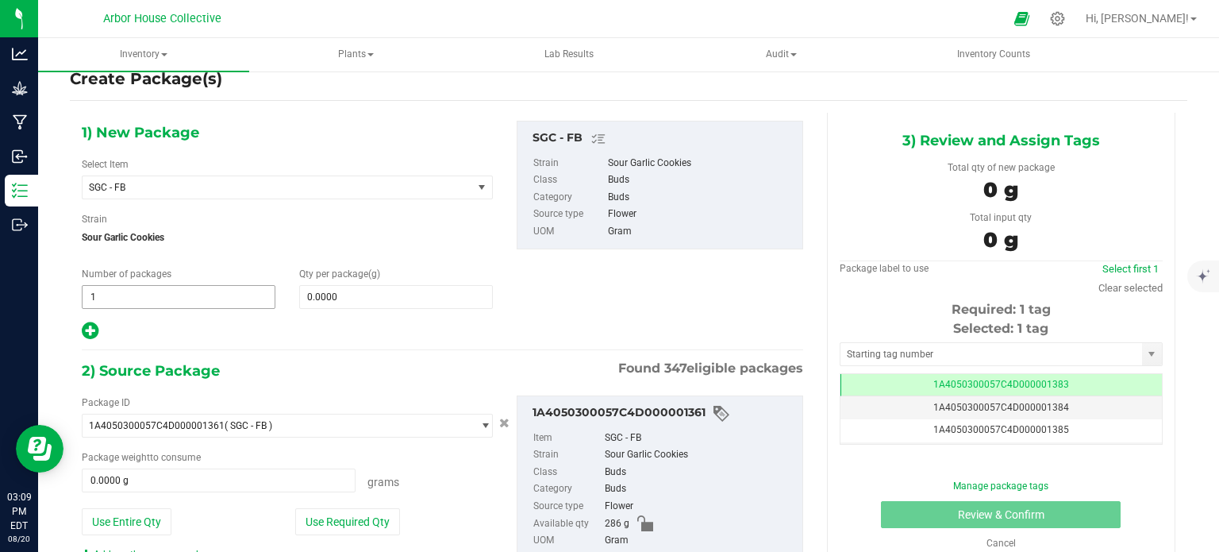
click at [124, 298] on span "1 1" at bounding box center [179, 297] width 194 height 24
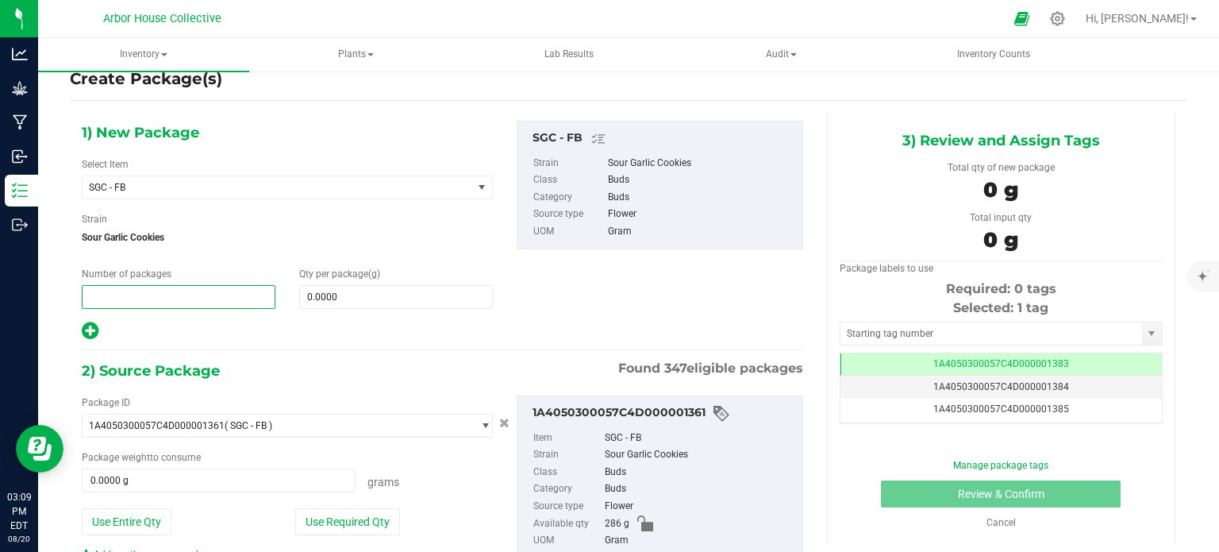
type input "1"
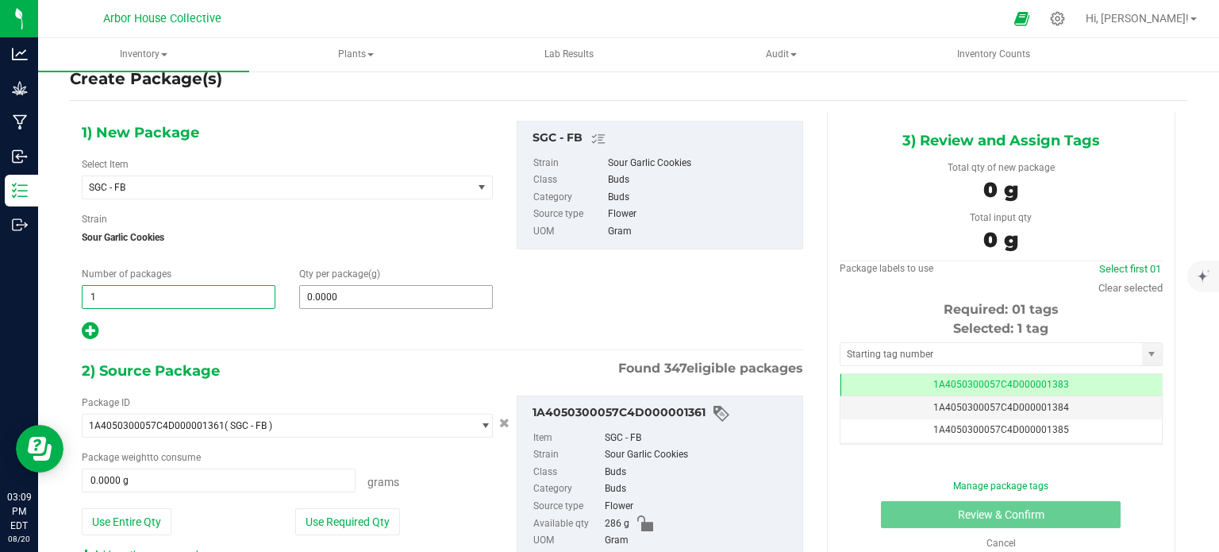
click at [322, 298] on input "0.0000" at bounding box center [396, 297] width 192 height 22
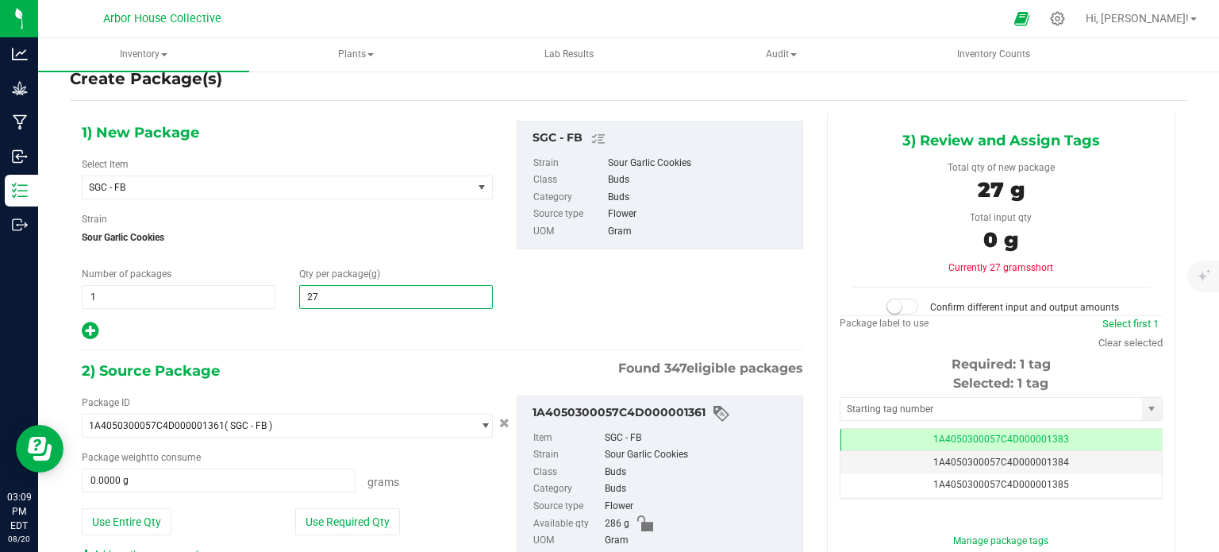
type input "275"
click at [145, 476] on input "0.0000 g" at bounding box center [219, 480] width 272 height 22
type input "275.0000"
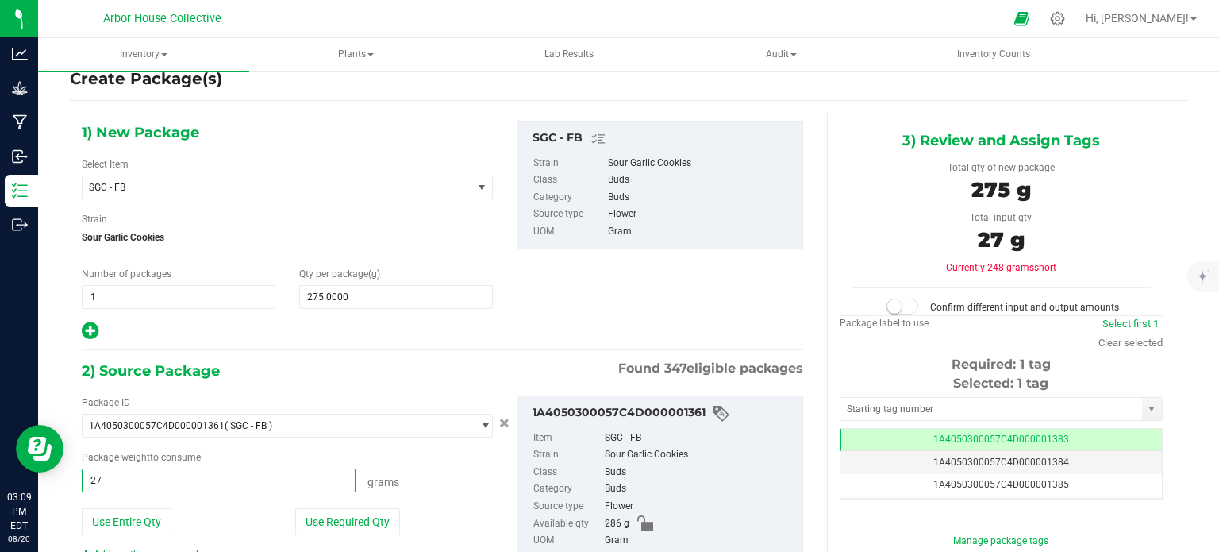
type input "275"
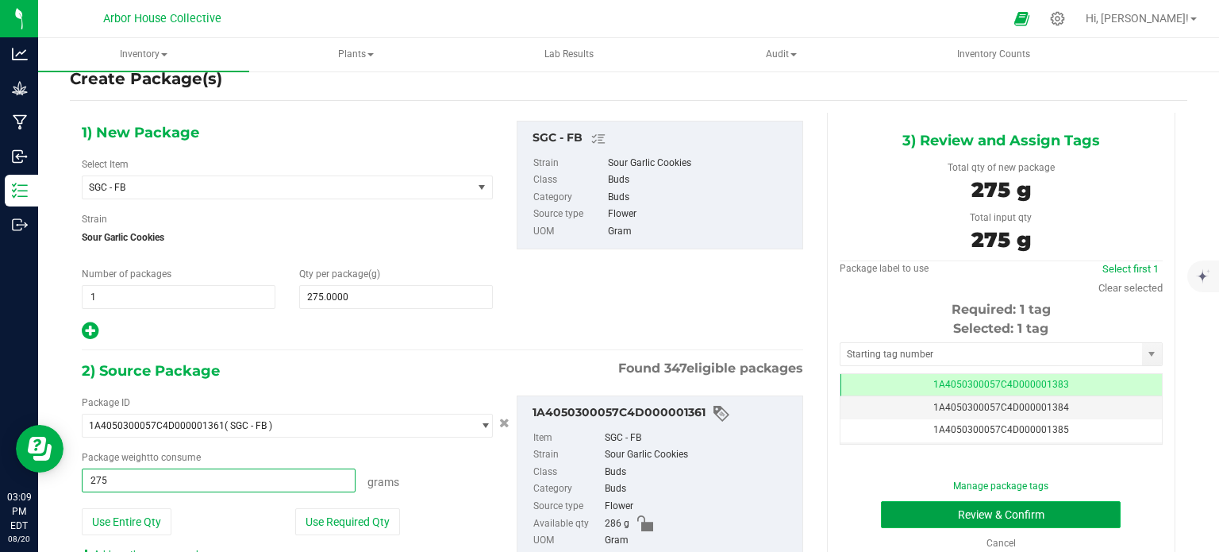
type input "275.0000 g"
click at [917, 513] on button "Review & Confirm" at bounding box center [1001, 514] width 240 height 27
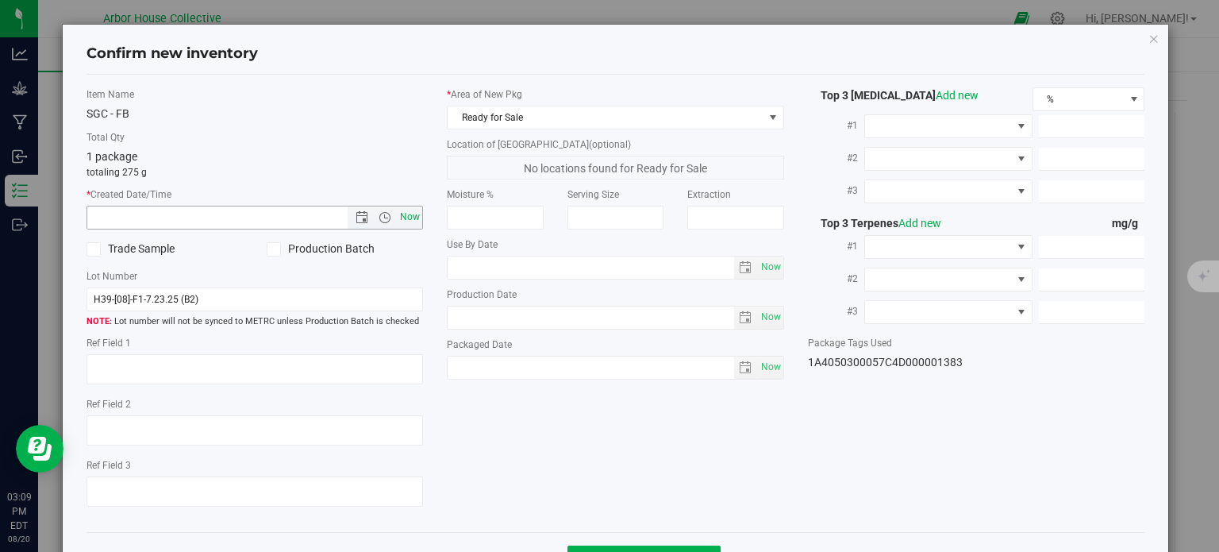
click at [414, 212] on span "Now" at bounding box center [410, 217] width 27 height 23
type input "[DATE] 3:09 PM"
click at [761, 374] on span "Now" at bounding box center [770, 367] width 27 height 23
type input "[DATE]"
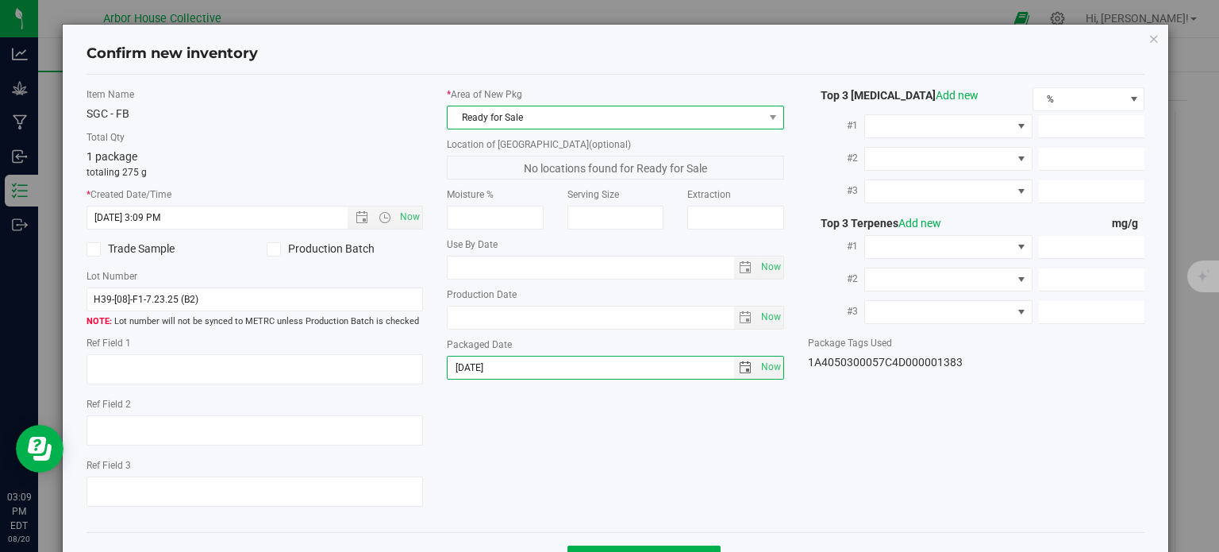
click at [691, 117] on span "Ready for Sale" at bounding box center [606, 117] width 316 height 22
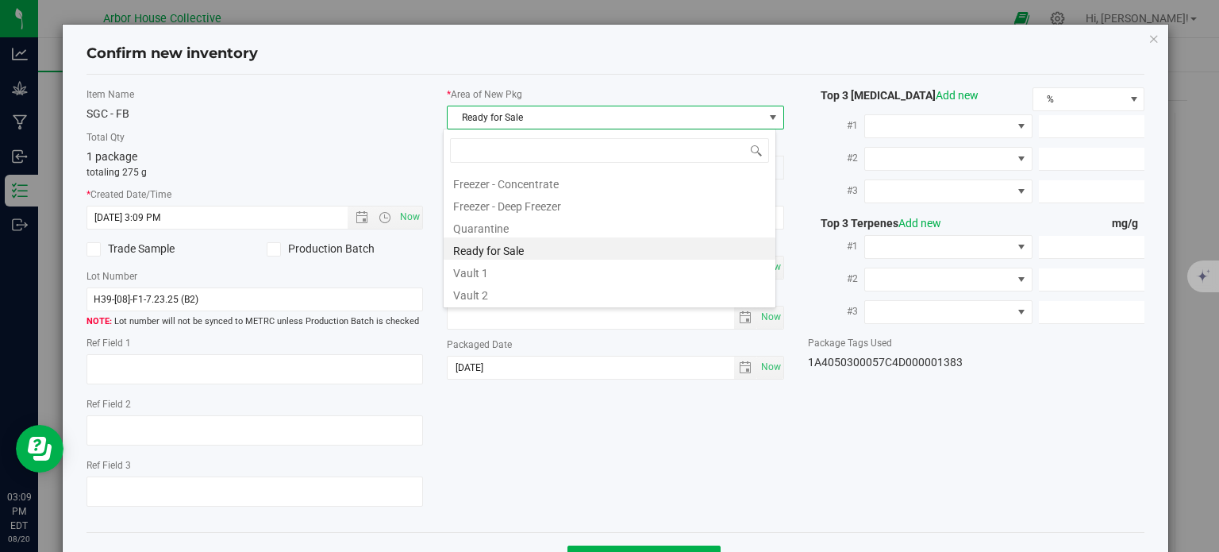
click at [486, 295] on li "Vault 2" at bounding box center [610, 293] width 332 height 22
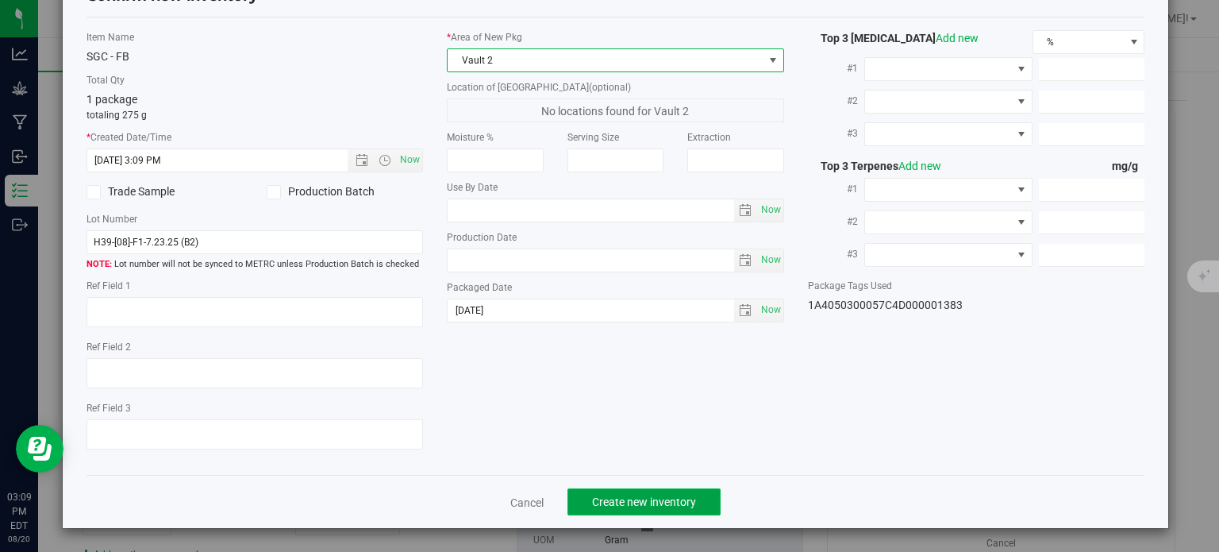
click at [659, 506] on span "Create new inventory" at bounding box center [644, 501] width 104 height 13
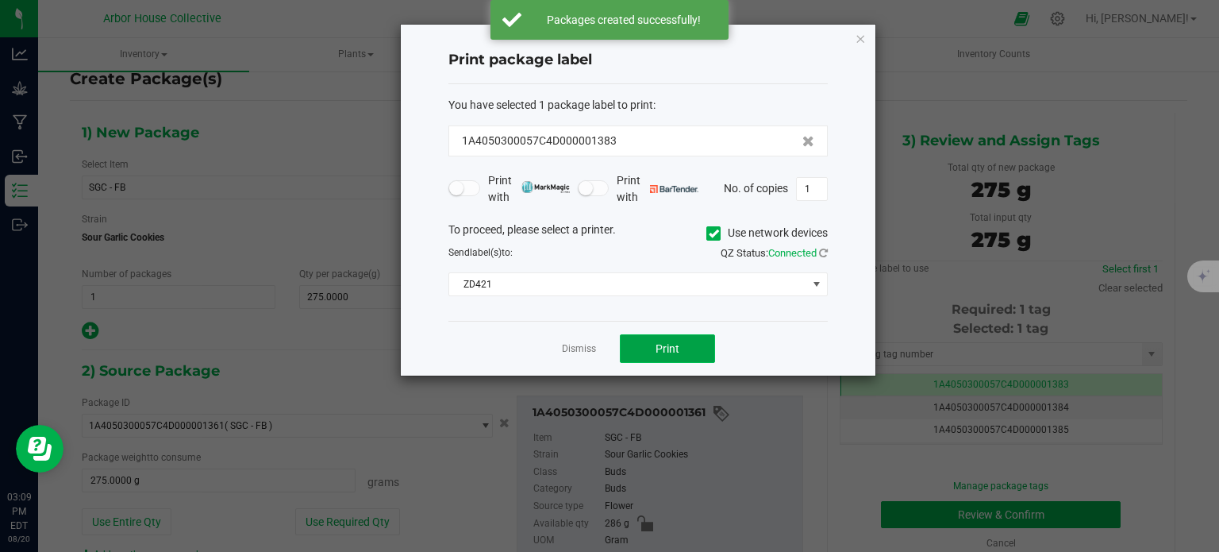
click at [702, 336] on button "Print" at bounding box center [667, 348] width 95 height 29
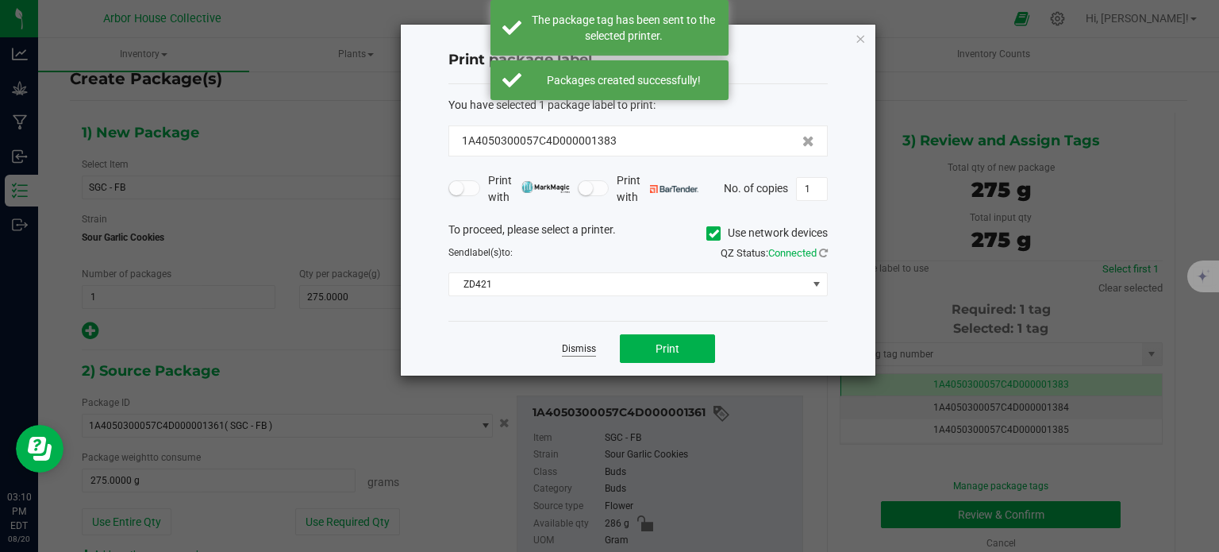
click at [587, 345] on link "Dismiss" at bounding box center [579, 348] width 34 height 13
